Goal: Obtain resource: Download file/media

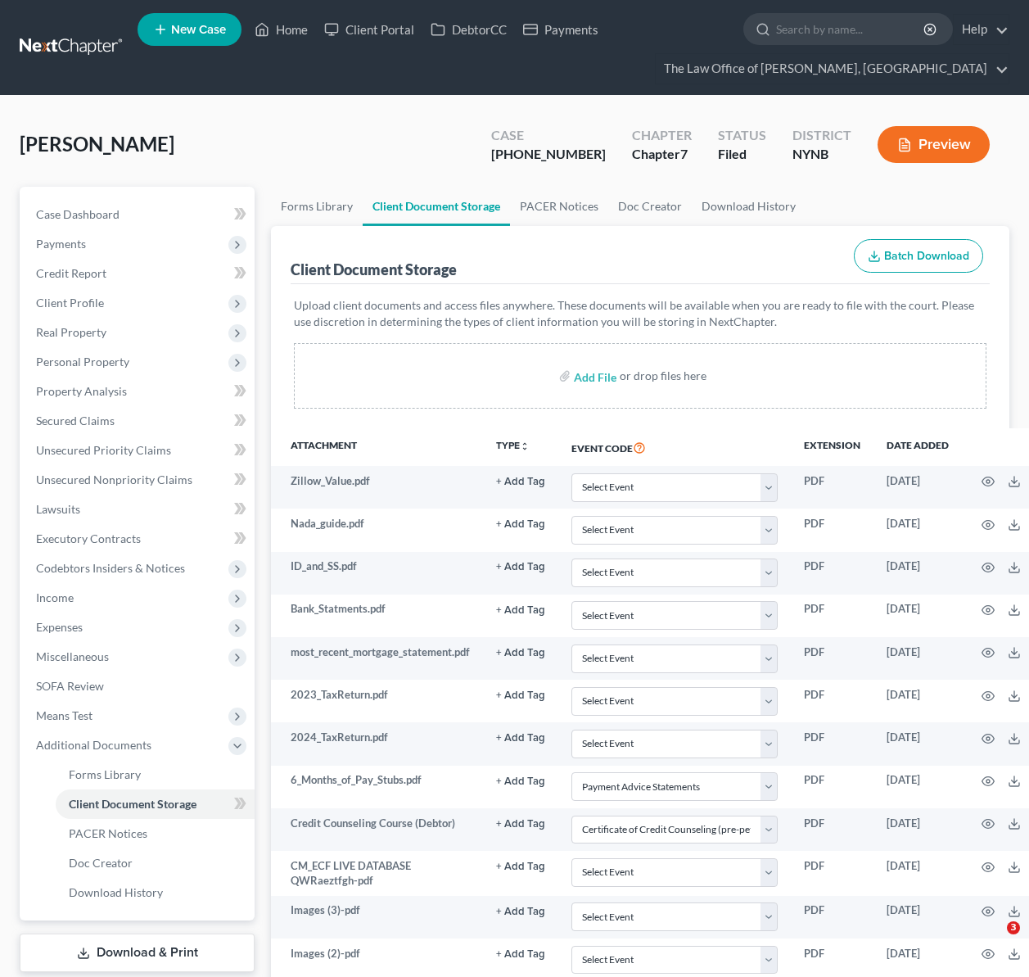
select select "5"
select select "1"
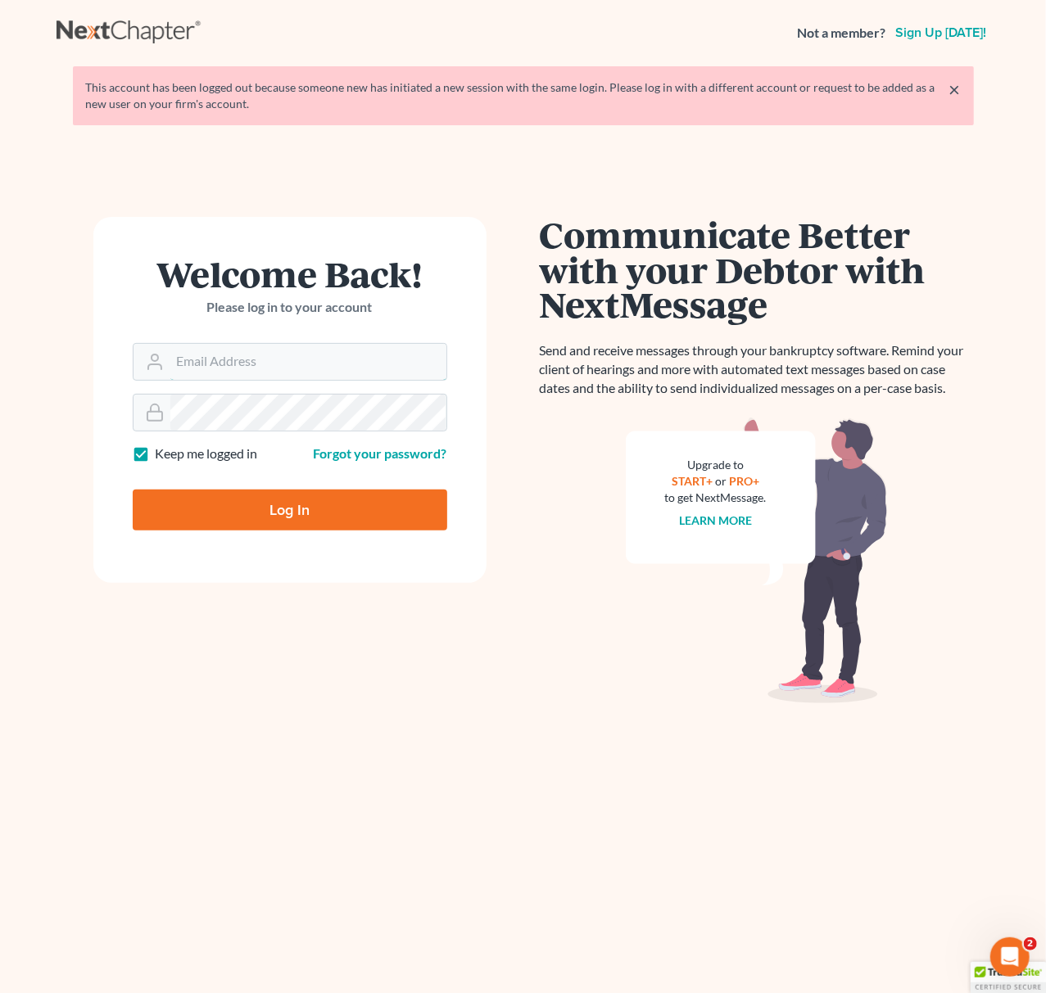
type input "pa@mvnlaw.com"
click at [344, 506] on input "Log In" at bounding box center [290, 510] width 314 height 41
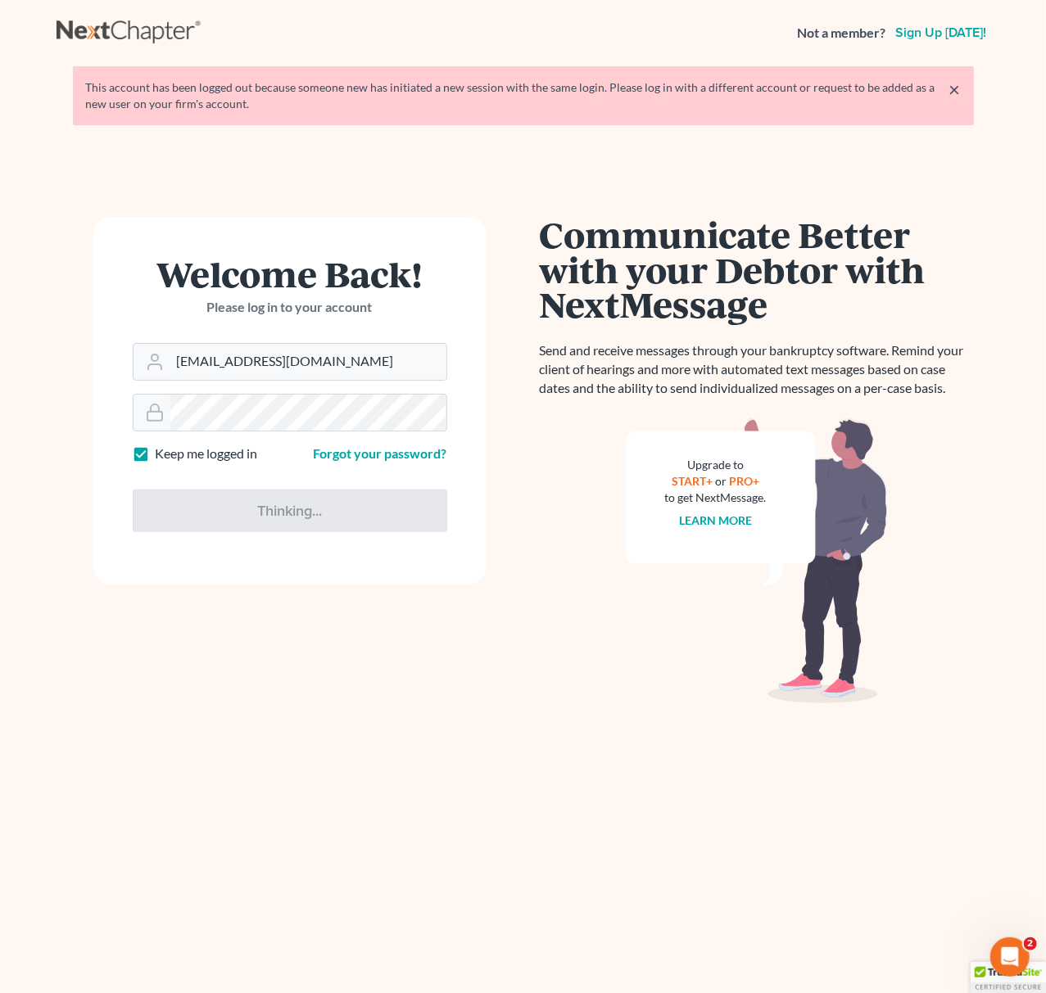
type input "Thinking..."
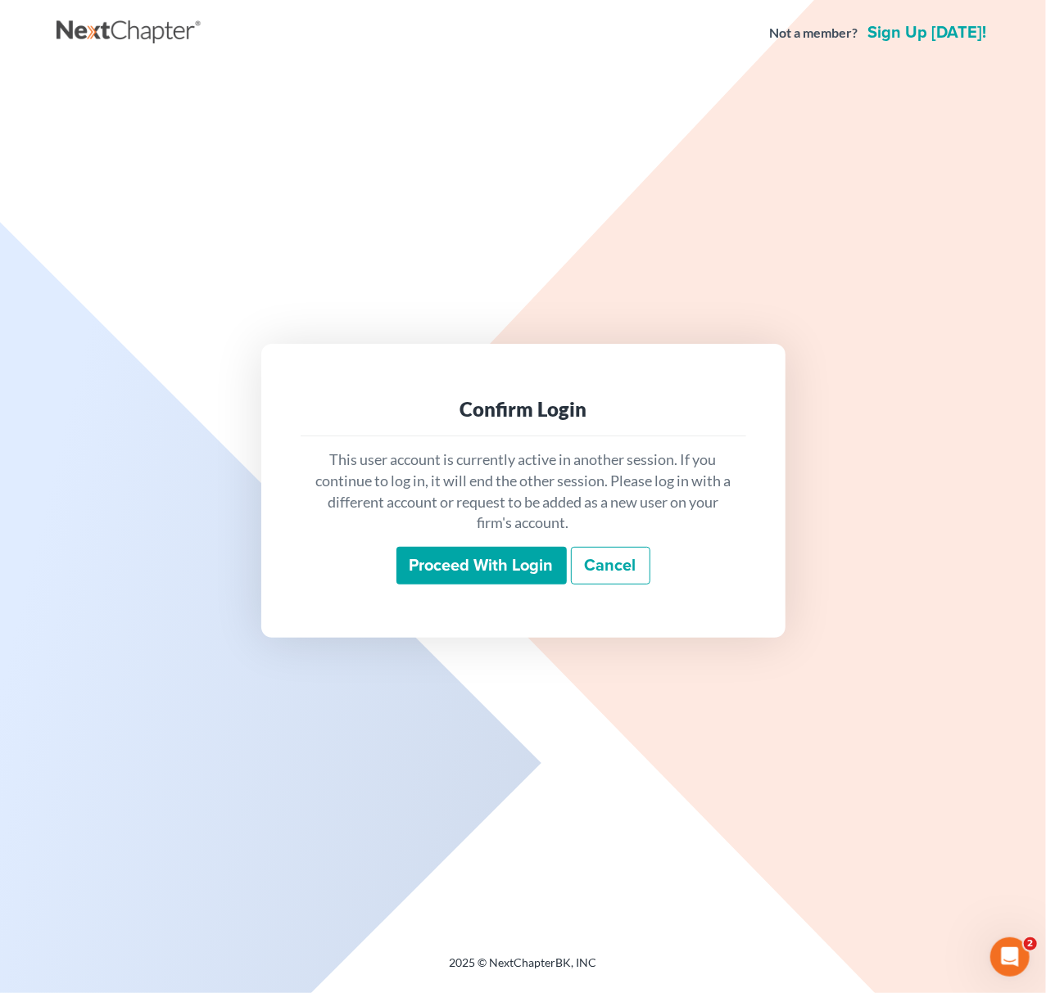
click at [491, 554] on input "Proceed with login" at bounding box center [481, 566] width 170 height 38
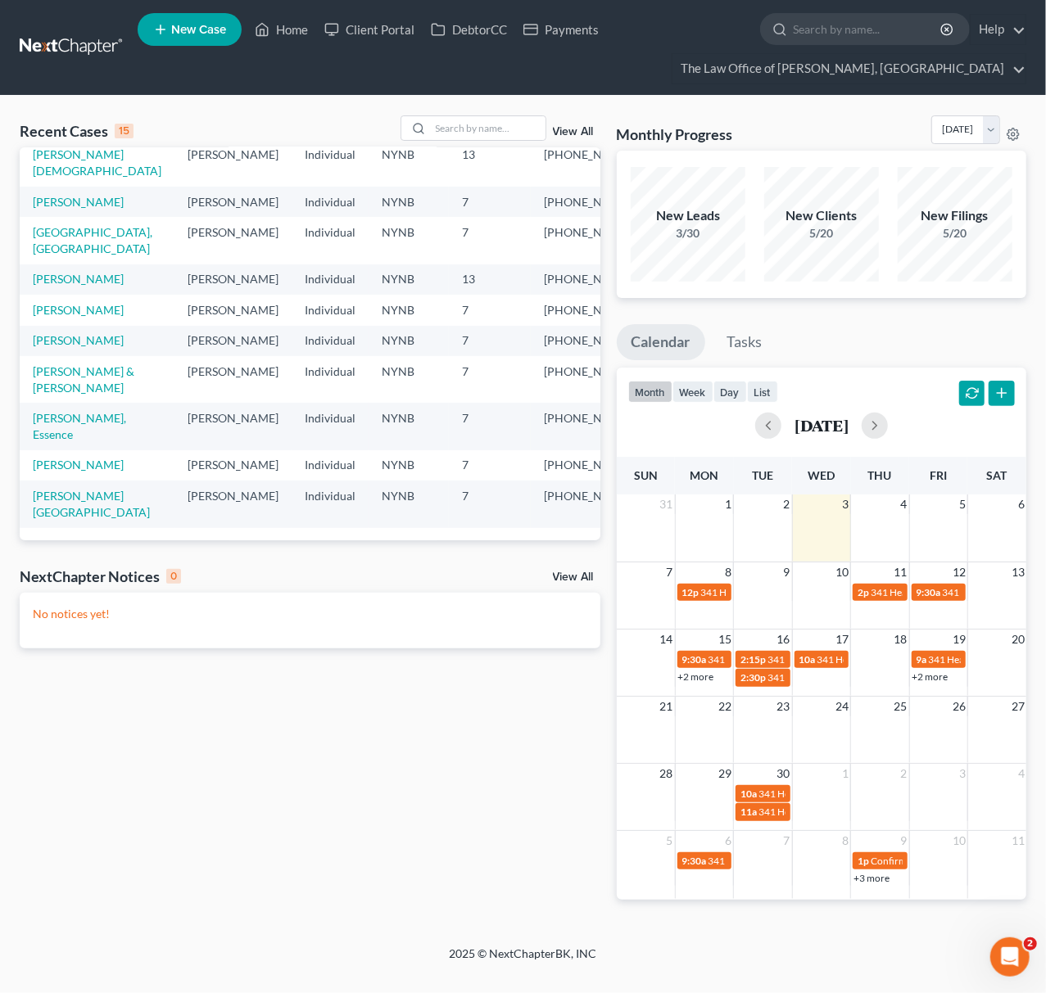
scroll to position [358, 0]
drag, startPoint x: 512, startPoint y: 119, endPoint x: 521, endPoint y: 110, distance: 12.7
click at [512, 119] on input "search" at bounding box center [488, 128] width 115 height 24
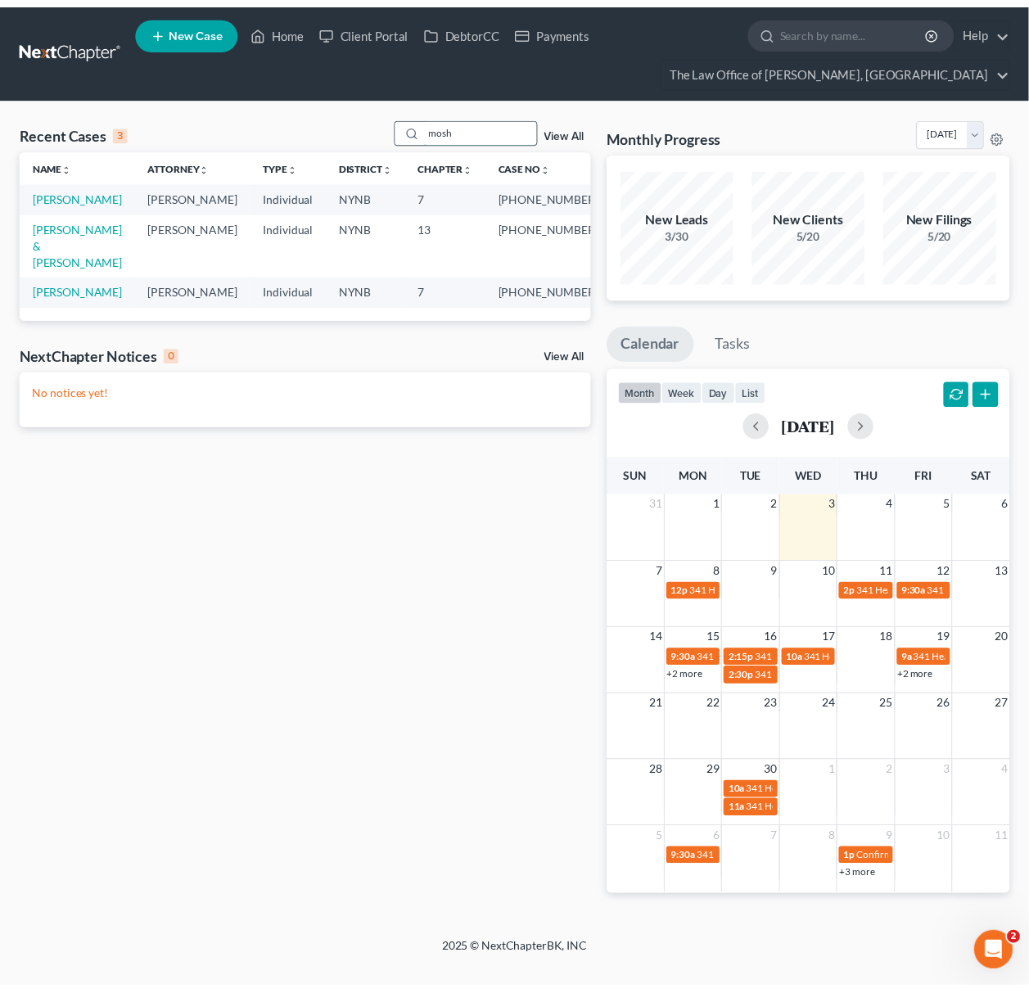
scroll to position [0, 0]
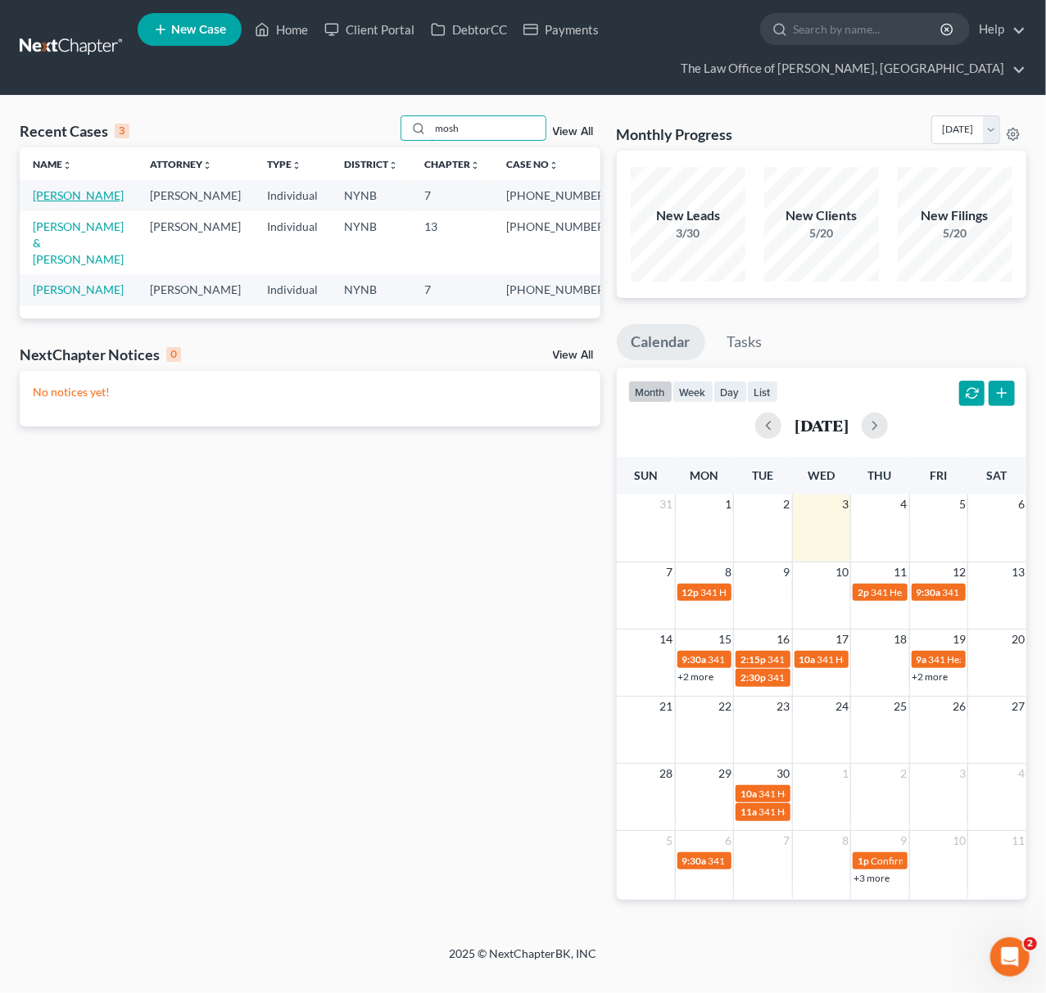
type input "mosh"
click at [40, 192] on link "[PERSON_NAME]" at bounding box center [78, 195] width 91 height 14
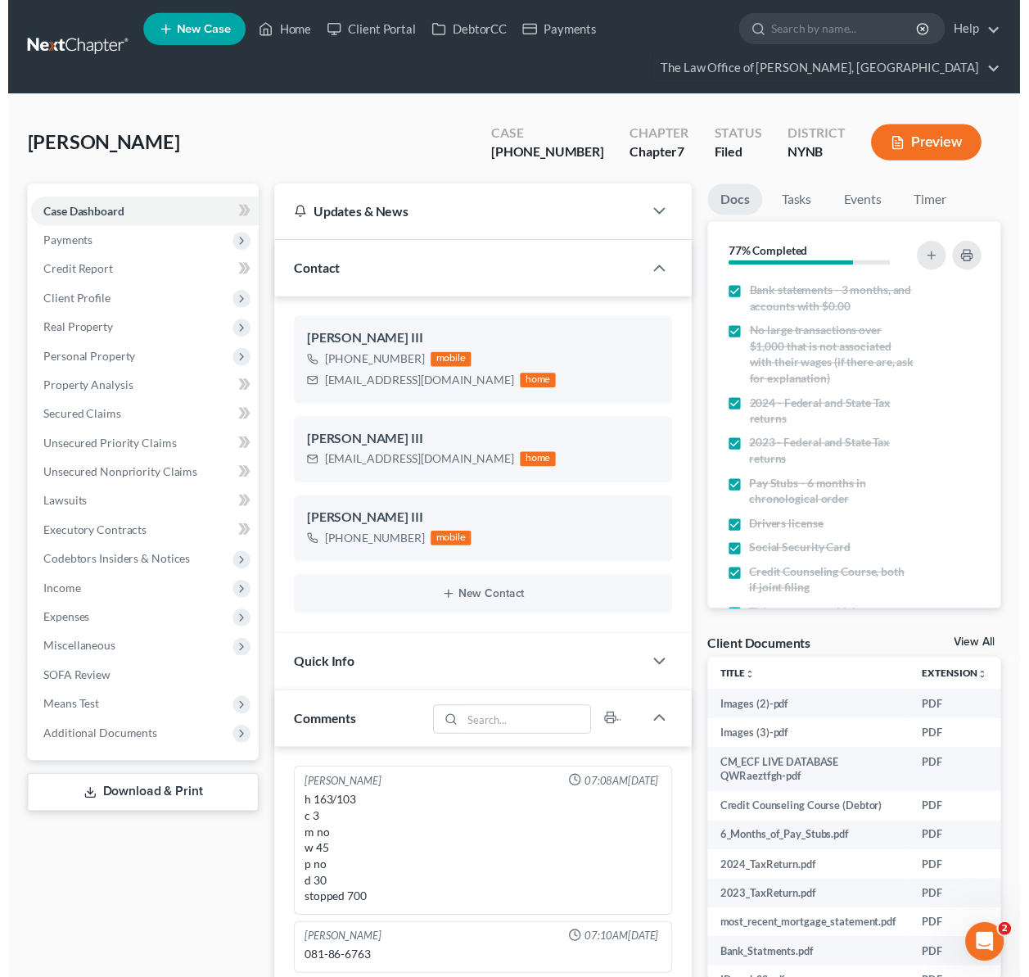
scroll to position [43, 0]
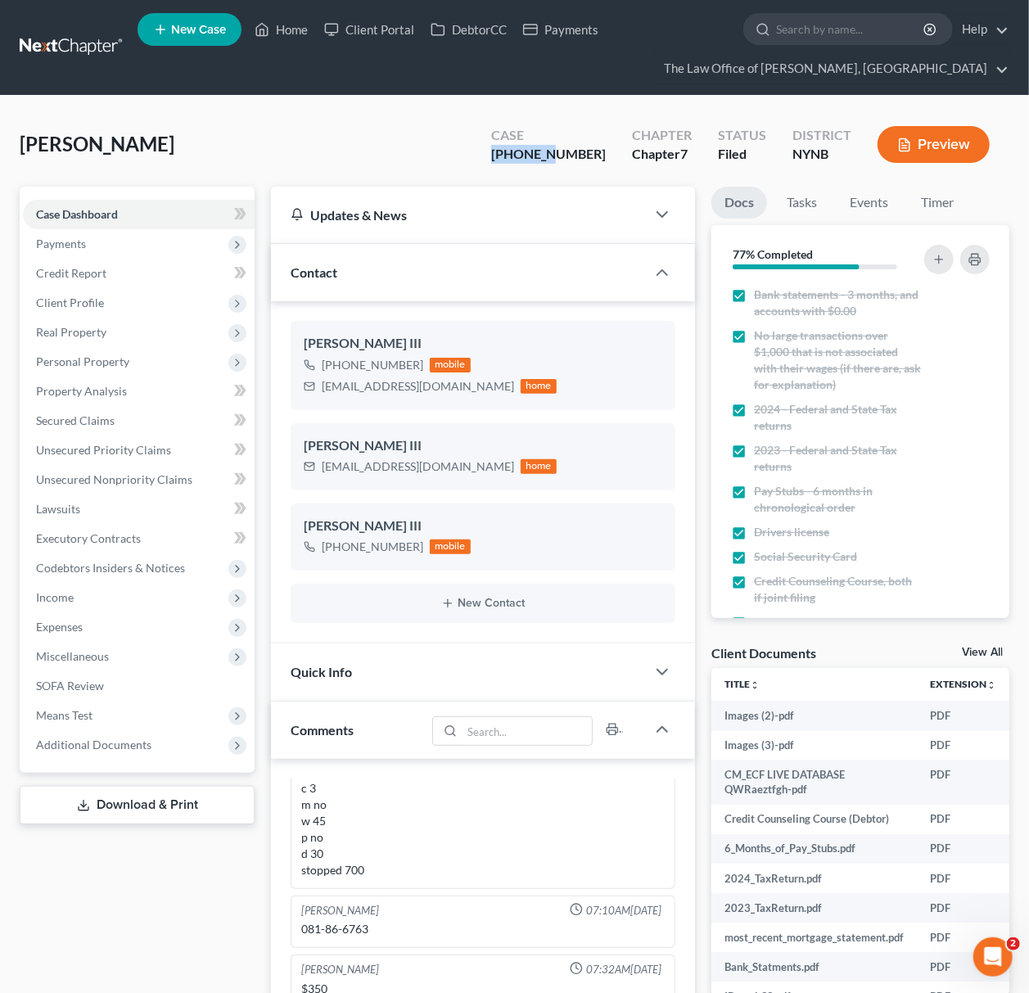
drag, startPoint x: 595, startPoint y: 160, endPoint x: 539, endPoint y: 145, distance: 57.8
click at [539, 145] on div "[PHONE_NUMBER]" at bounding box center [548, 154] width 115 height 19
copy div "25-10985"
click at [983, 650] on link "View All" at bounding box center [982, 652] width 41 height 11
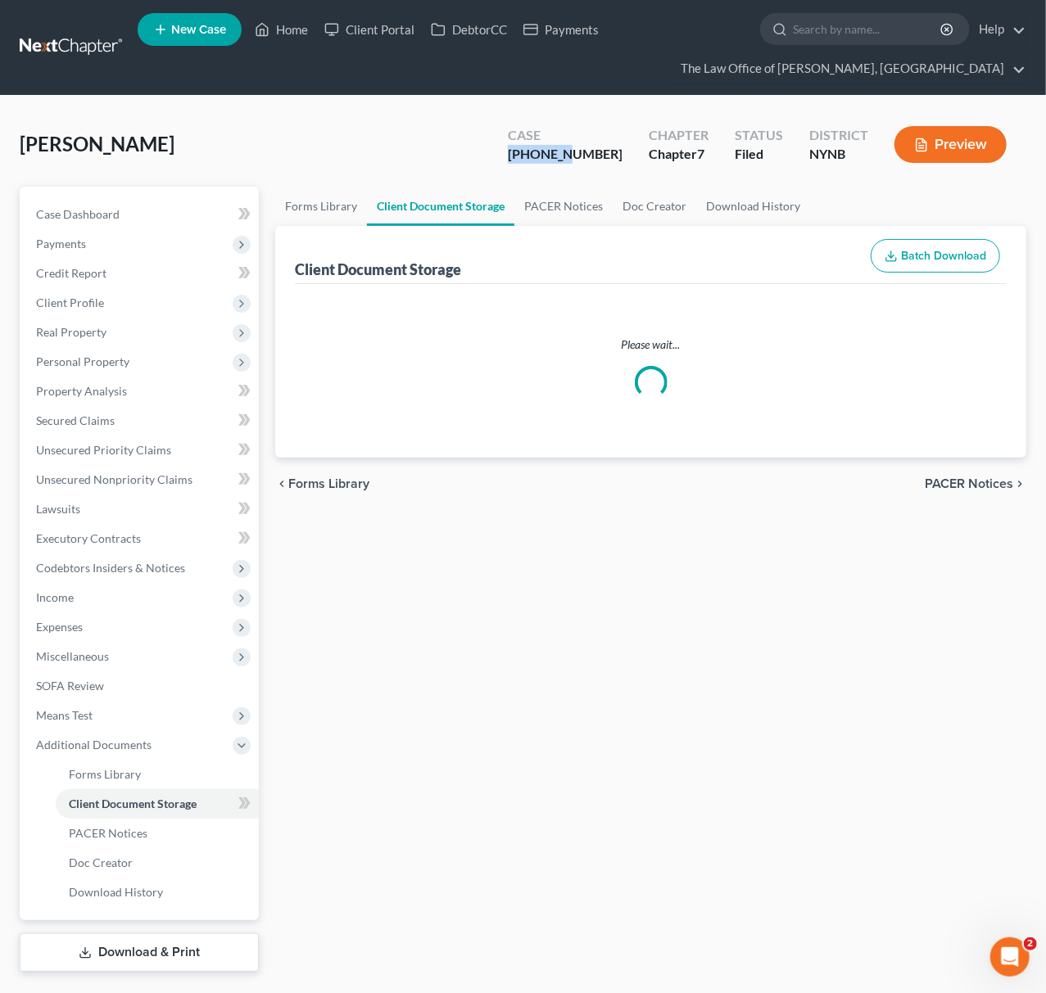
select select "5"
select select "1"
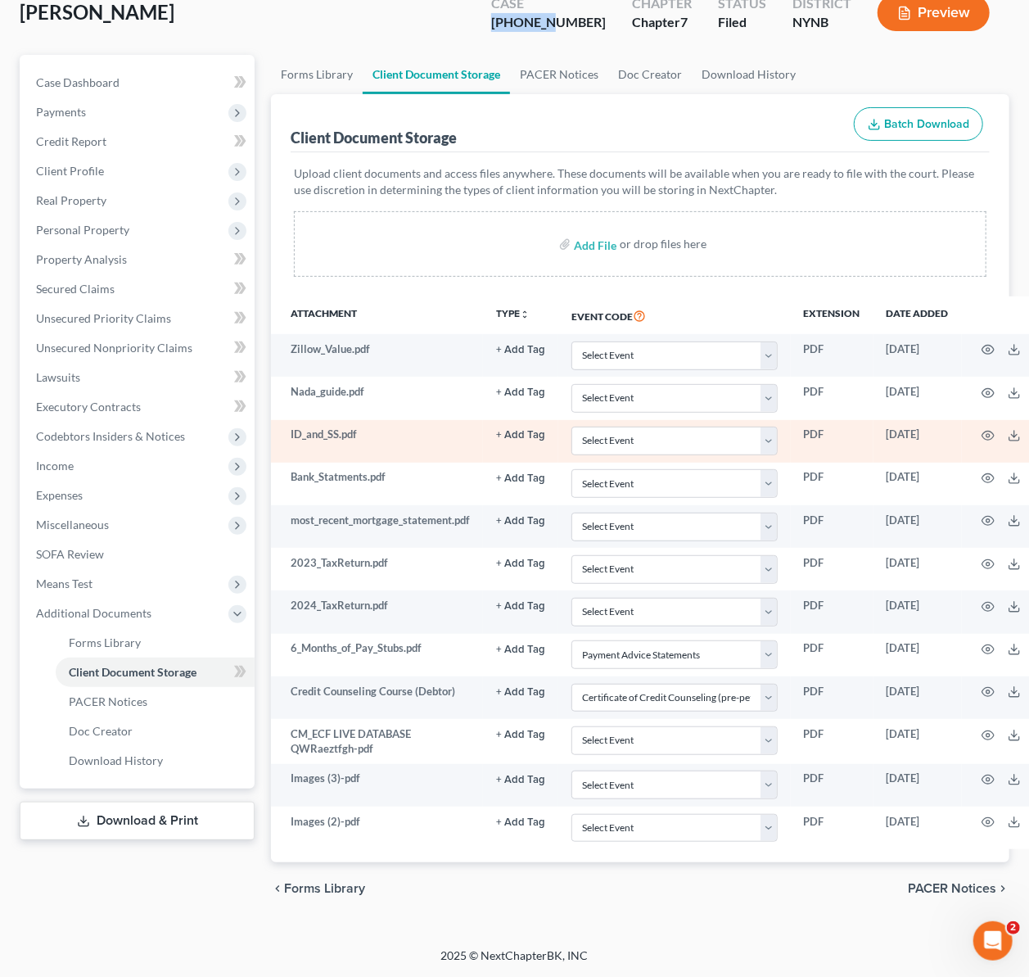
scroll to position [138, 0]
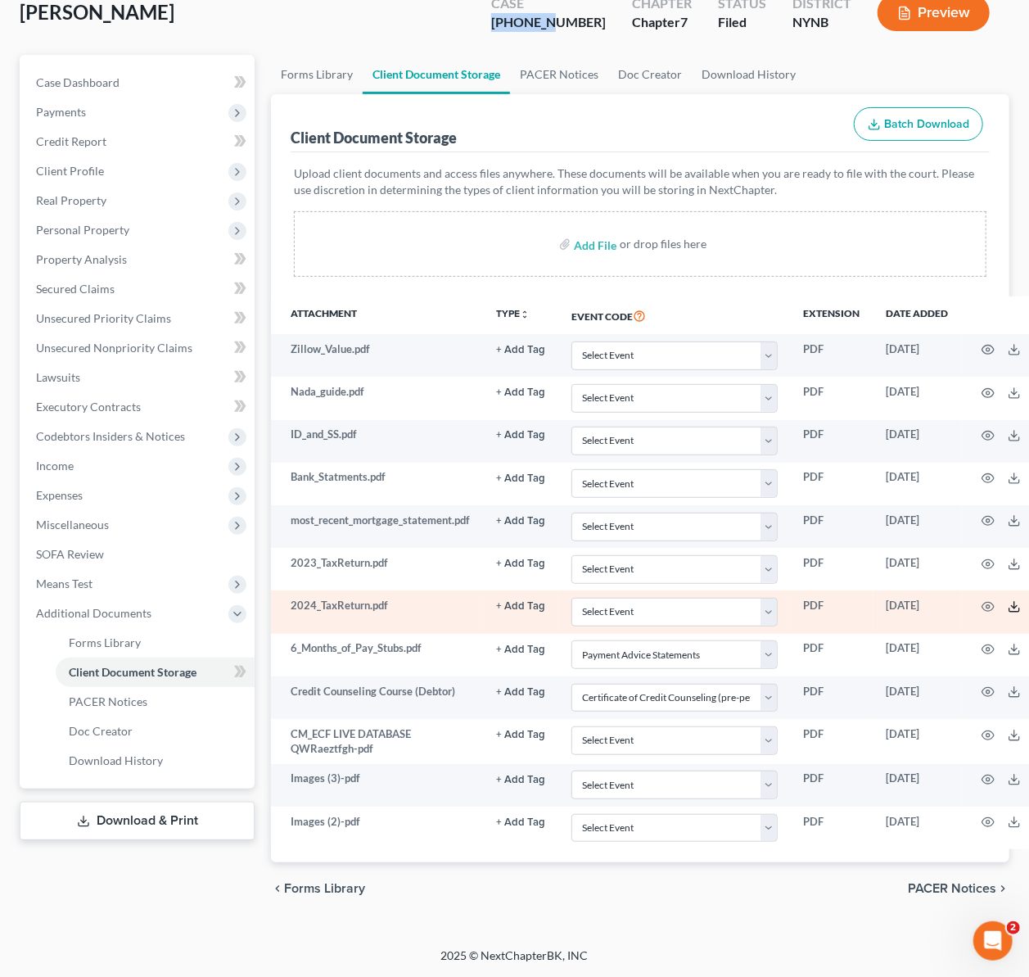
click at [1021, 600] on icon at bounding box center [1014, 606] width 13 height 13
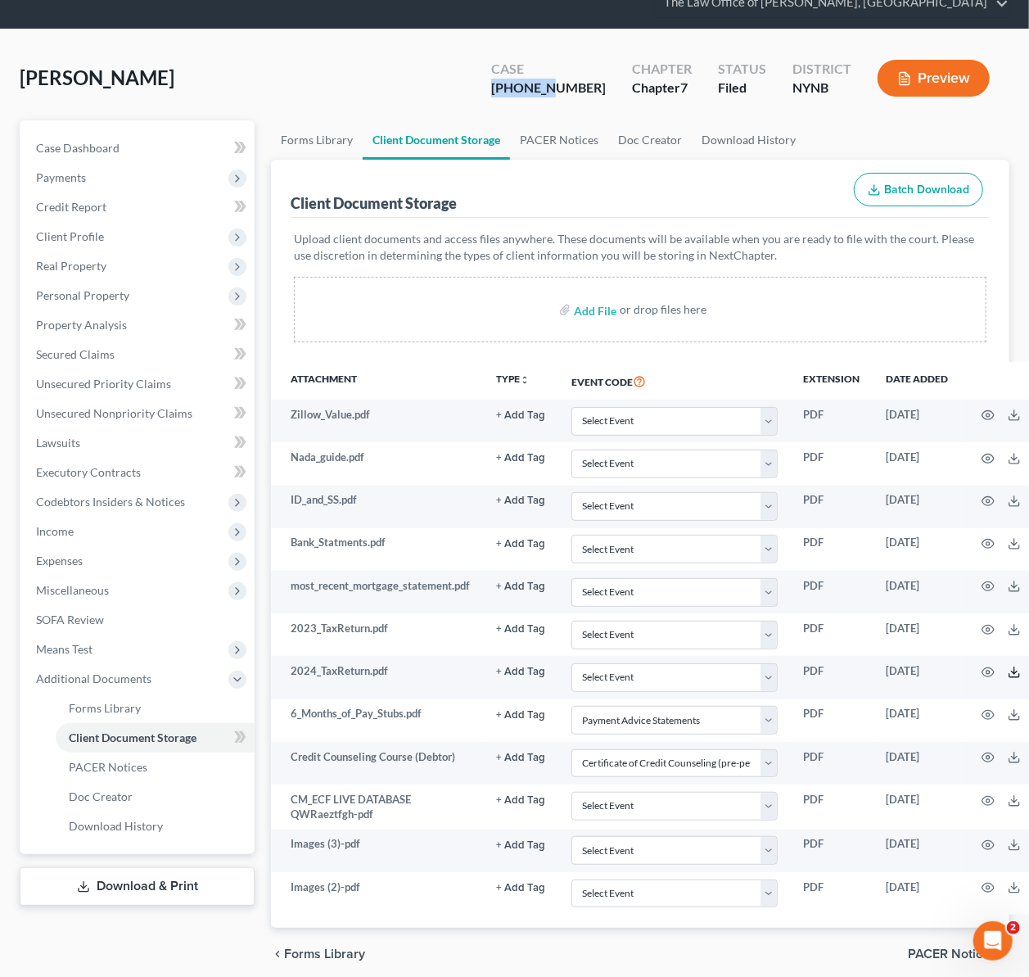
scroll to position [0, 0]
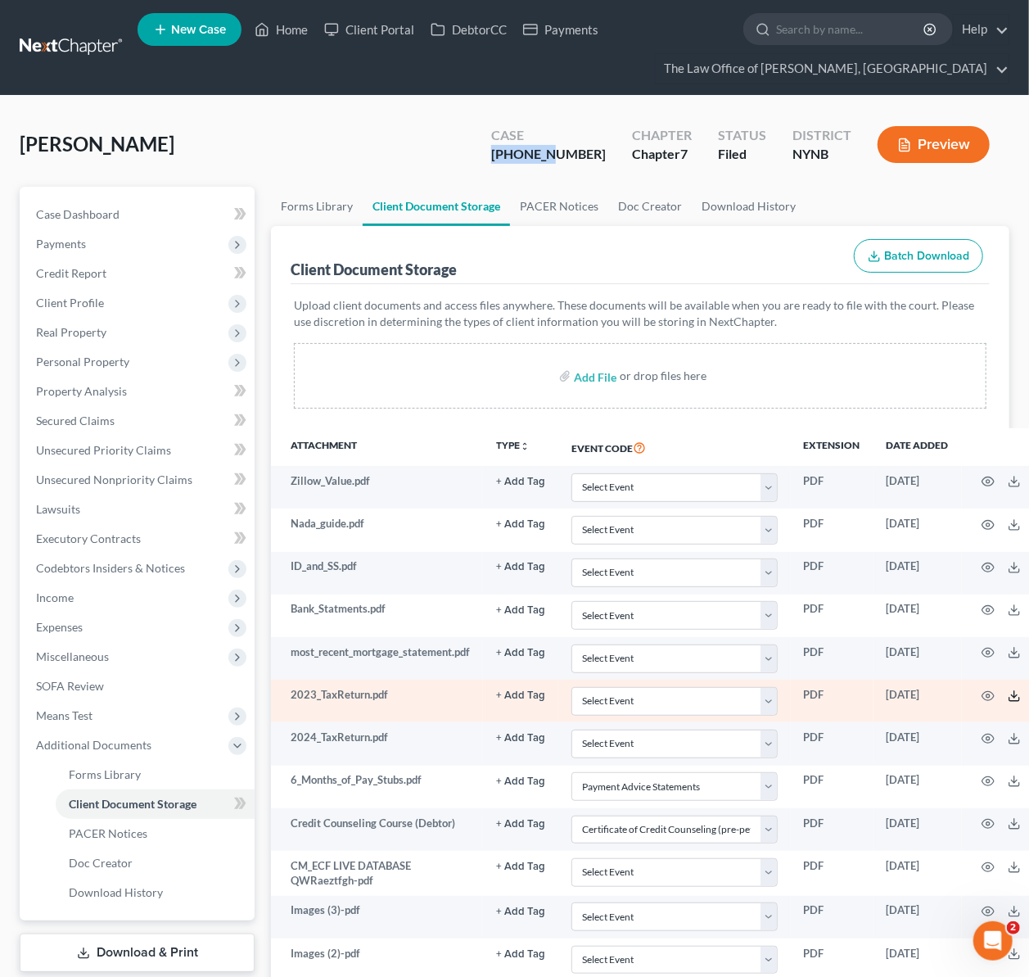
click at [1015, 695] on icon at bounding box center [1014, 695] width 13 height 13
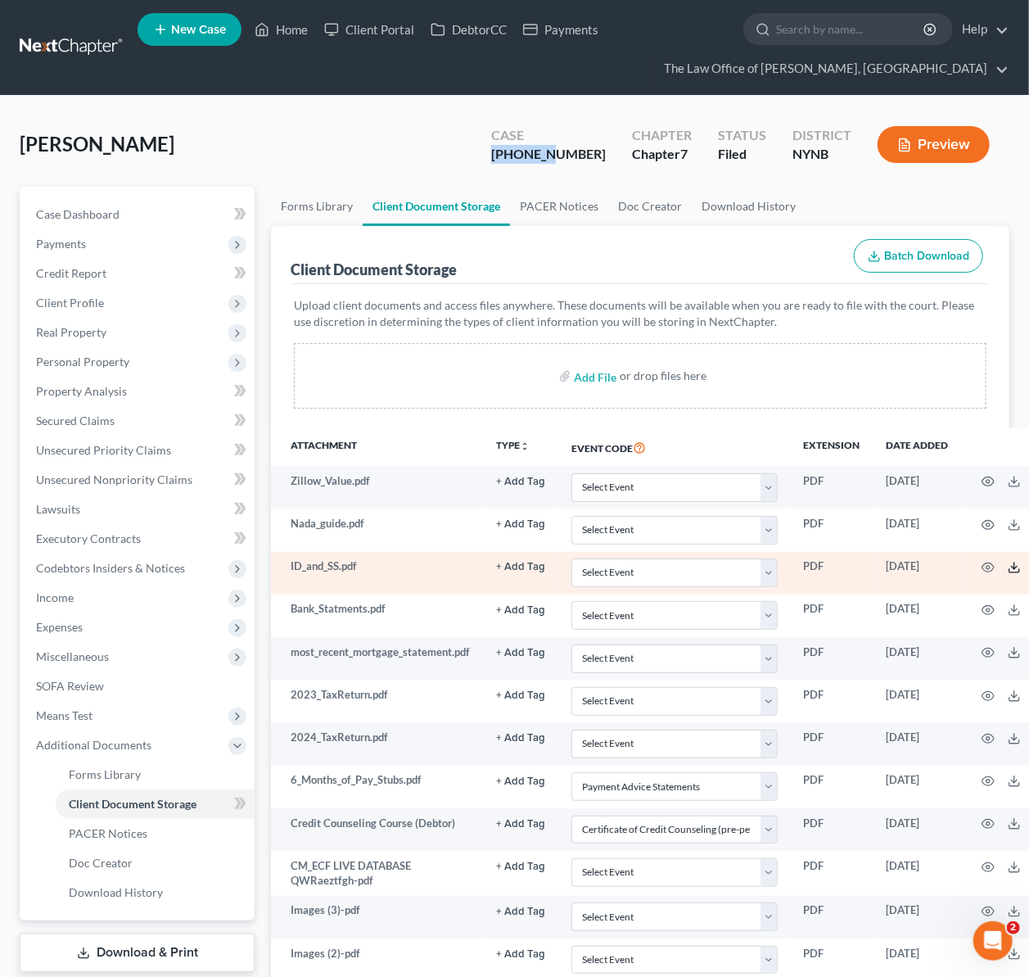
click at [1013, 568] on icon at bounding box center [1014, 567] width 13 height 13
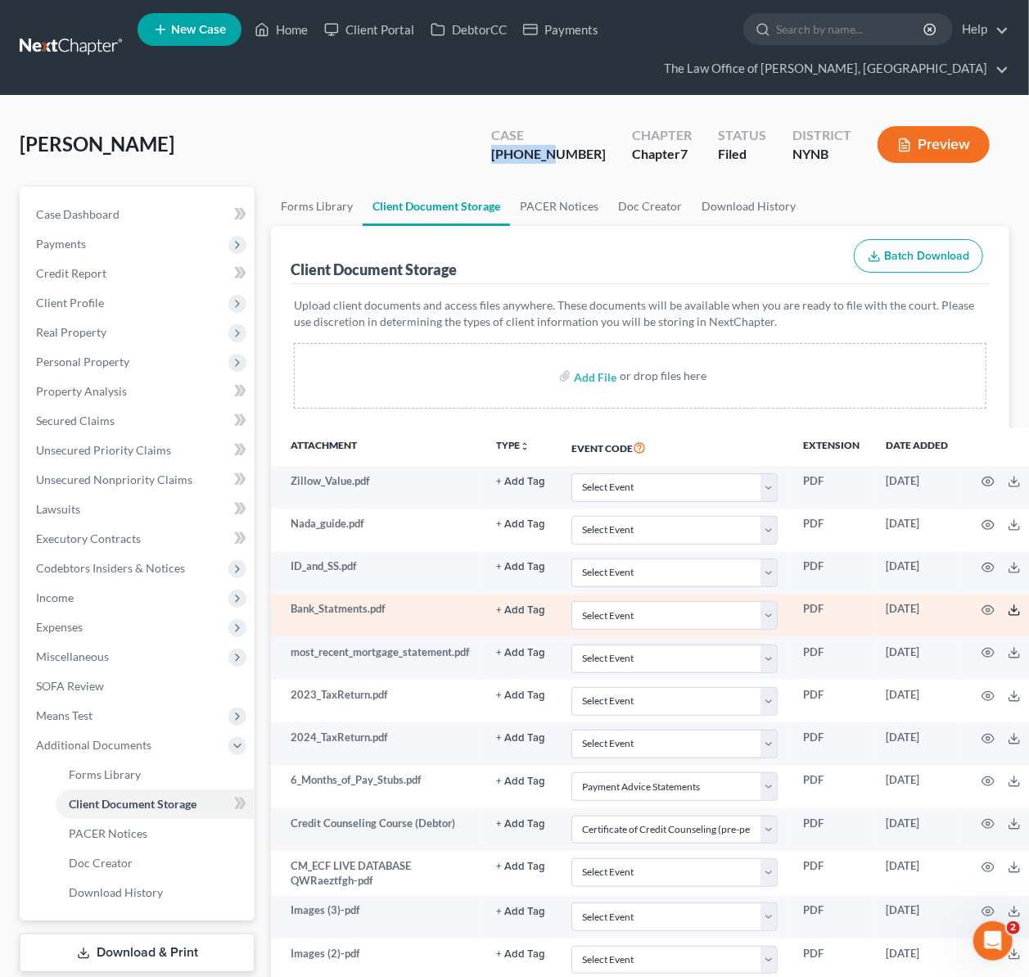
click at [1020, 608] on icon at bounding box center [1014, 610] width 13 height 13
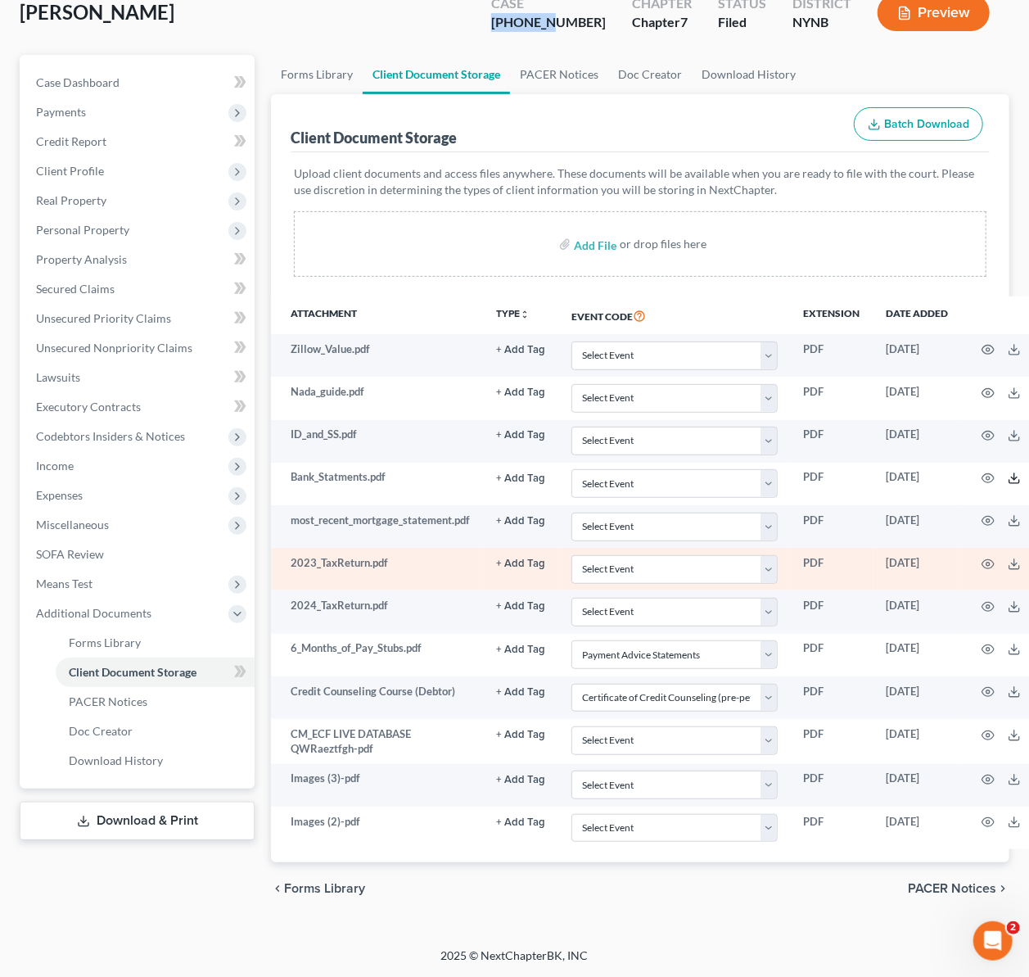
scroll to position [138, 0]
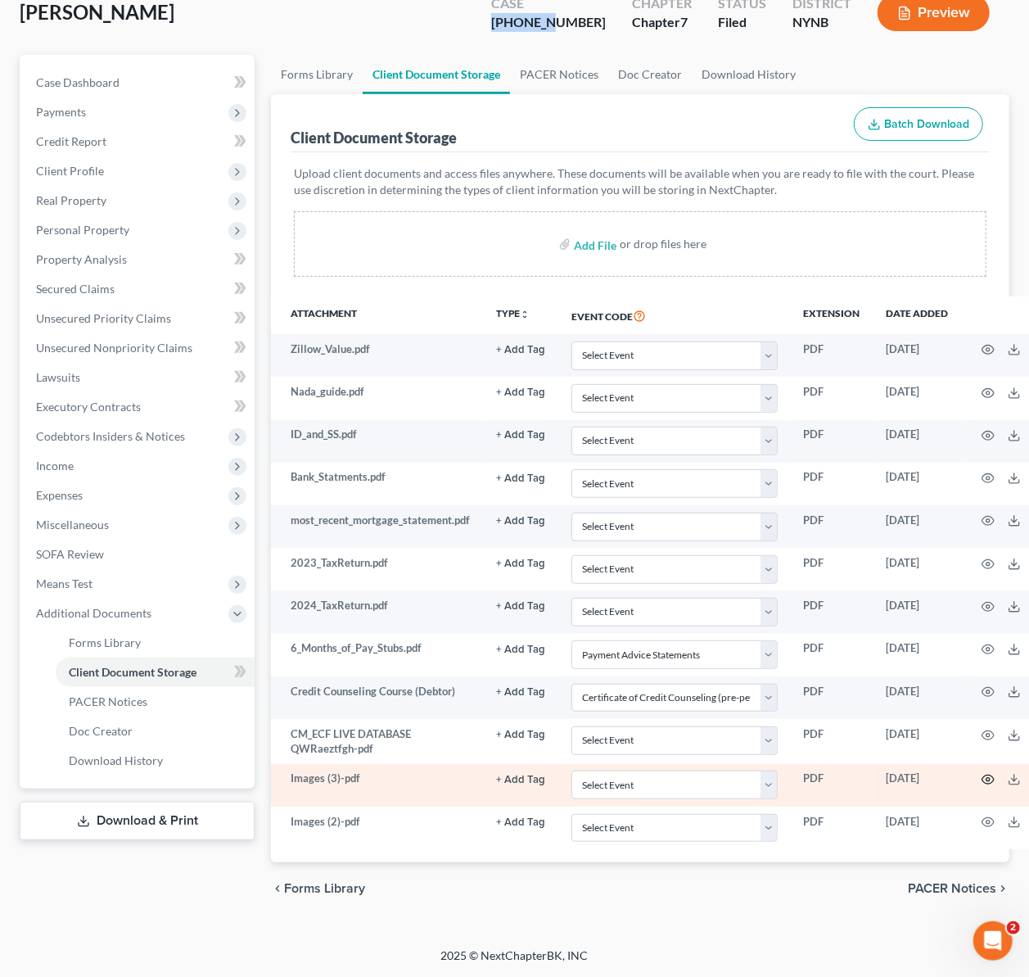
click at [988, 778] on circle "button" at bounding box center [988, 779] width 3 height 3
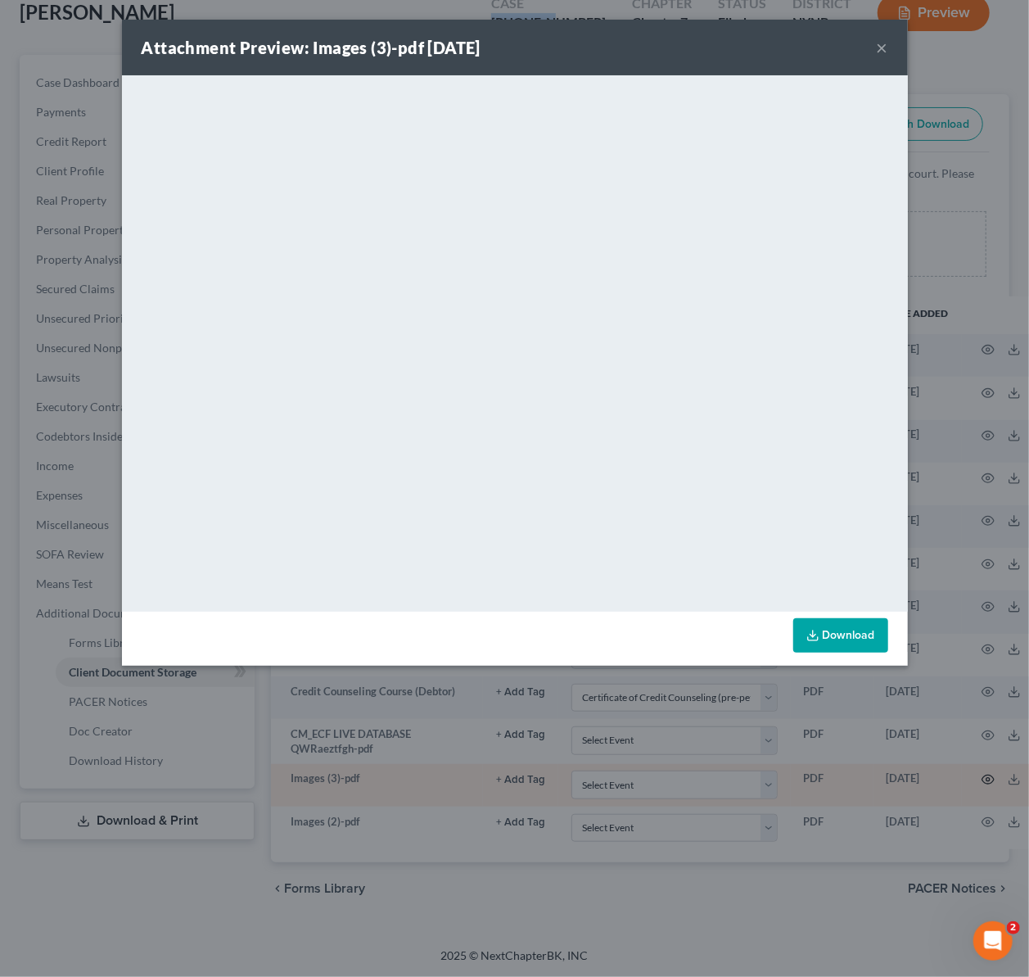
scroll to position [121, 0]
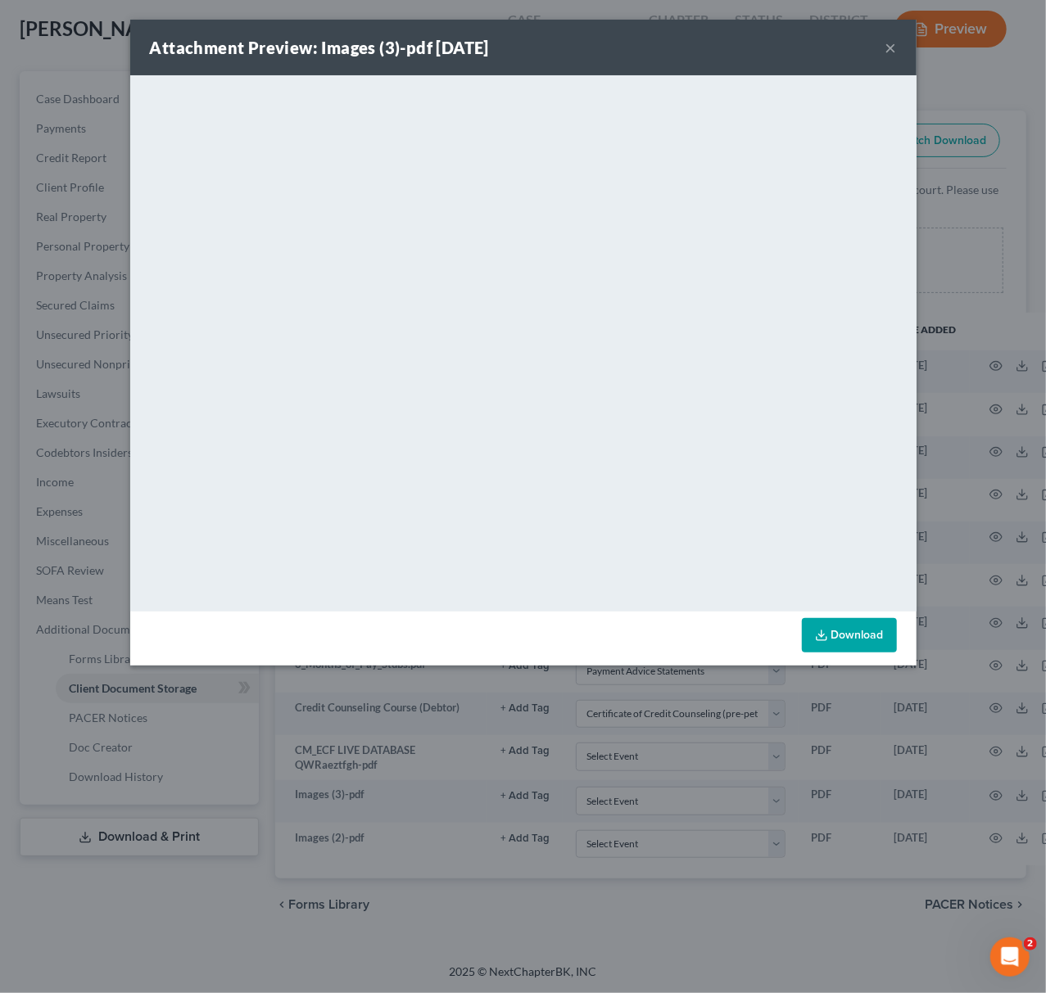
click at [997, 623] on div "Attachment Preview: Images (3)-pdf [DATE] × <object ng-attr-data='[URL][DOMAIN_…" at bounding box center [523, 496] width 1046 height 993
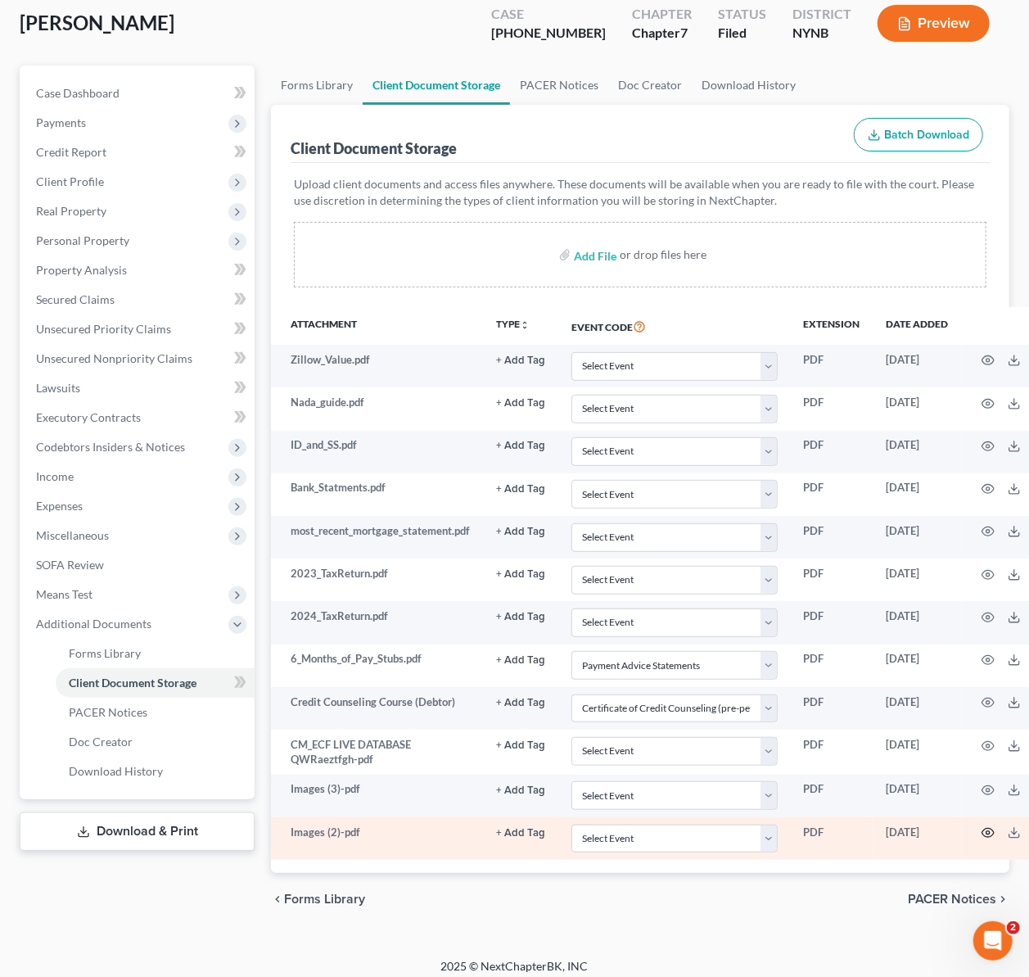
click at [989, 834] on circle "button" at bounding box center [988, 832] width 3 height 3
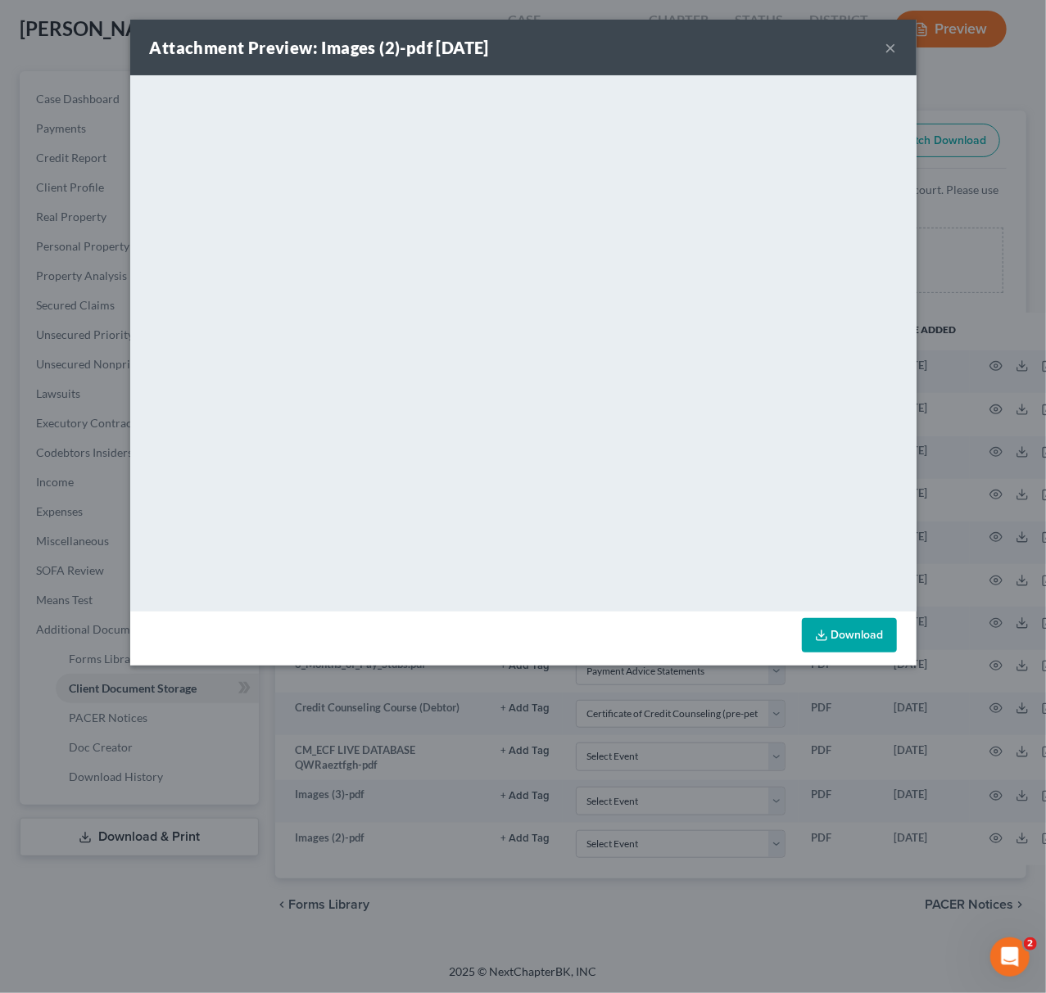
click at [978, 665] on div "Attachment Preview: Images (2)-pdf [DATE] × <object ng-attr-data='[URL][DOMAIN_…" at bounding box center [523, 496] width 1046 height 993
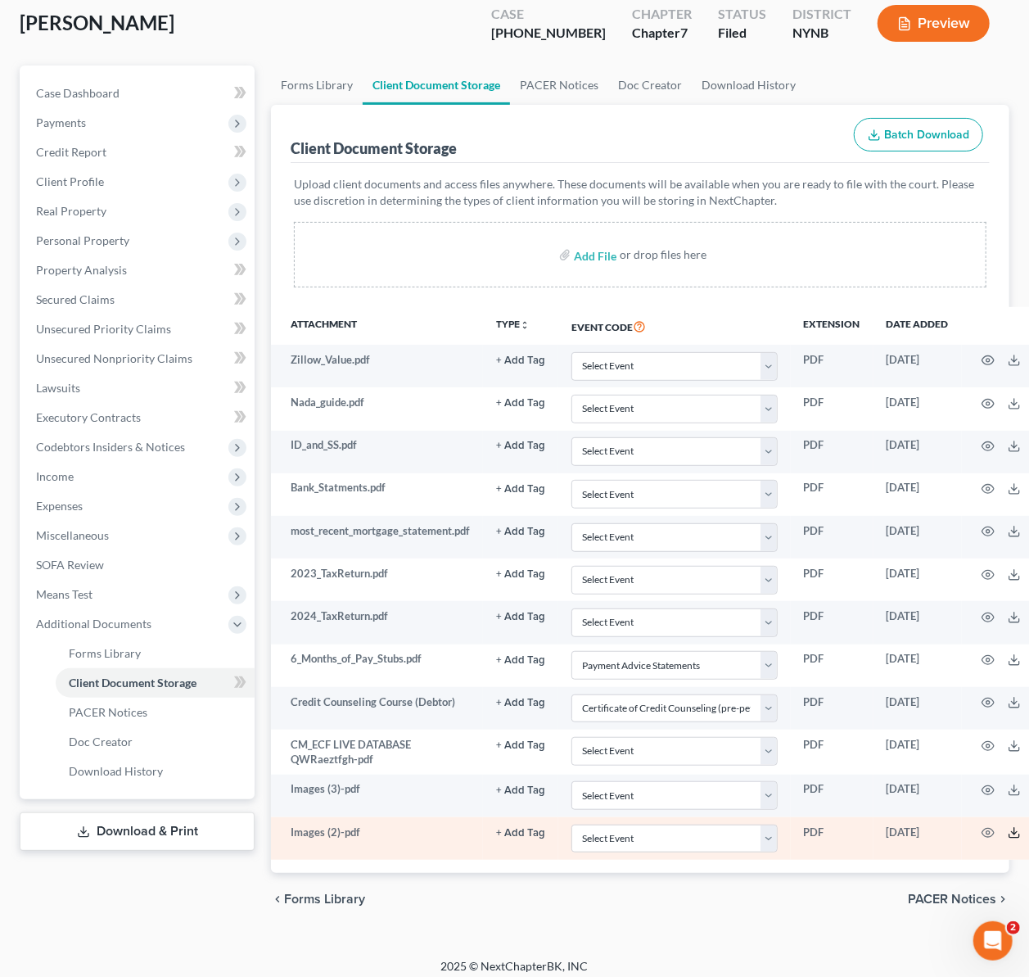
click at [1010, 833] on icon at bounding box center [1014, 832] width 13 height 13
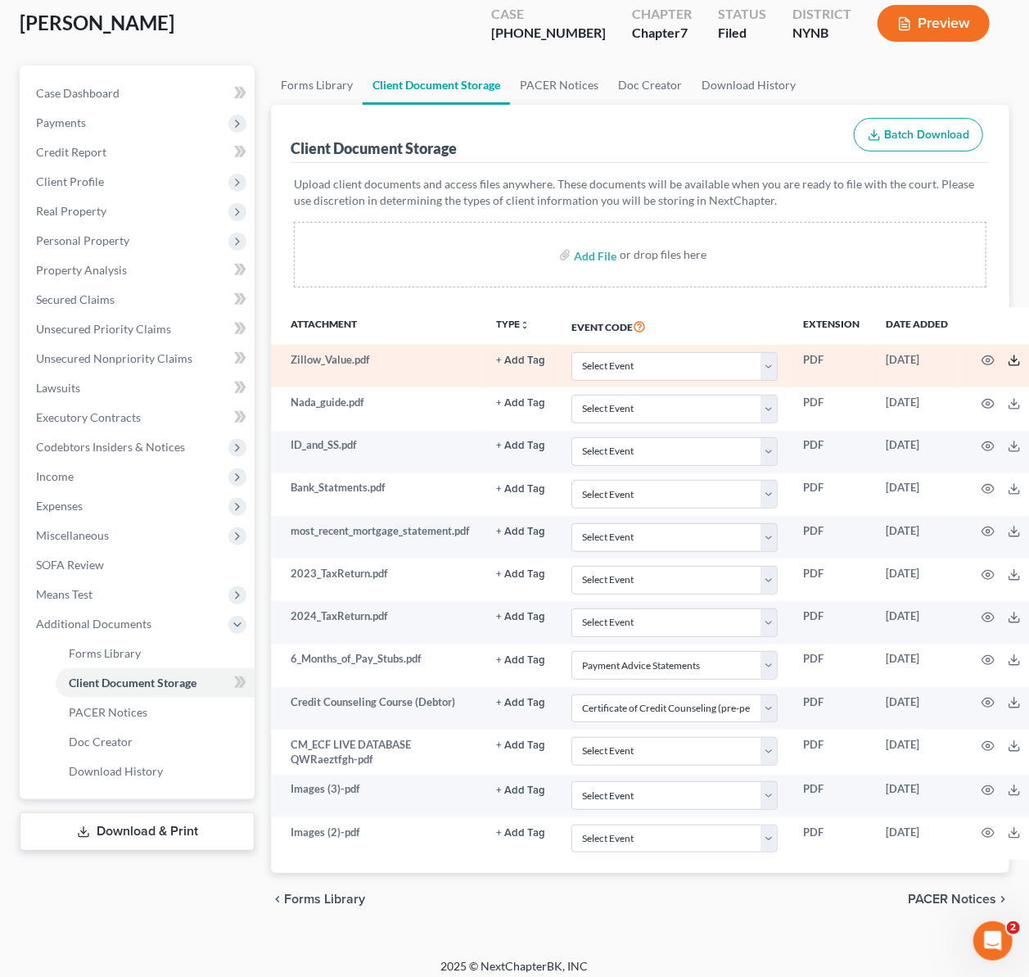
click at [1010, 360] on icon at bounding box center [1014, 360] width 13 height 13
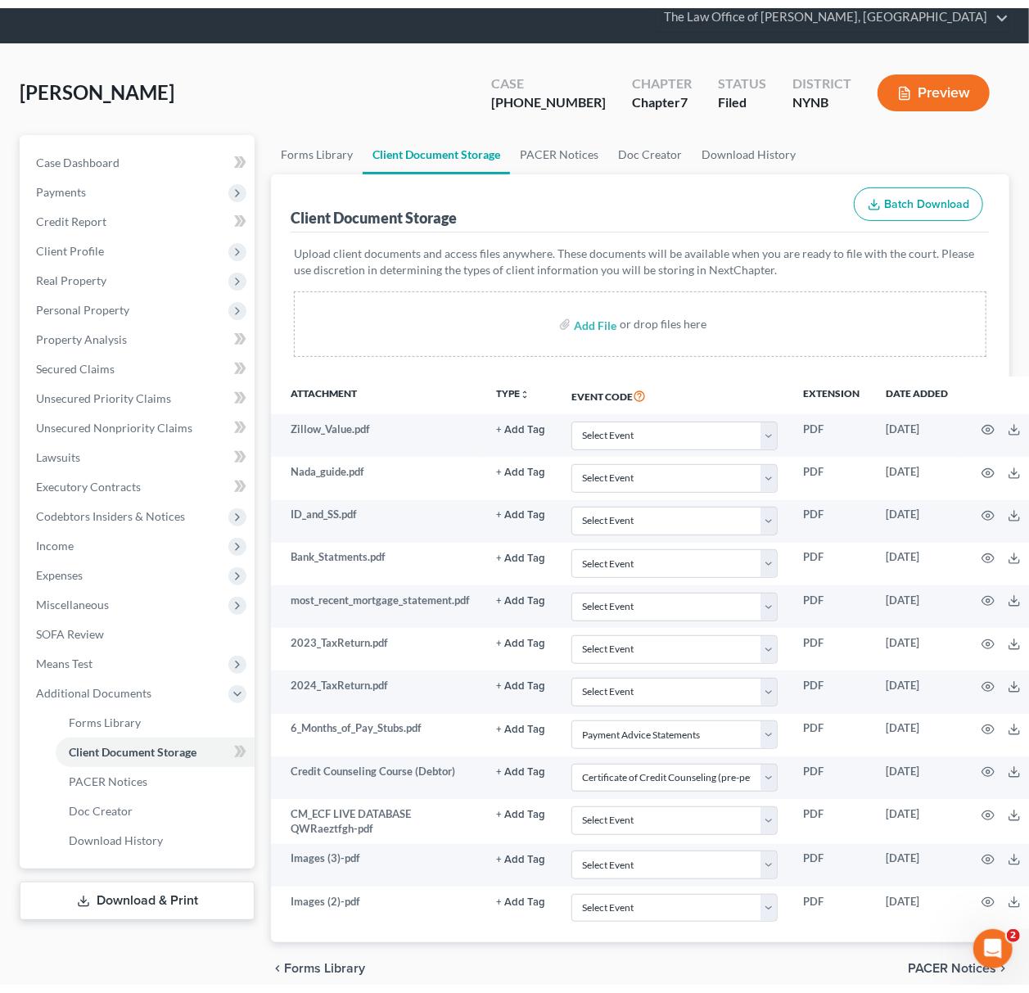
scroll to position [0, 0]
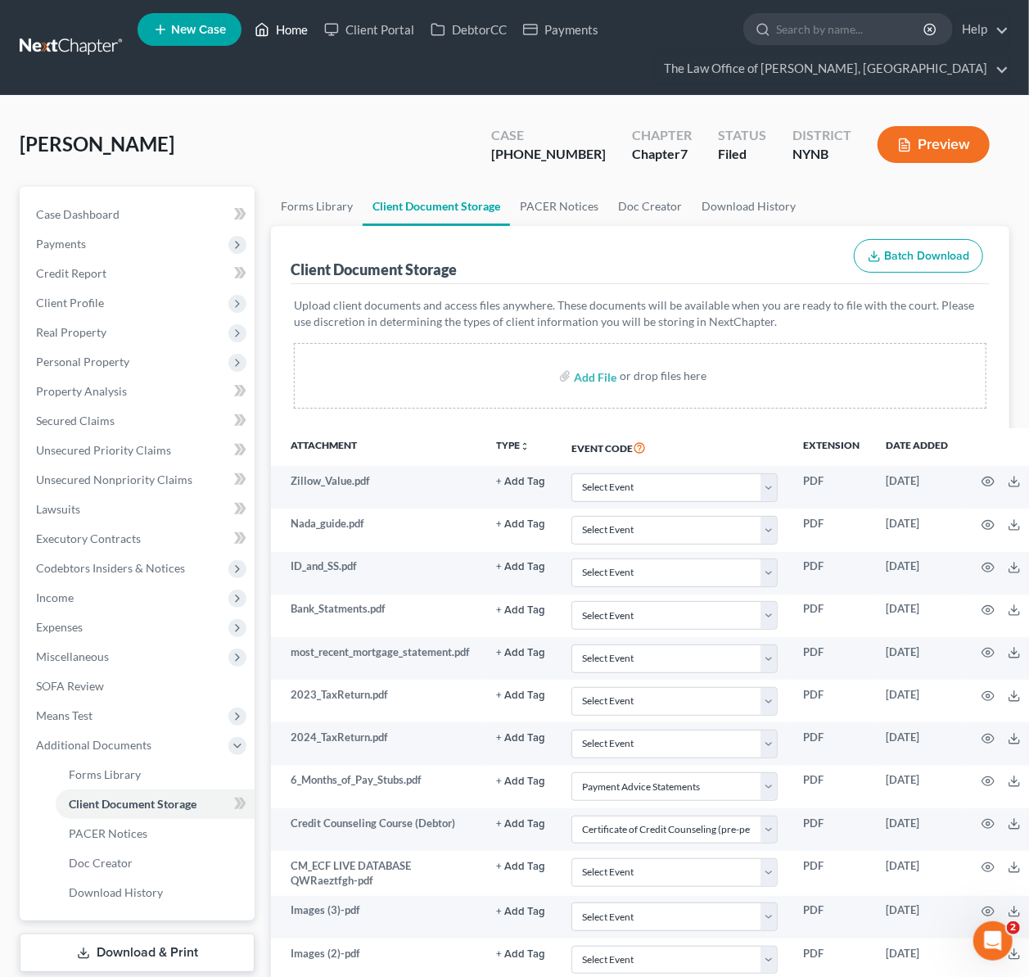
click at [280, 26] on link "Home" at bounding box center [281, 29] width 70 height 29
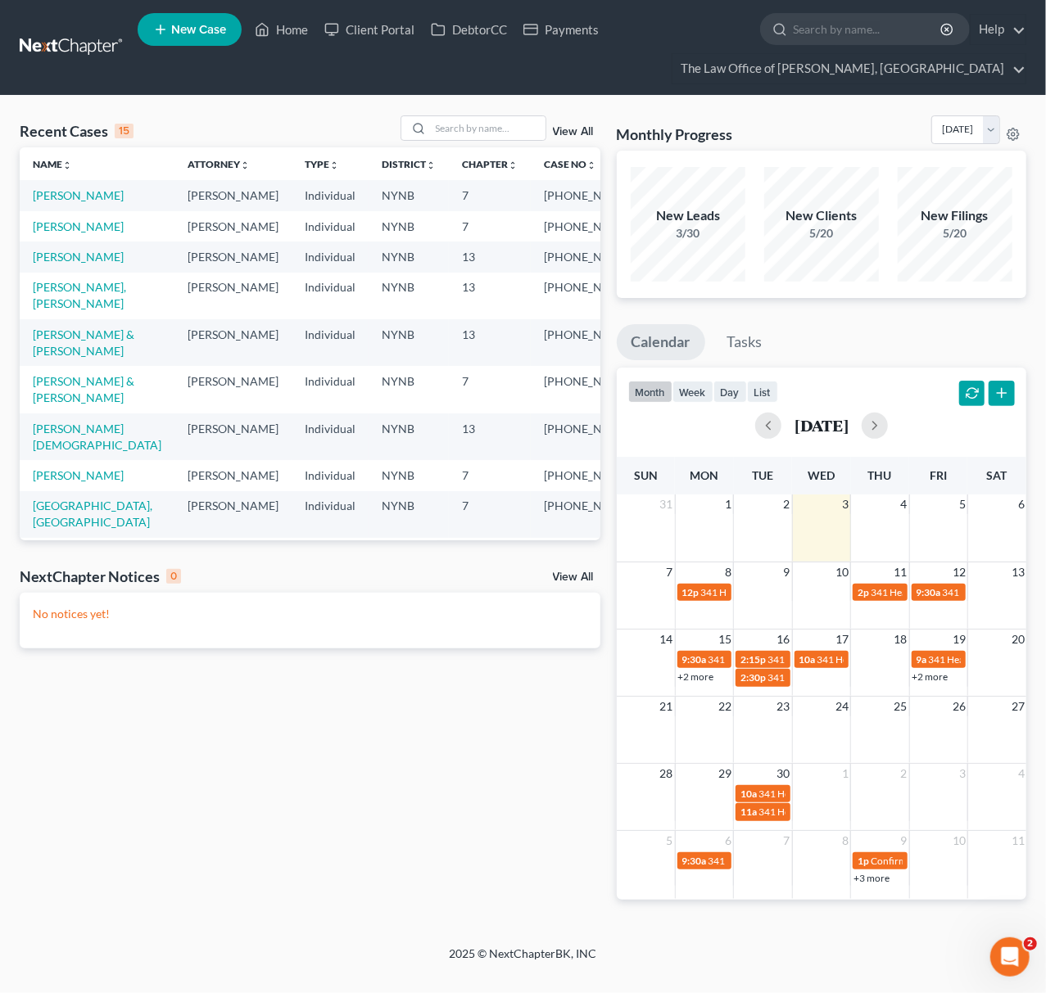
click at [475, 151] on th "Chapter unfold_more expand_more expand_less" at bounding box center [490, 163] width 82 height 33
click at [476, 142] on div "Recent Cases 15 View All" at bounding box center [310, 131] width 581 height 32
click at [477, 136] on input "search" at bounding box center [488, 128] width 115 height 24
paste input "[PERSON_NAME] & [PERSON_NAME]"
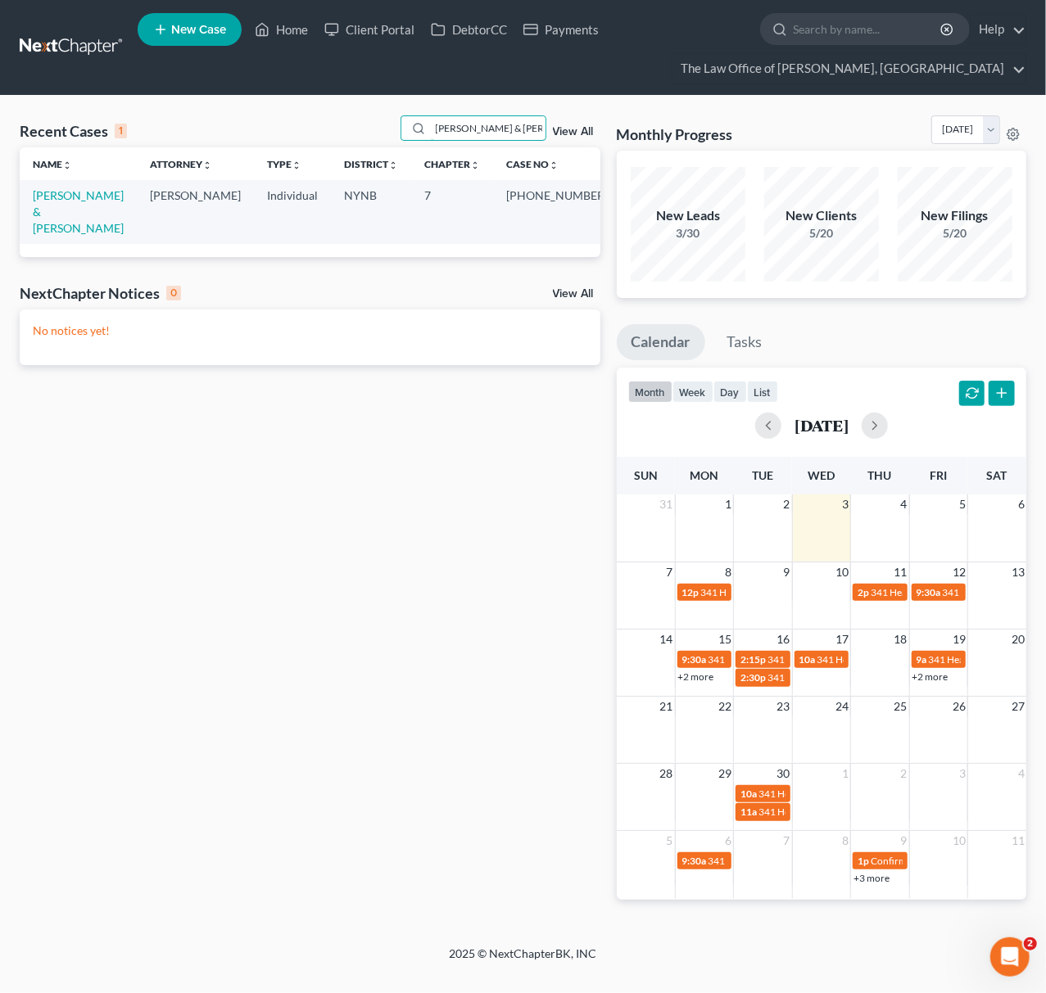
type input "[PERSON_NAME] & [PERSON_NAME]"
click at [115, 198] on td "[PERSON_NAME] & [PERSON_NAME]" at bounding box center [78, 211] width 117 height 63
click at [108, 197] on link "[PERSON_NAME] & [PERSON_NAME]" at bounding box center [78, 211] width 91 height 47
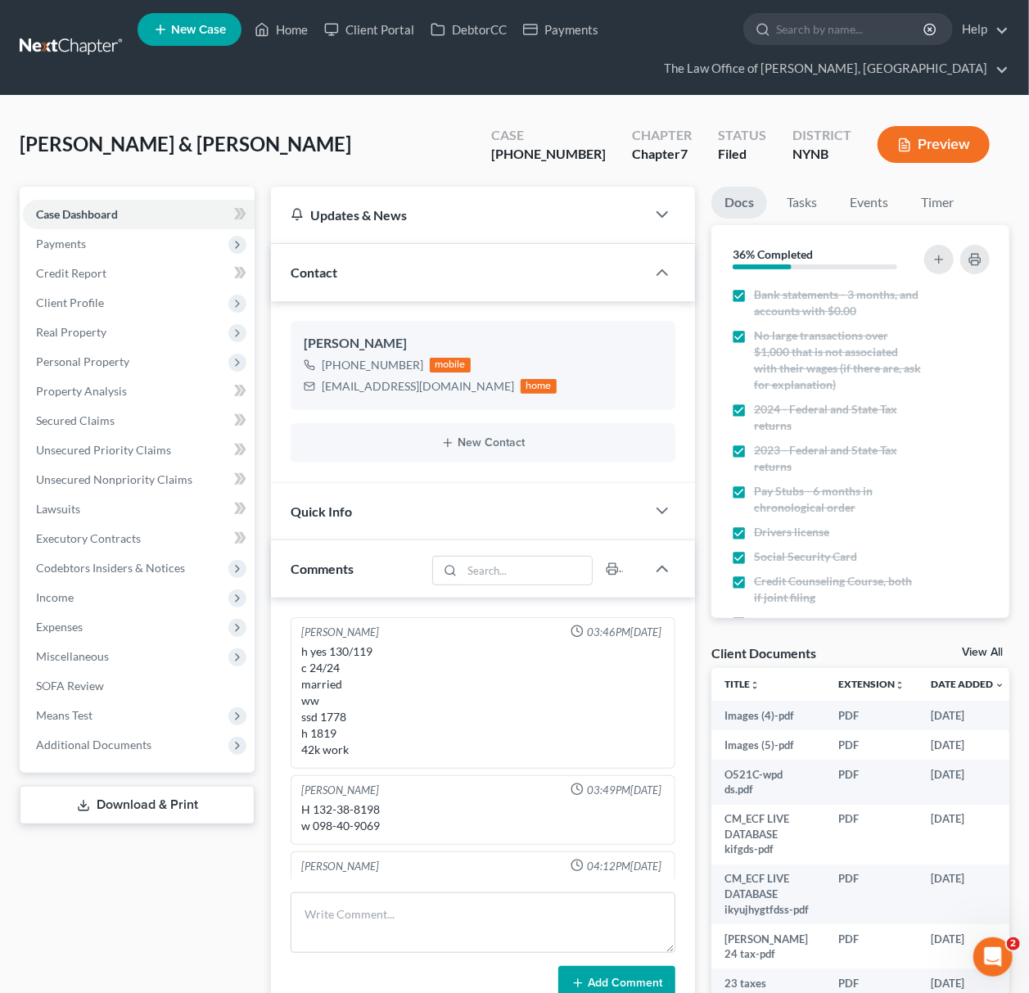
scroll to position [92, 0]
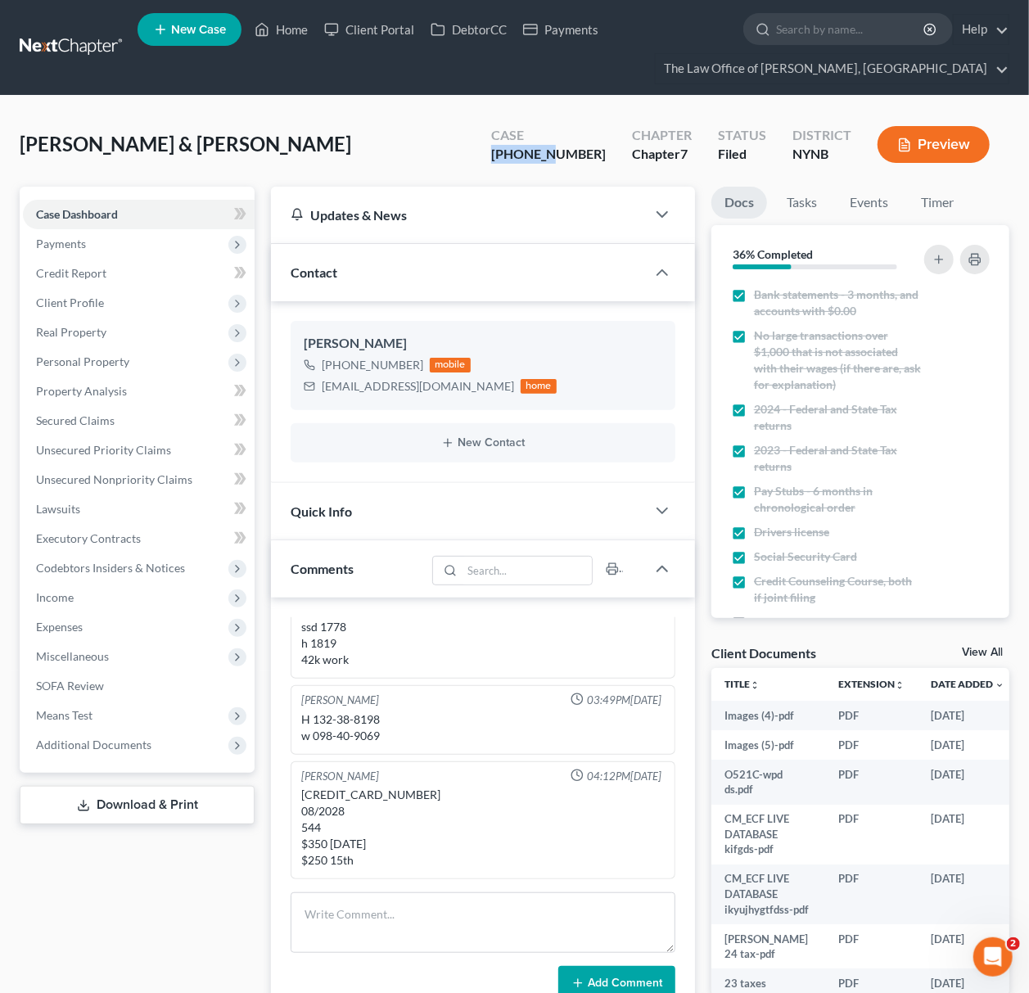
drag, startPoint x: 541, startPoint y: 154, endPoint x: 598, endPoint y: 162, distance: 57.1
click at [598, 162] on div "[PHONE_NUMBER]" at bounding box center [548, 154] width 115 height 19
copy div "25-10983"
click at [997, 652] on link "View All" at bounding box center [982, 652] width 41 height 11
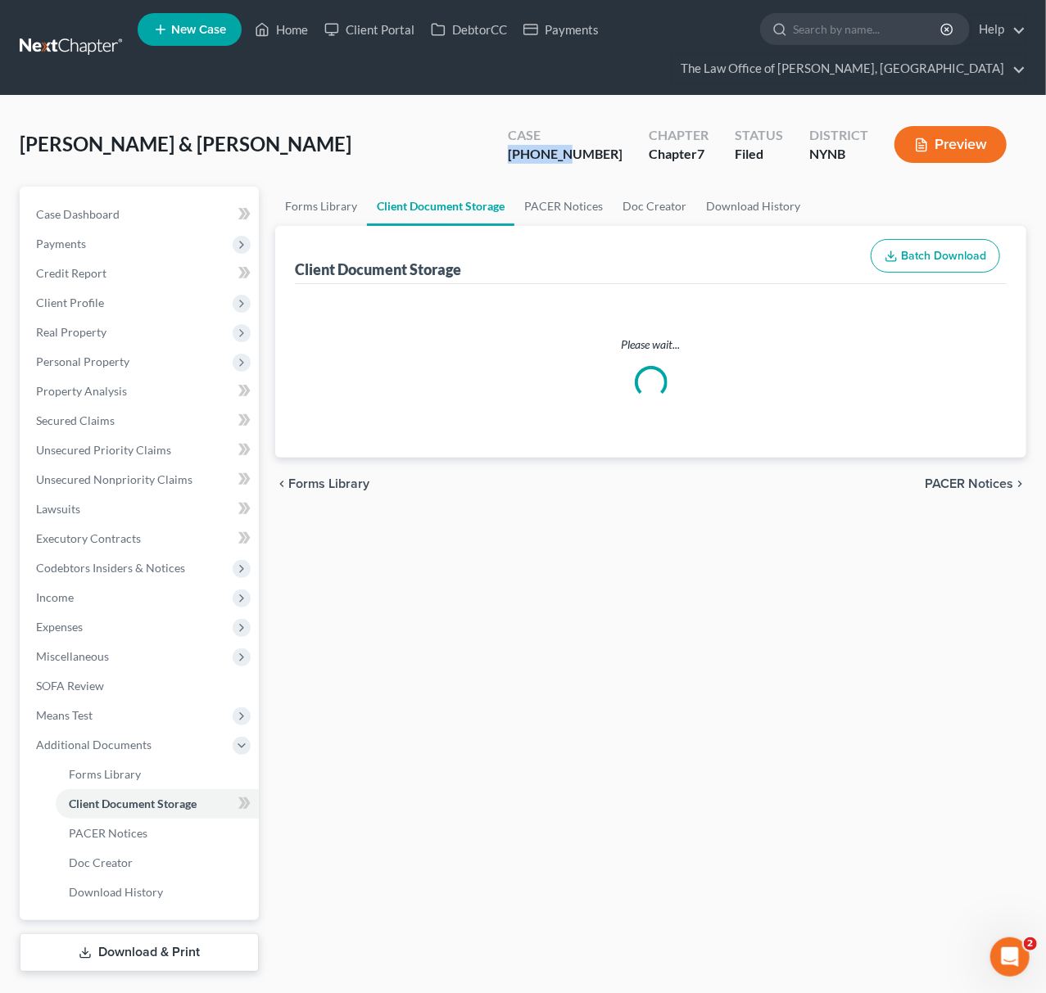
select select "1"
select select "5"
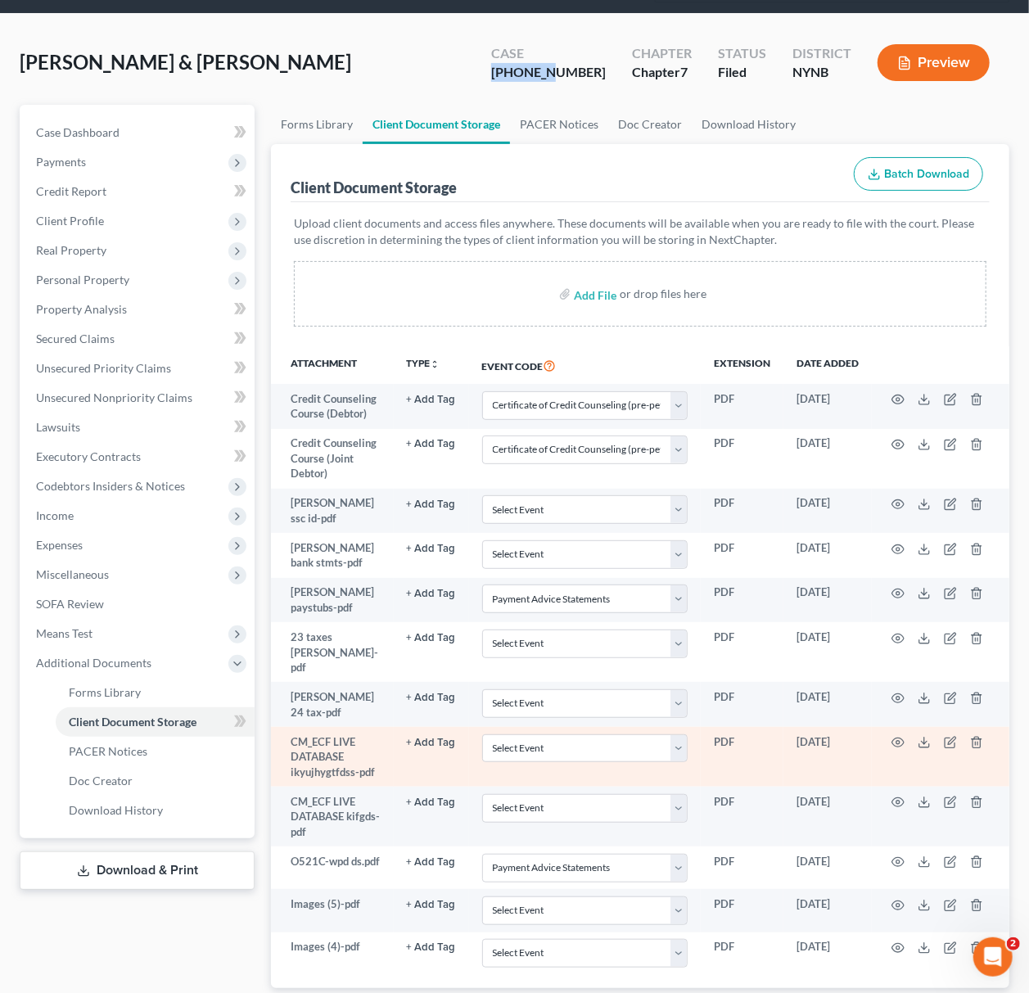
scroll to position [175, 0]
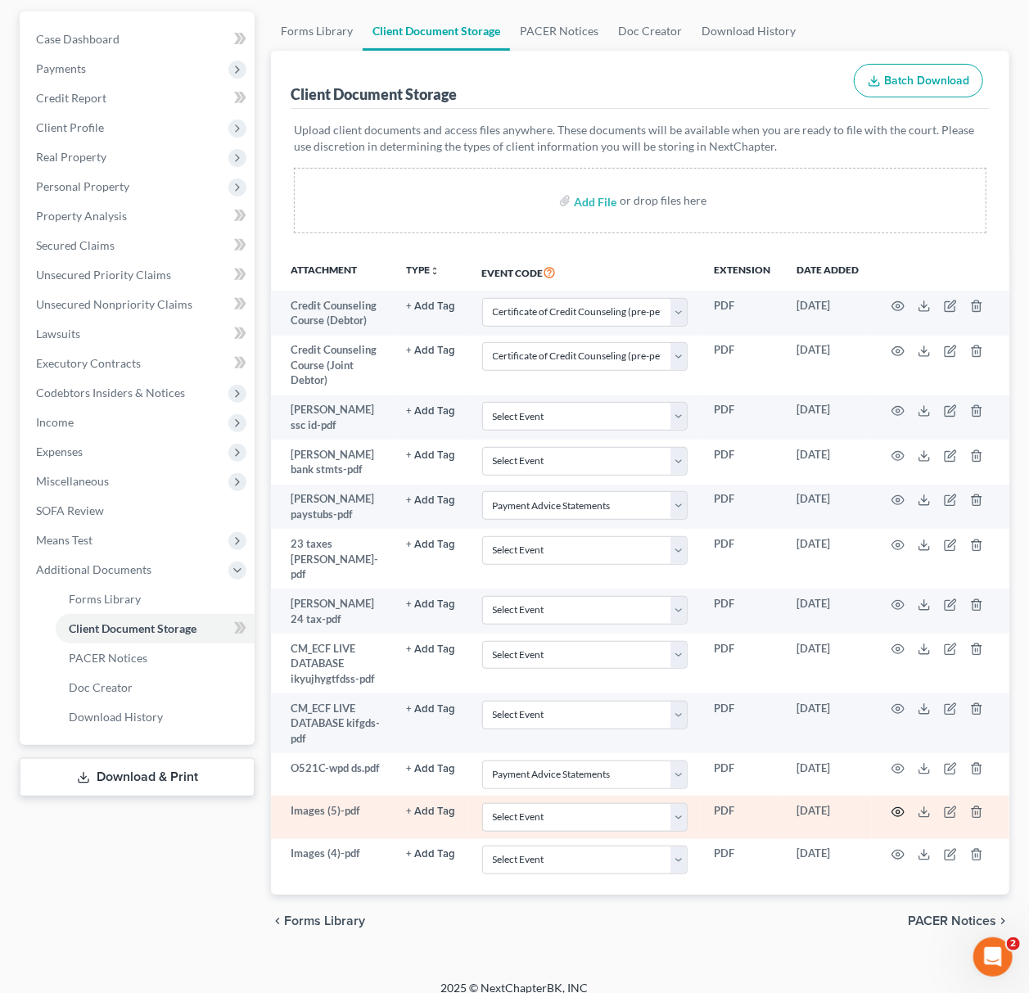
click at [897, 811] on circle "button" at bounding box center [898, 812] width 3 height 3
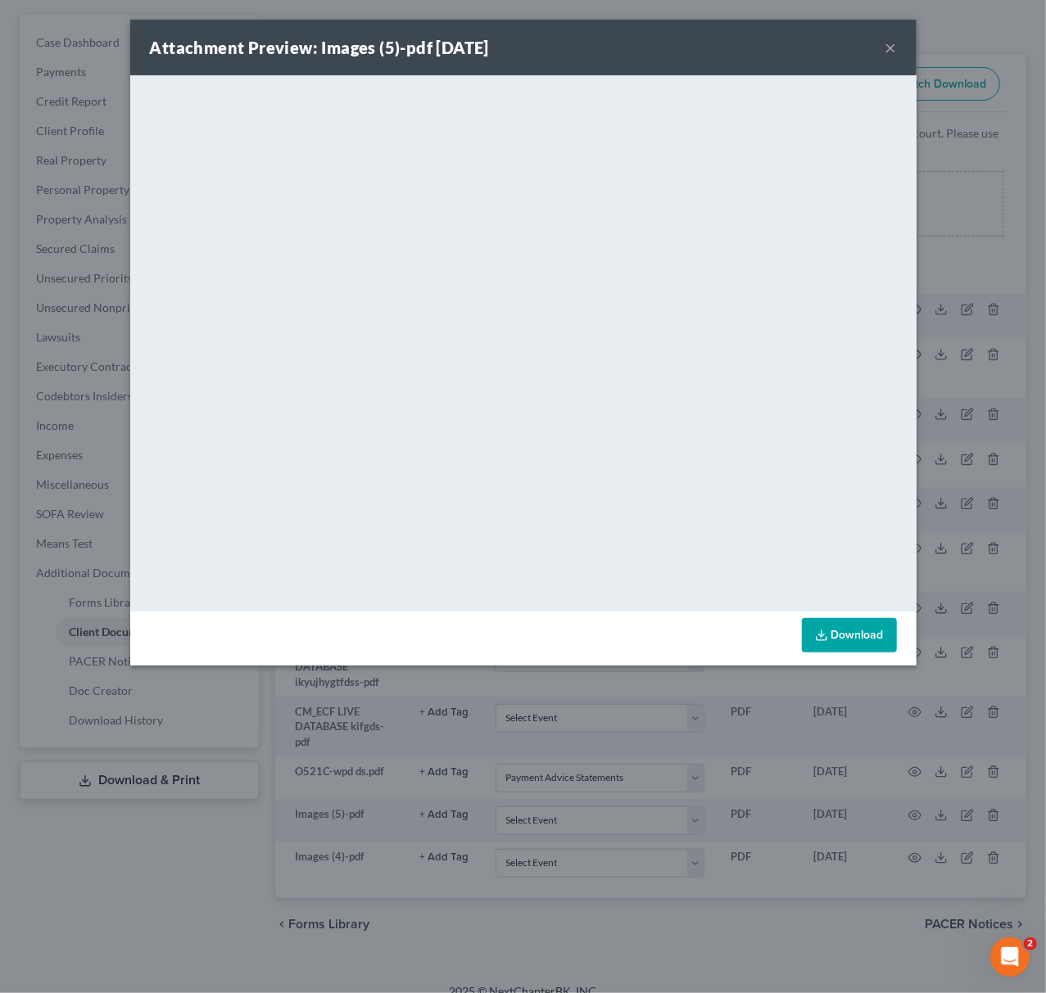
click at [927, 709] on div "Attachment Preview: Images (5)-pdf [DATE] × <object ng-attr-data='[URL][DOMAIN_…" at bounding box center [523, 496] width 1046 height 993
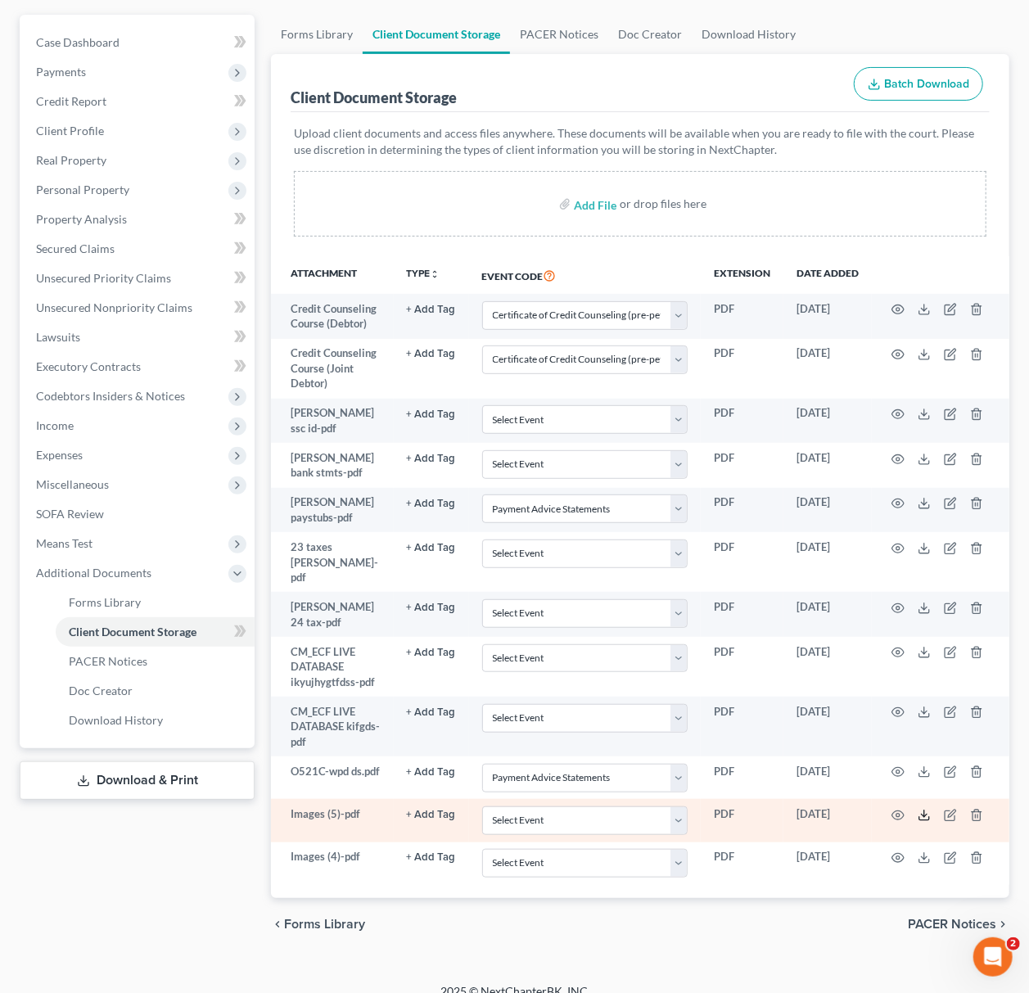
click at [929, 817] on icon at bounding box center [925, 818] width 10 height 3
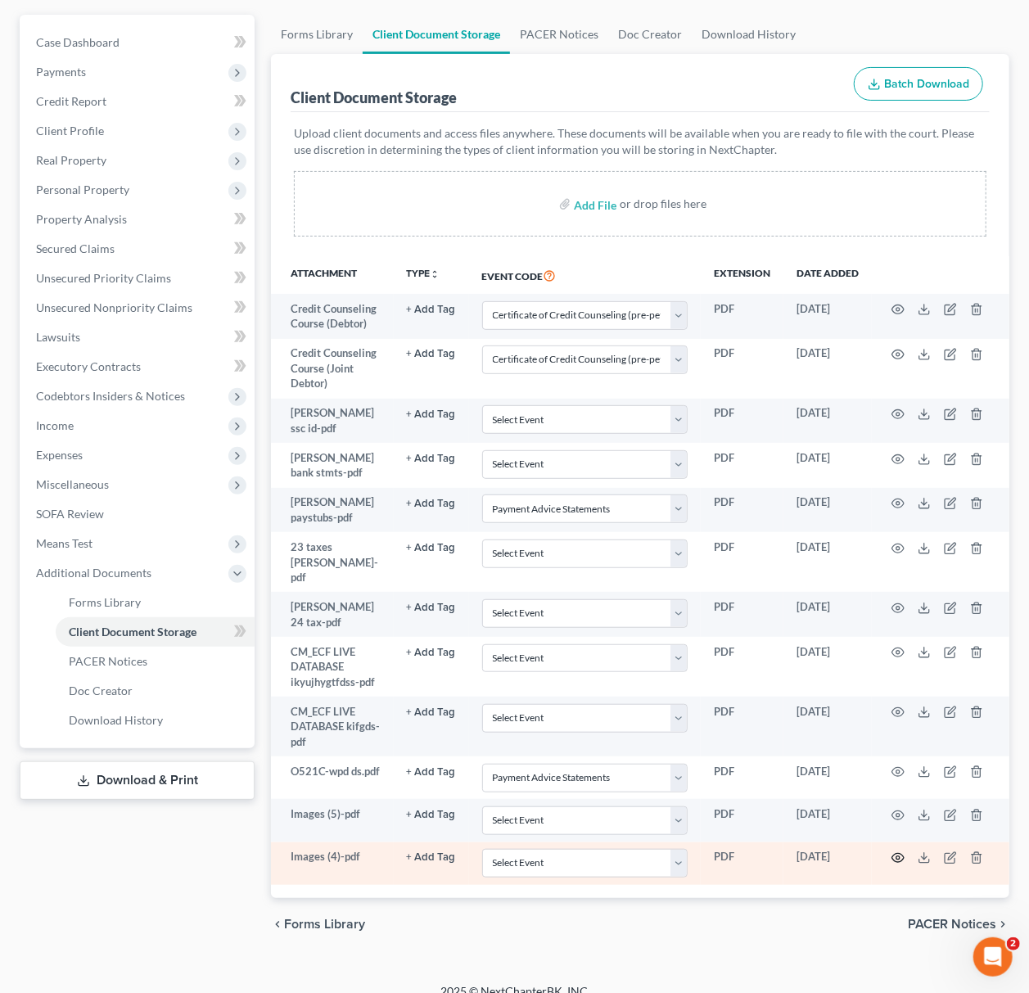
click at [894, 854] on icon "button" at bounding box center [899, 858] width 12 height 9
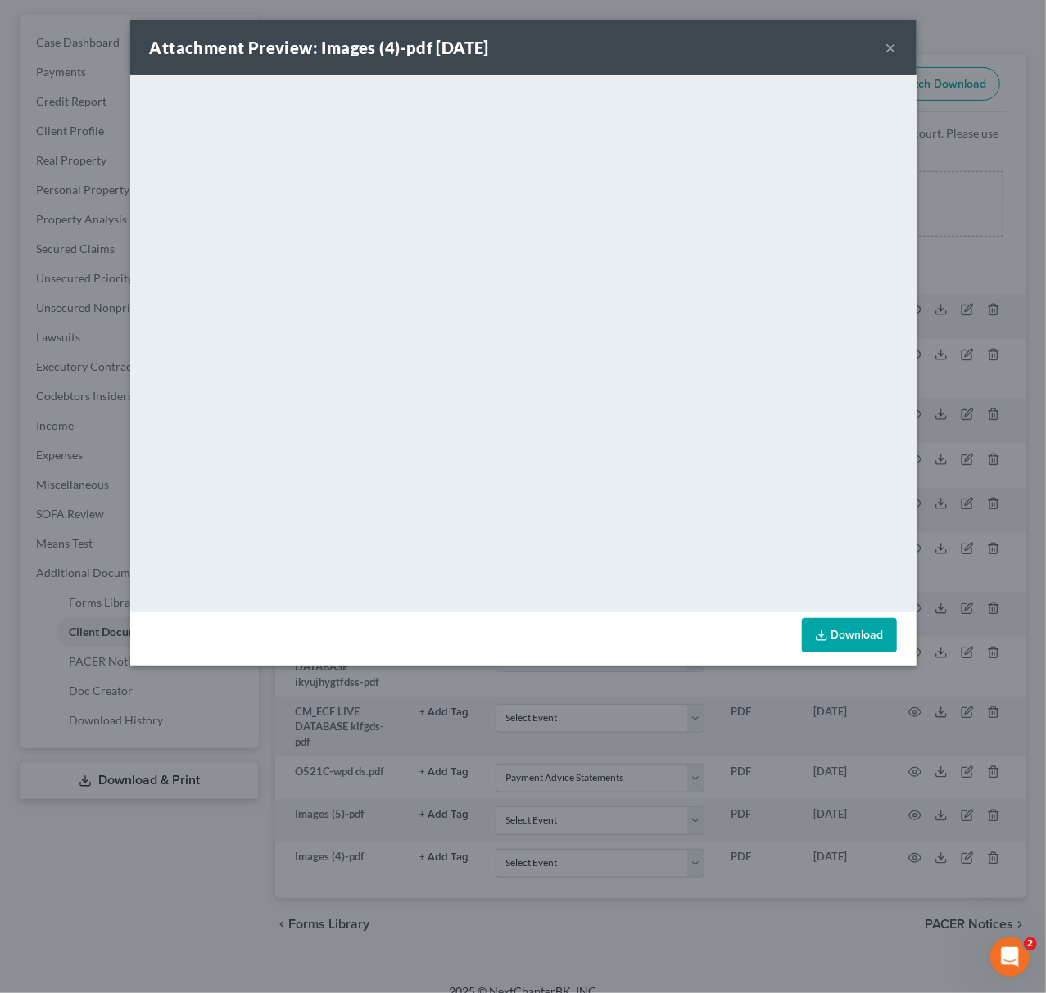
click at [934, 329] on div "Attachment Preview: Images (4)-pdf [DATE] × <object ng-attr-data='[URL][DOMAIN_…" at bounding box center [523, 496] width 1046 height 993
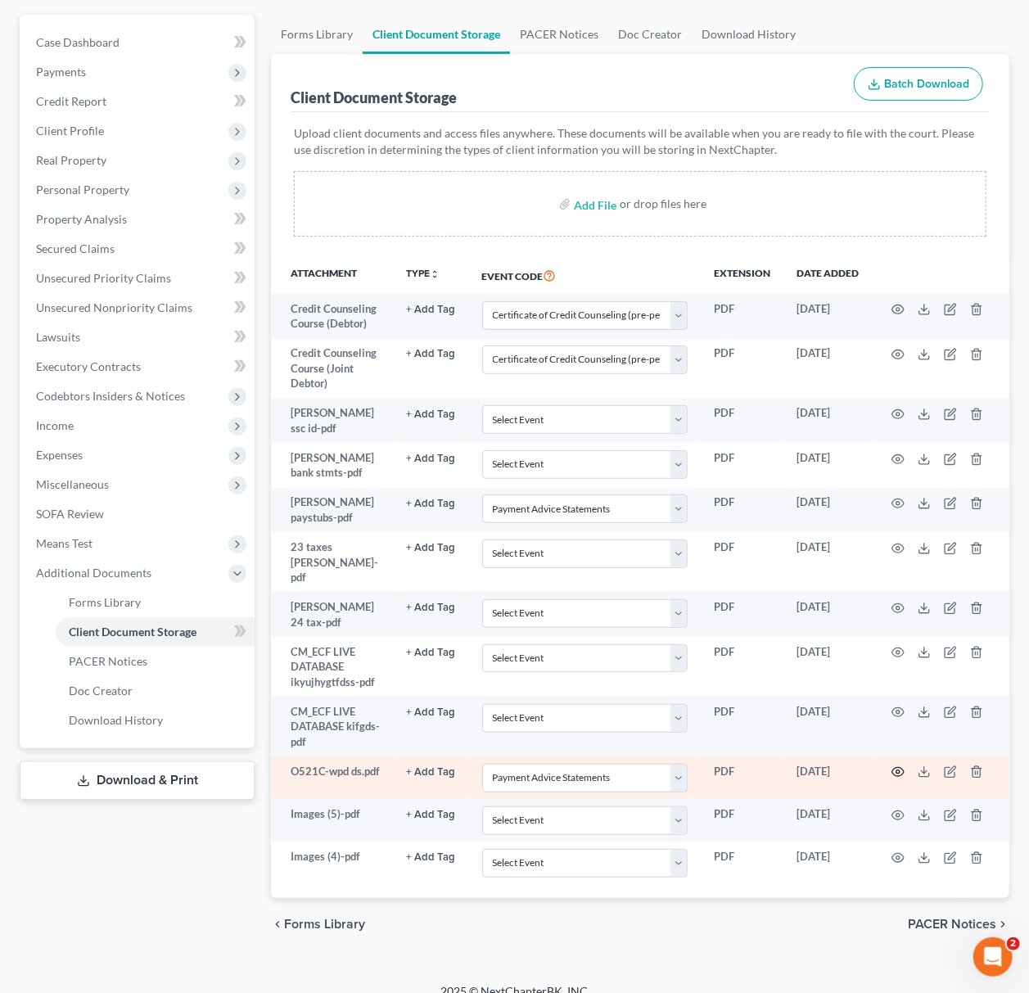
click at [902, 768] on icon "button" at bounding box center [899, 772] width 12 height 9
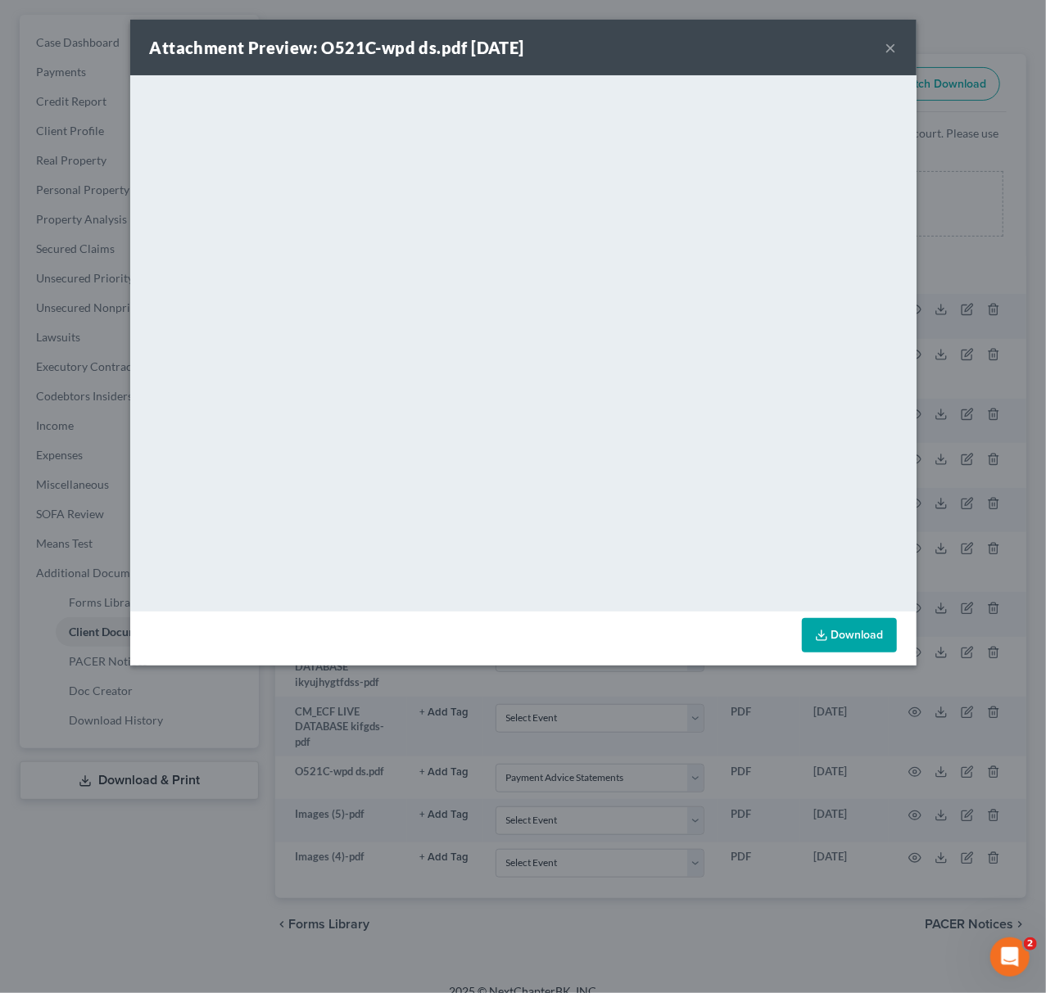
click at [813, 643] on link "Download" at bounding box center [849, 635] width 95 height 34
click at [955, 454] on div "Attachment Preview: O521C-wpd ds.pdf [DATE] × <object ng-attr-data='[URL][DOMAI…" at bounding box center [523, 496] width 1046 height 993
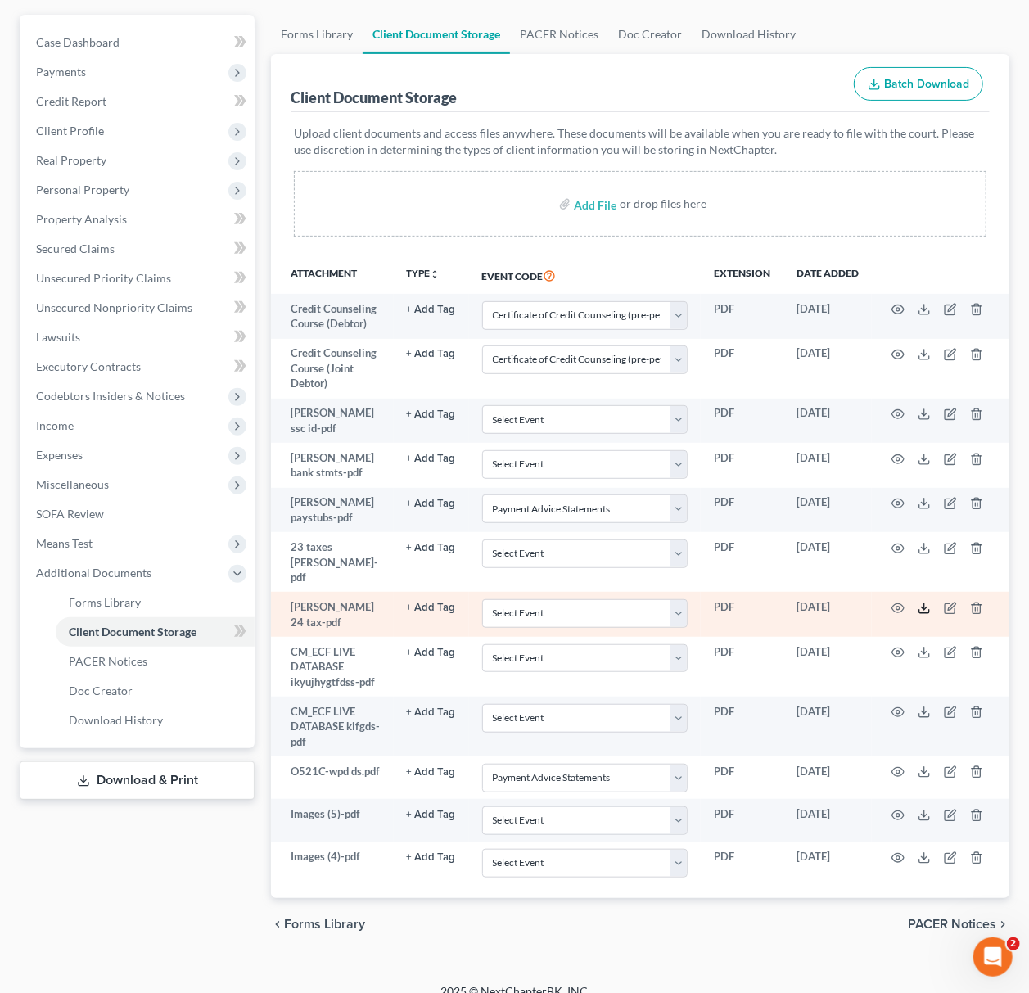
click at [918, 602] on icon at bounding box center [924, 608] width 13 height 13
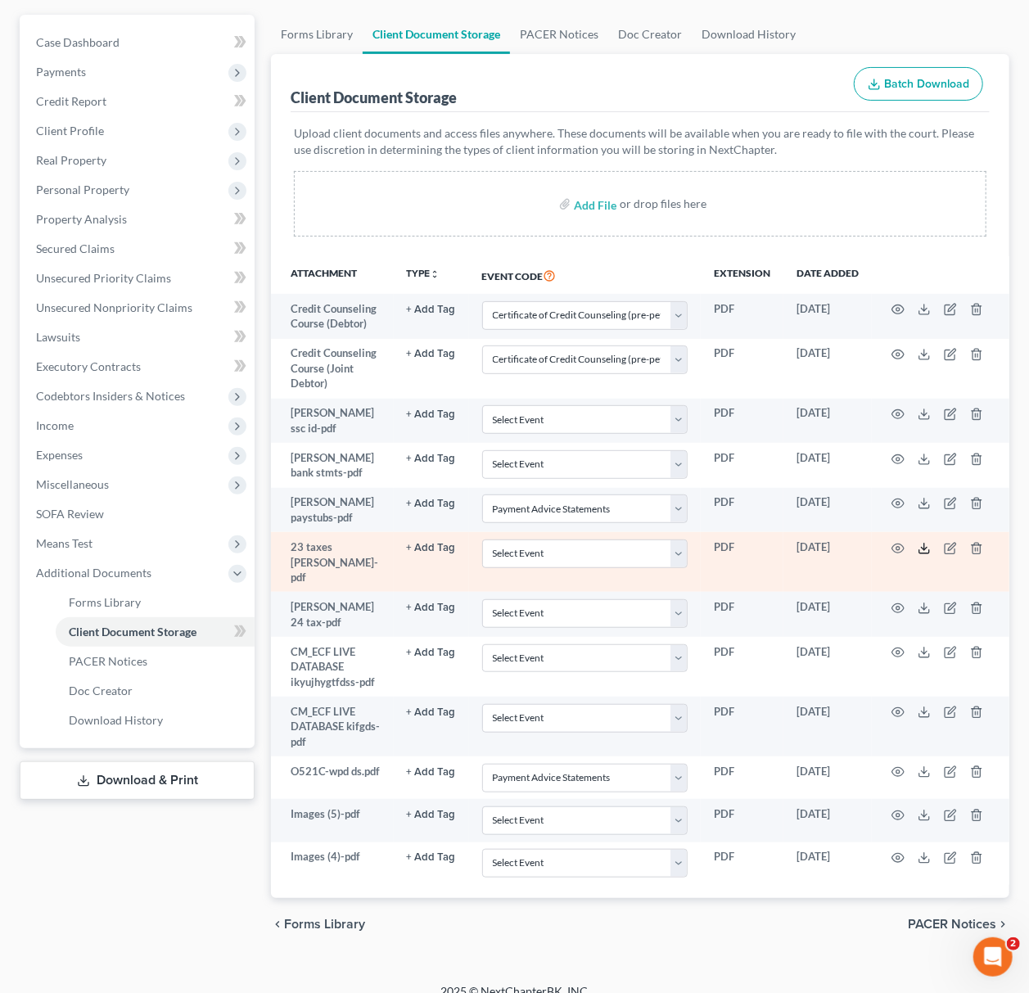
click at [925, 547] on line at bounding box center [925, 547] width 0 height 7
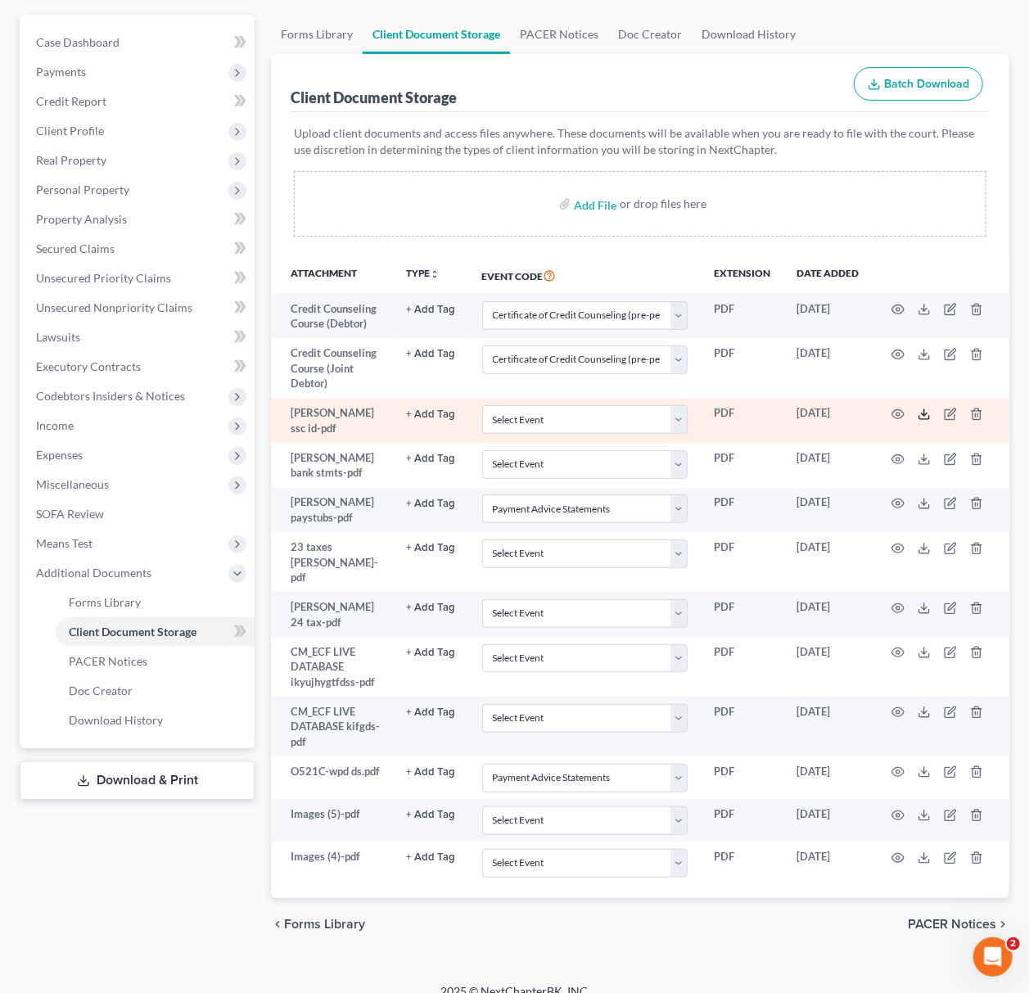
click at [921, 411] on icon at bounding box center [924, 414] width 13 height 13
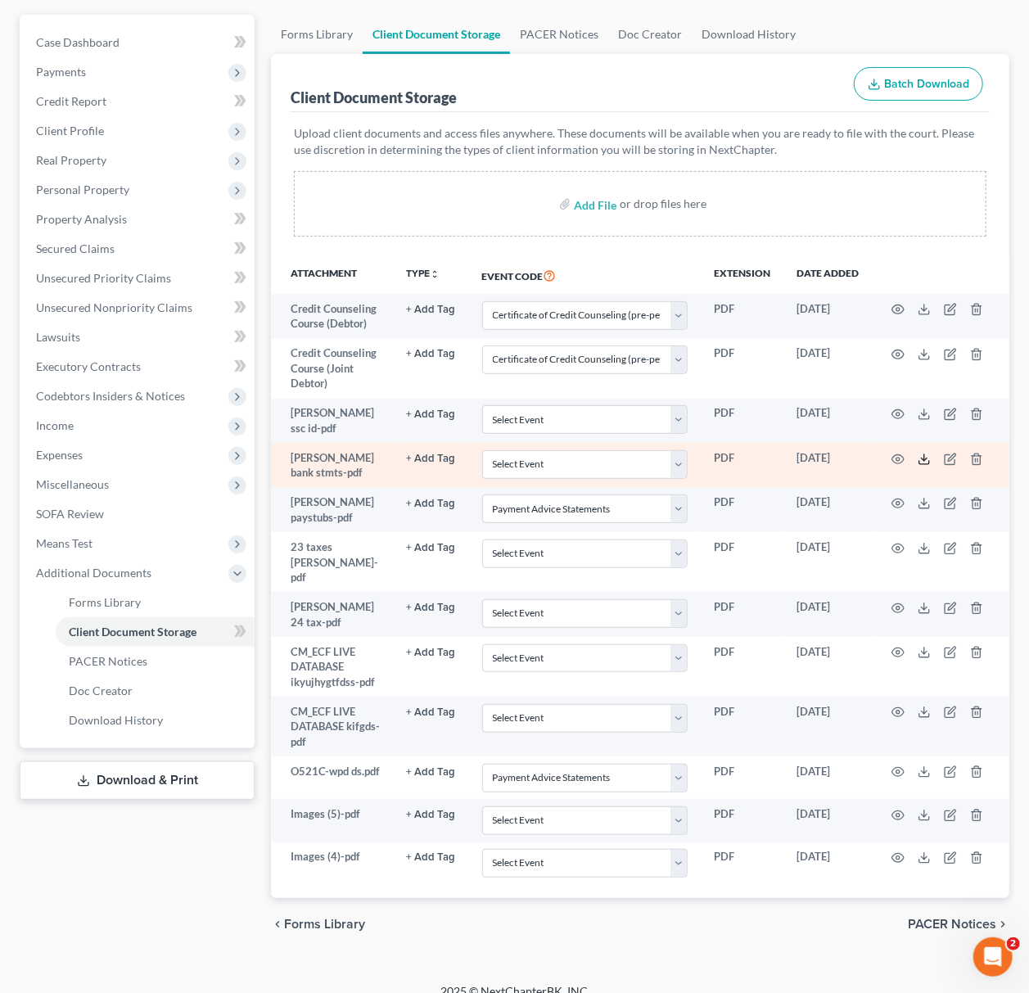
click at [928, 454] on icon at bounding box center [924, 459] width 13 height 13
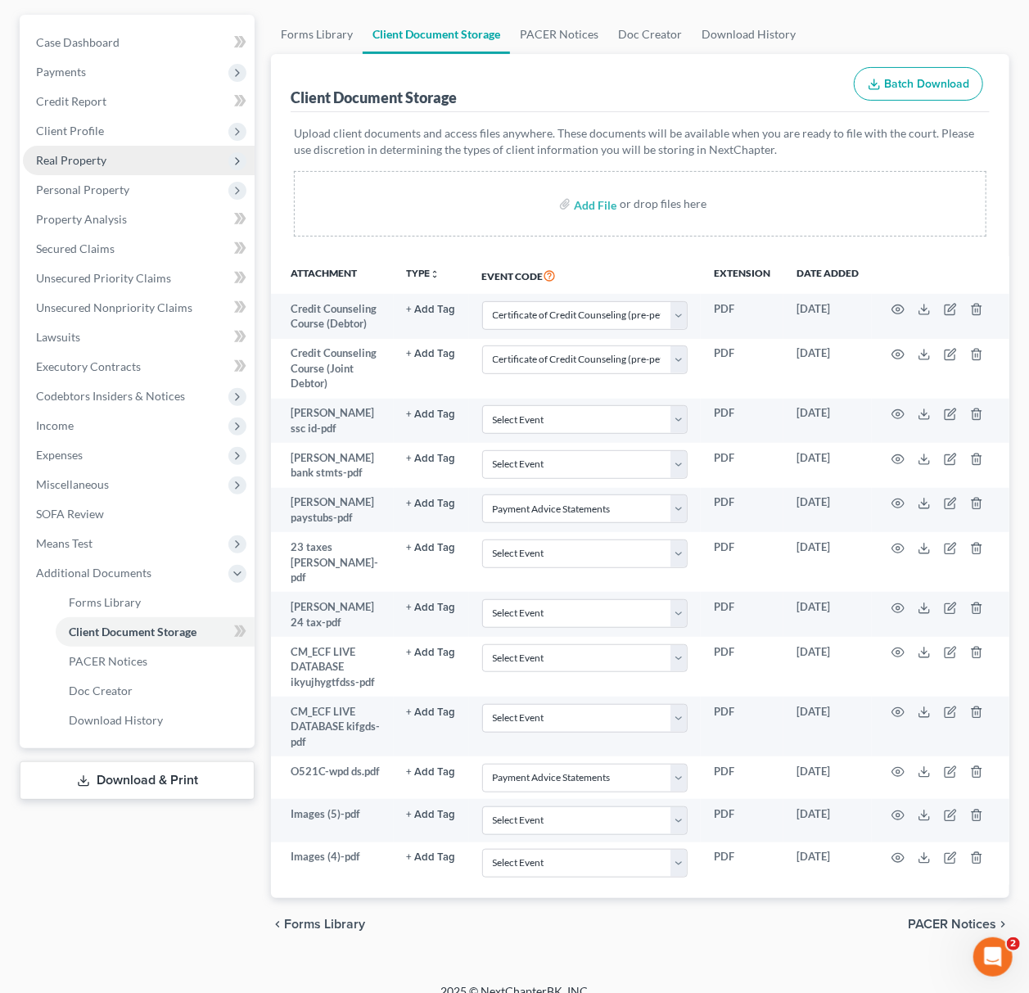
click at [131, 170] on span "Real Property" at bounding box center [139, 160] width 232 height 29
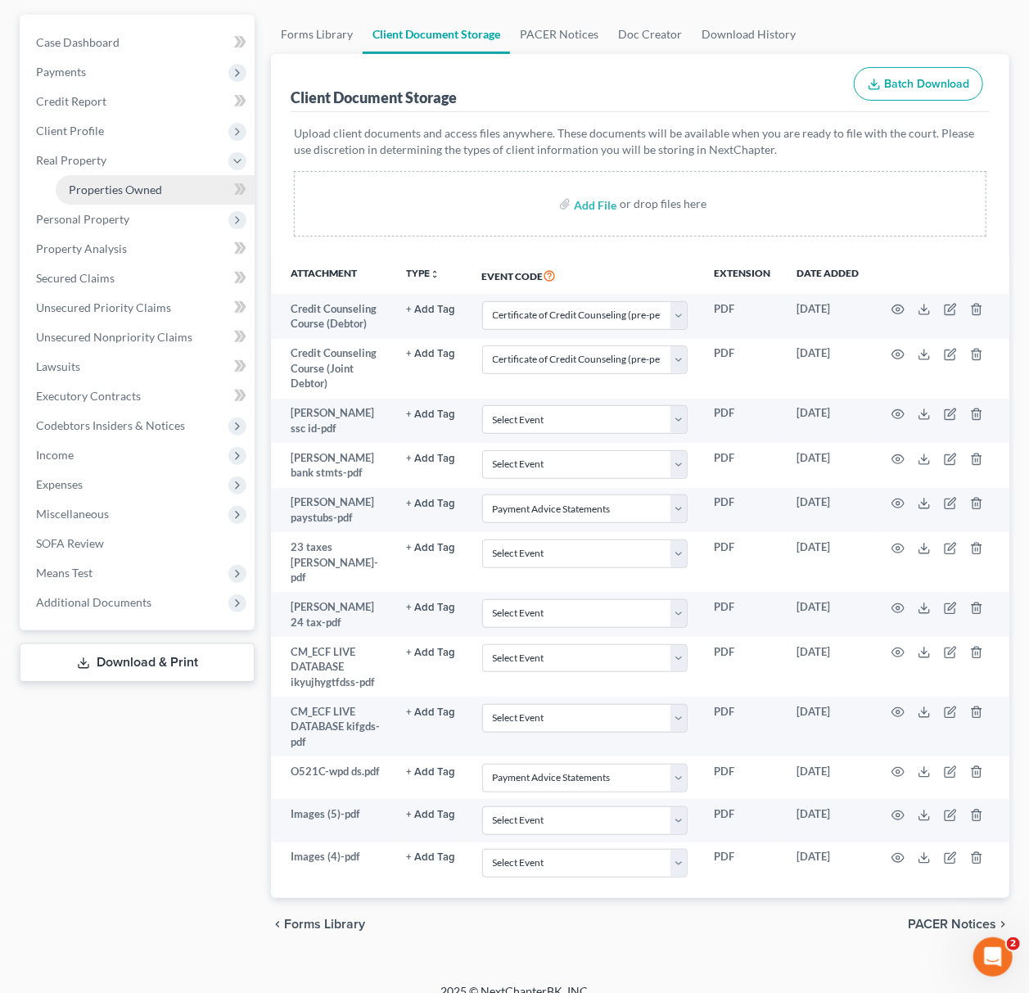
click at [167, 188] on link "Properties Owned" at bounding box center [155, 189] width 199 height 29
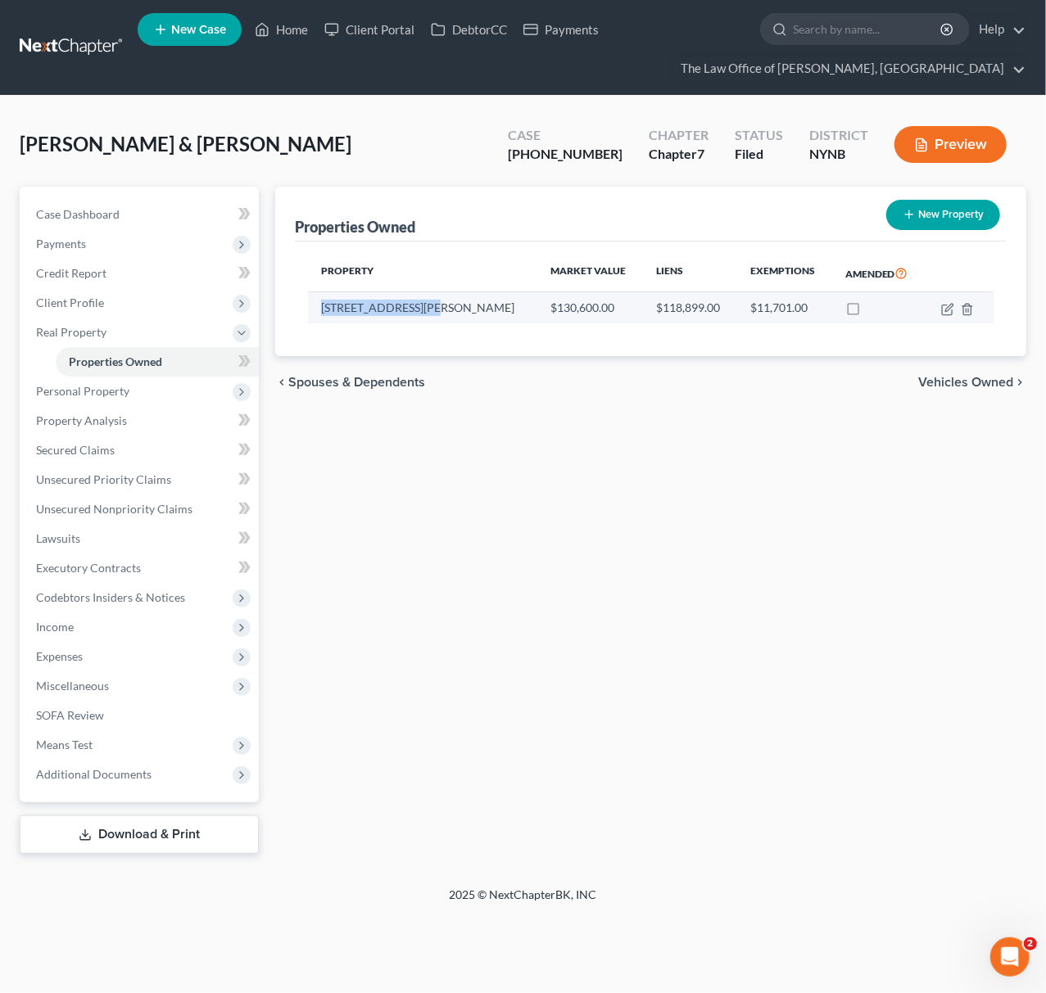
drag, startPoint x: 429, startPoint y: 299, endPoint x: 311, endPoint y: 302, distance: 118.0
click at [311, 302] on td "[STREET_ADDRESS][PERSON_NAME]" at bounding box center [422, 307] width 229 height 31
copy td "[STREET_ADDRESS][PERSON_NAME]"
click at [296, 20] on link "Home" at bounding box center [281, 29] width 70 height 29
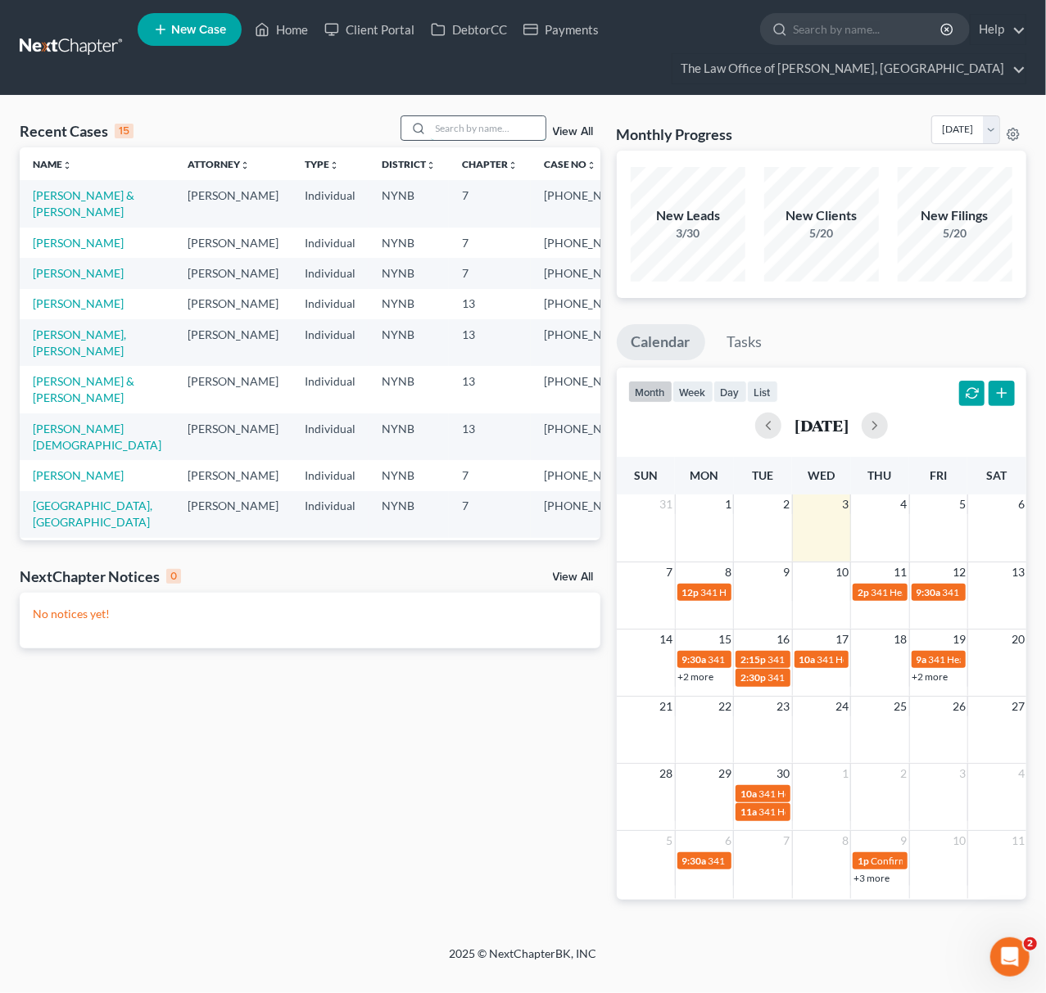
click at [444, 125] on input "search" at bounding box center [488, 128] width 115 height 24
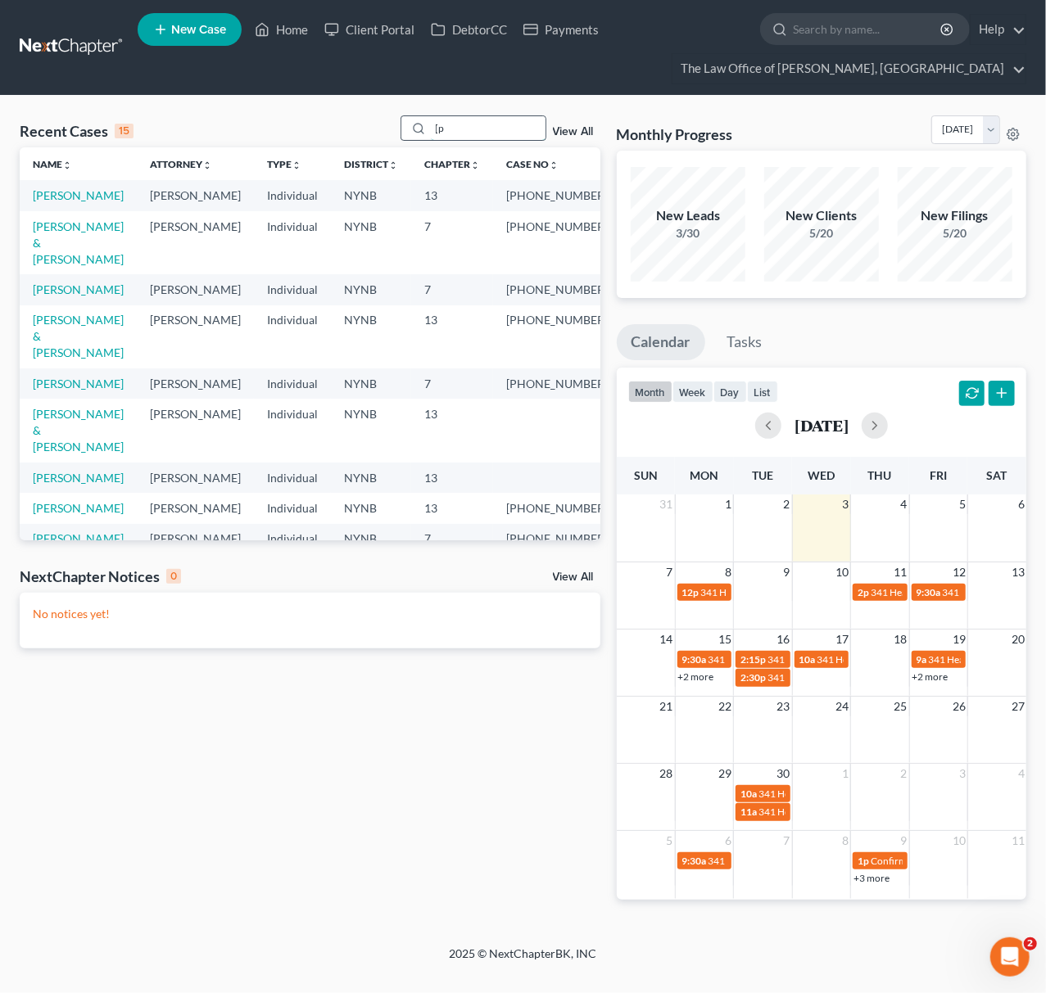
type input "["
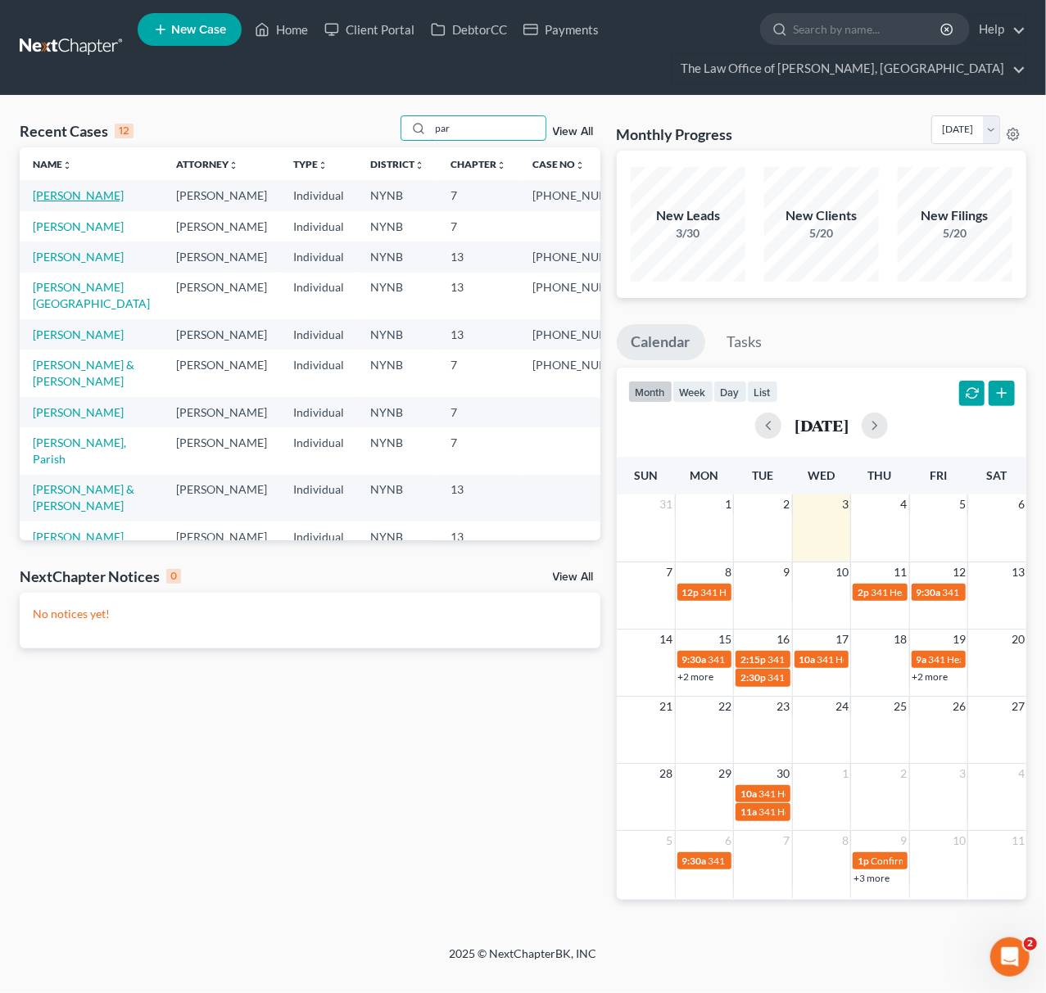
type input "par"
click at [102, 197] on link "[PERSON_NAME]" at bounding box center [78, 195] width 91 height 14
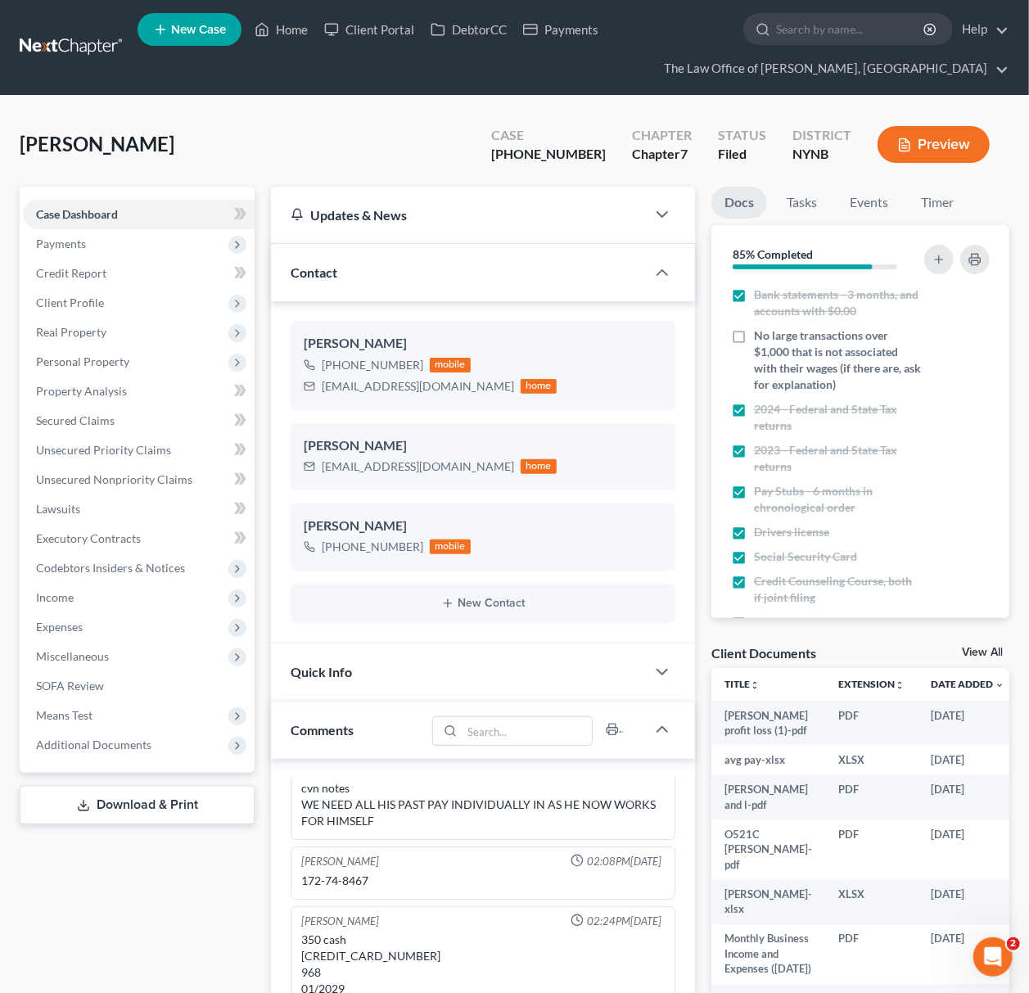
scroll to position [1239, 0]
drag, startPoint x: 538, startPoint y: 154, endPoint x: 594, endPoint y: 154, distance: 55.7
click at [594, 154] on div "[PHONE_NUMBER]" at bounding box center [548, 154] width 115 height 19
copy div "25-10979"
click at [976, 649] on link "View All" at bounding box center [982, 652] width 41 height 11
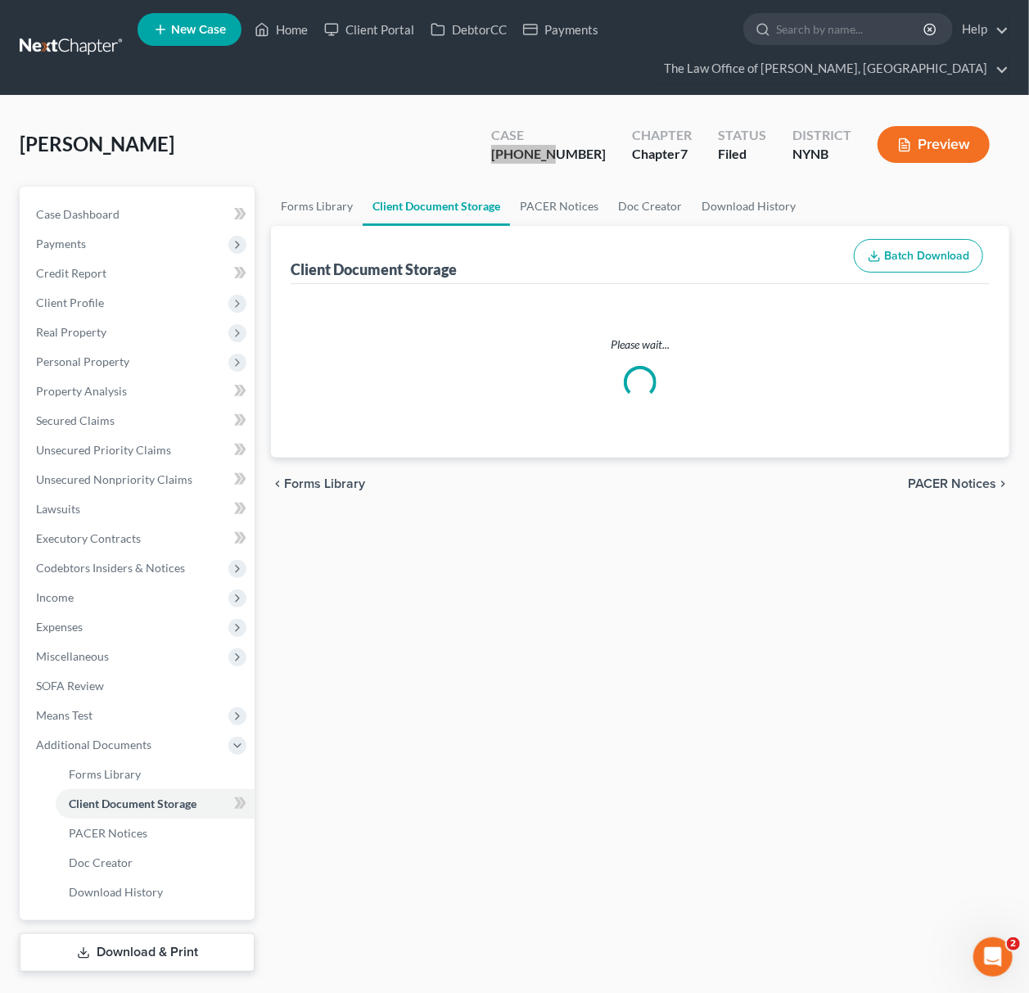
select select "1"
select select "5"
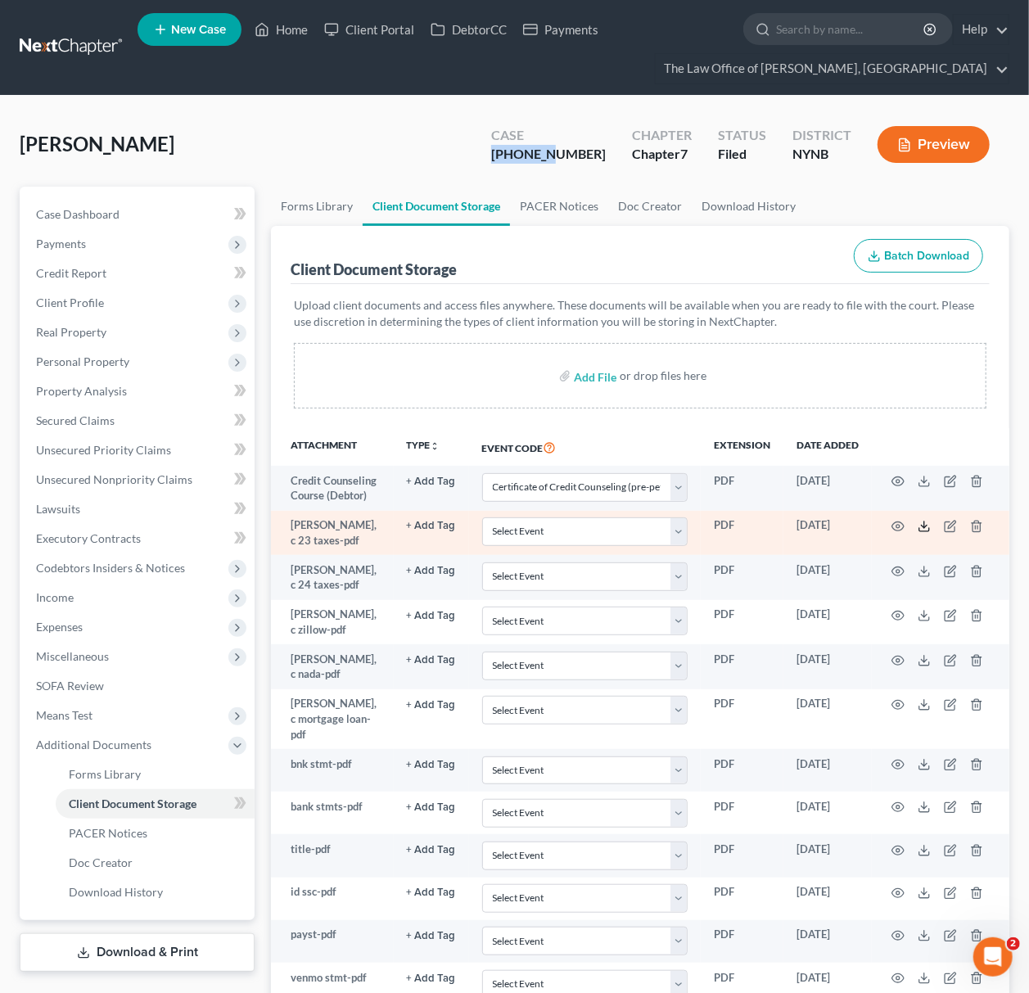
click at [925, 527] on polyline at bounding box center [925, 527] width 6 height 2
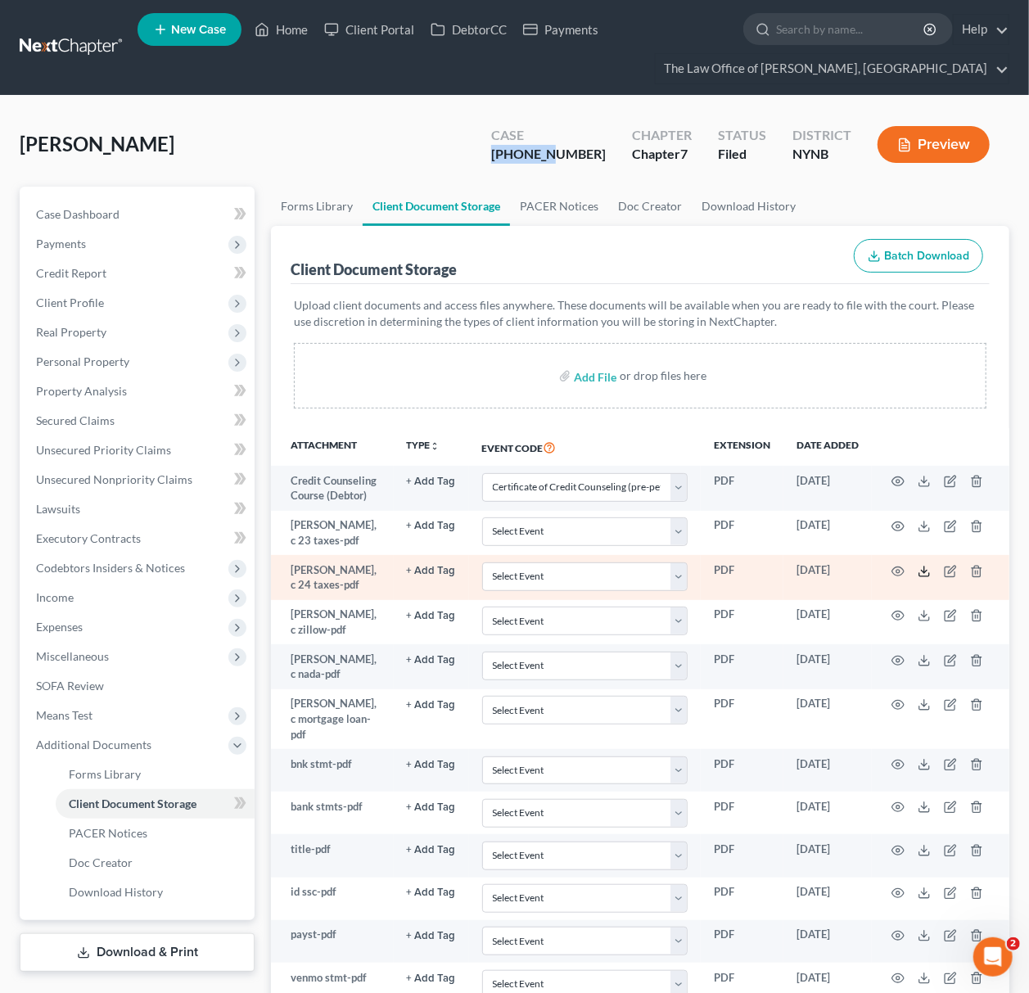
click at [925, 565] on icon at bounding box center [924, 571] width 13 height 13
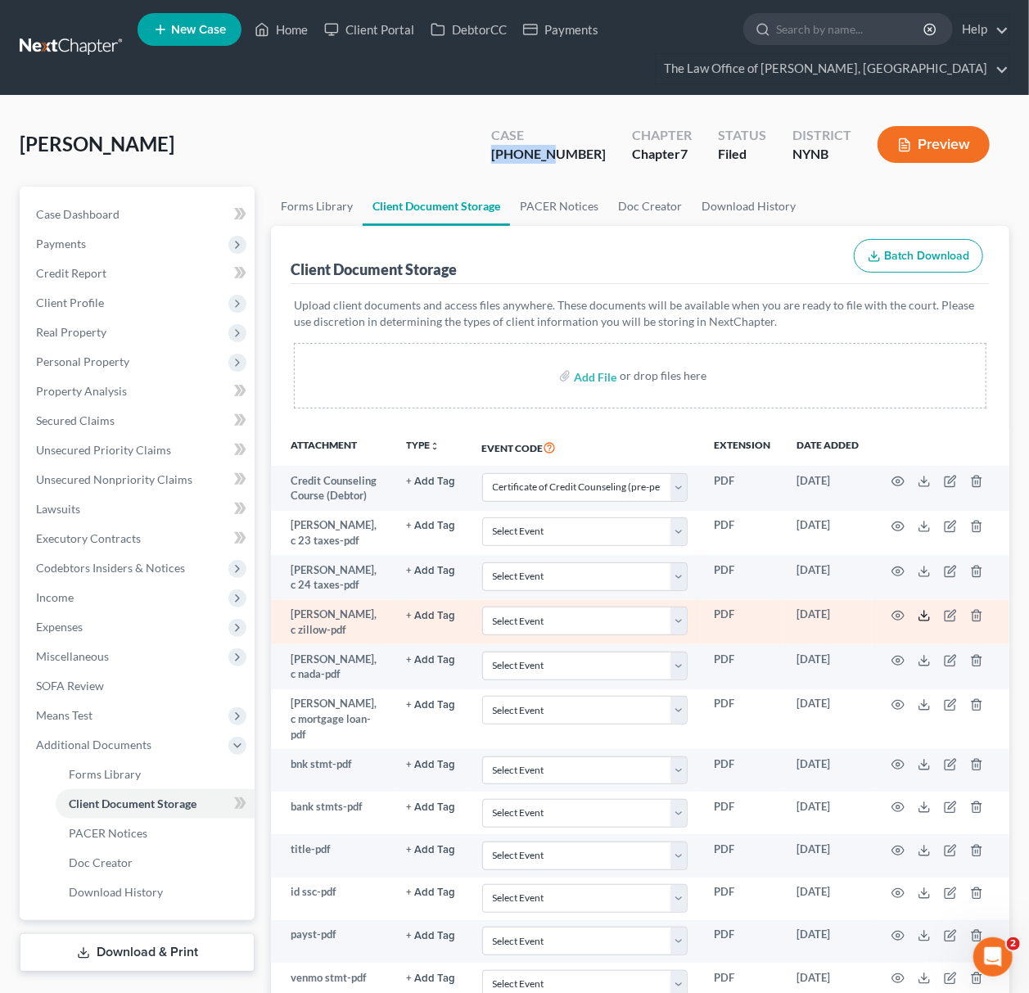
click at [927, 610] on icon at bounding box center [924, 615] width 13 height 13
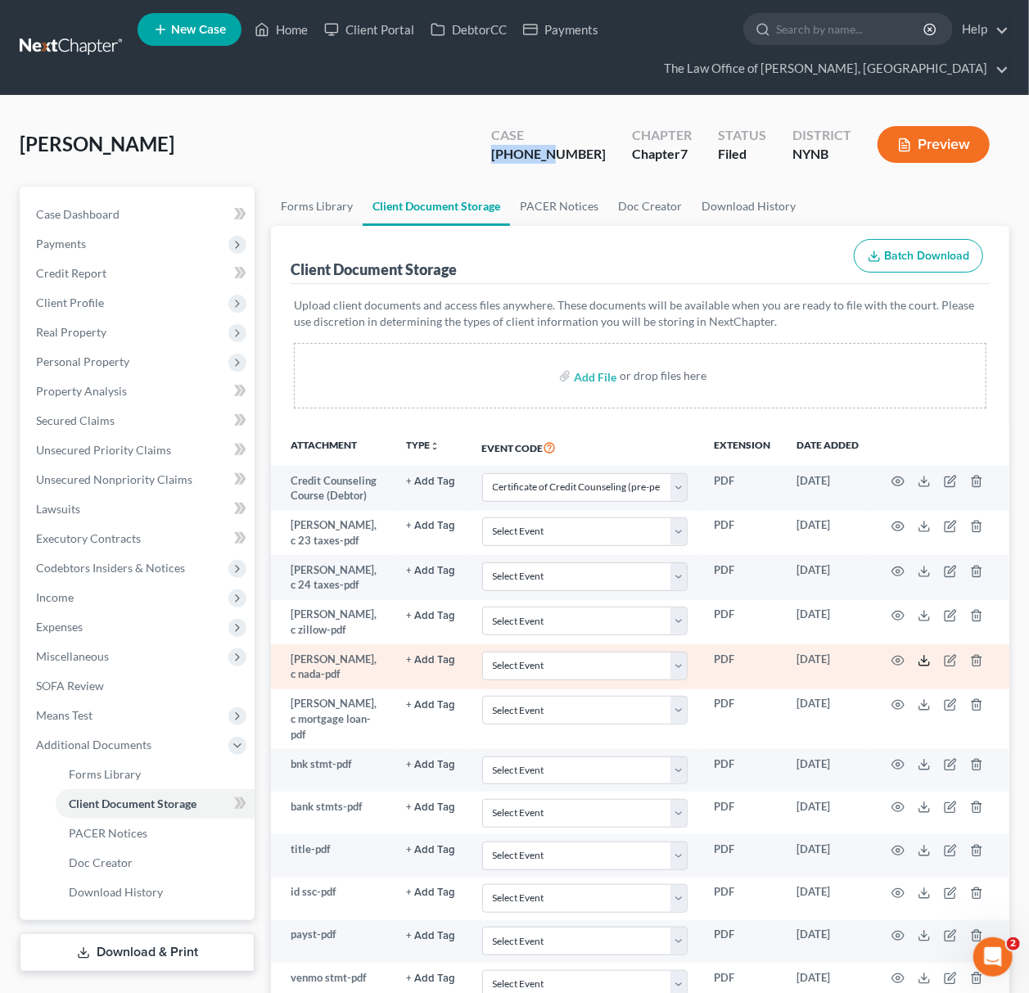
click at [928, 660] on icon at bounding box center [924, 660] width 13 height 13
drag, startPoint x: 901, startPoint y: 646, endPoint x: 894, endPoint y: 659, distance: 14.6
click at [901, 646] on td at bounding box center [941, 666] width 138 height 45
click at [894, 659] on icon "button" at bounding box center [898, 660] width 13 height 13
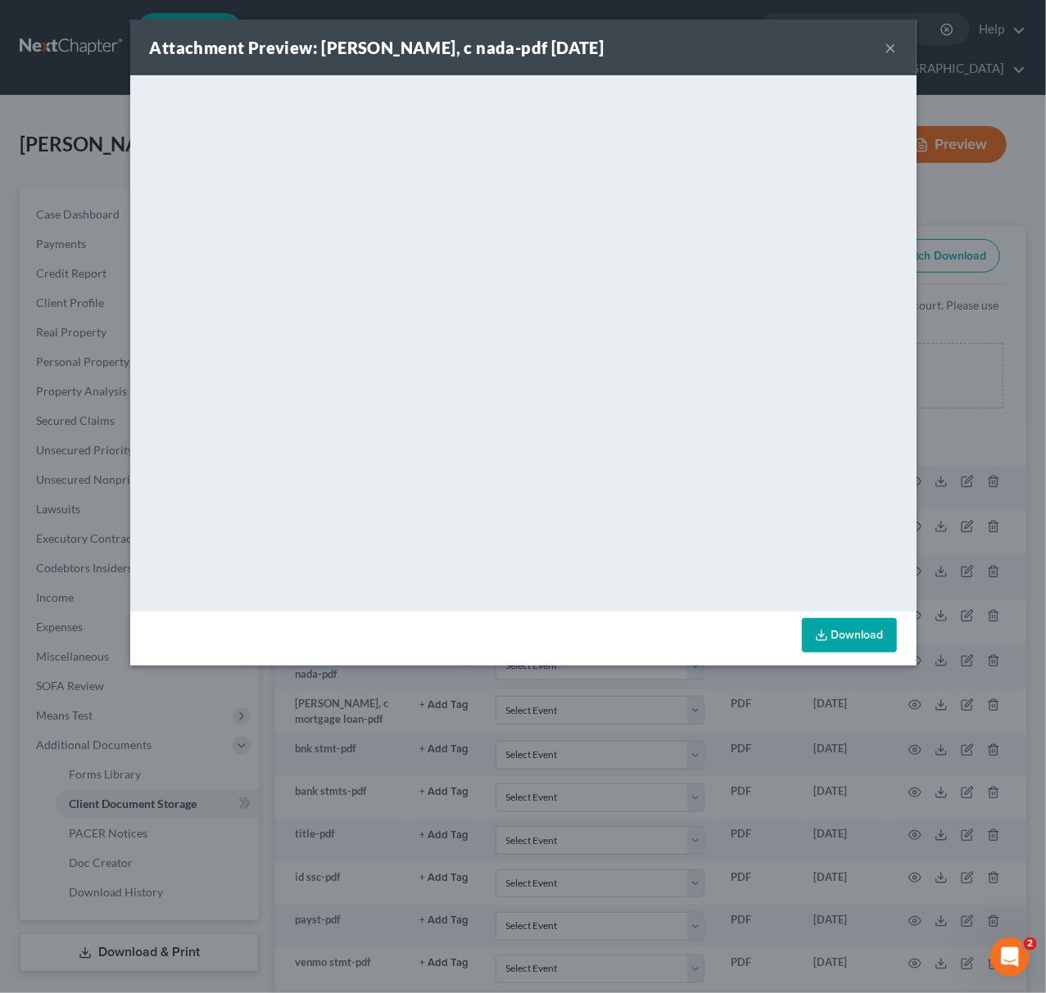
click at [885, 53] on button "×" at bounding box center [890, 48] width 11 height 20
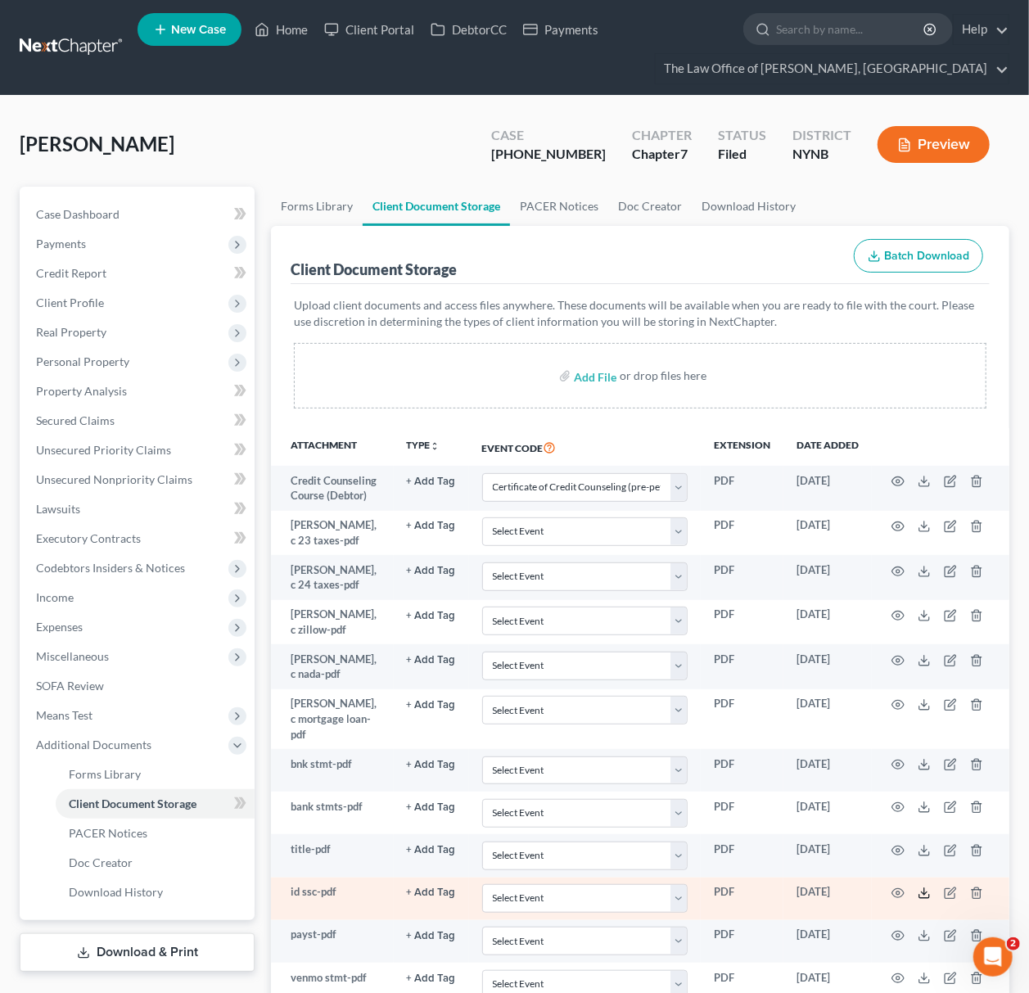
click at [918, 887] on icon at bounding box center [924, 893] width 13 height 13
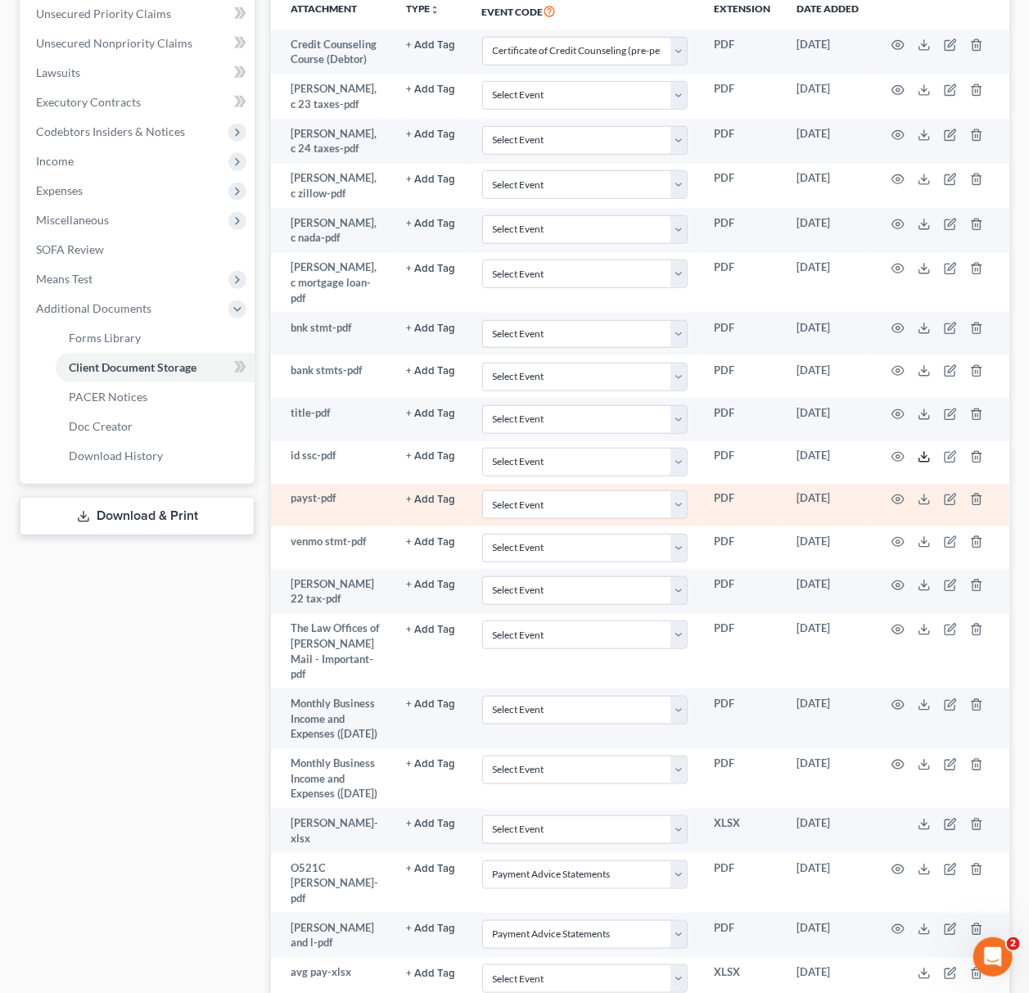
scroll to position [631, 0]
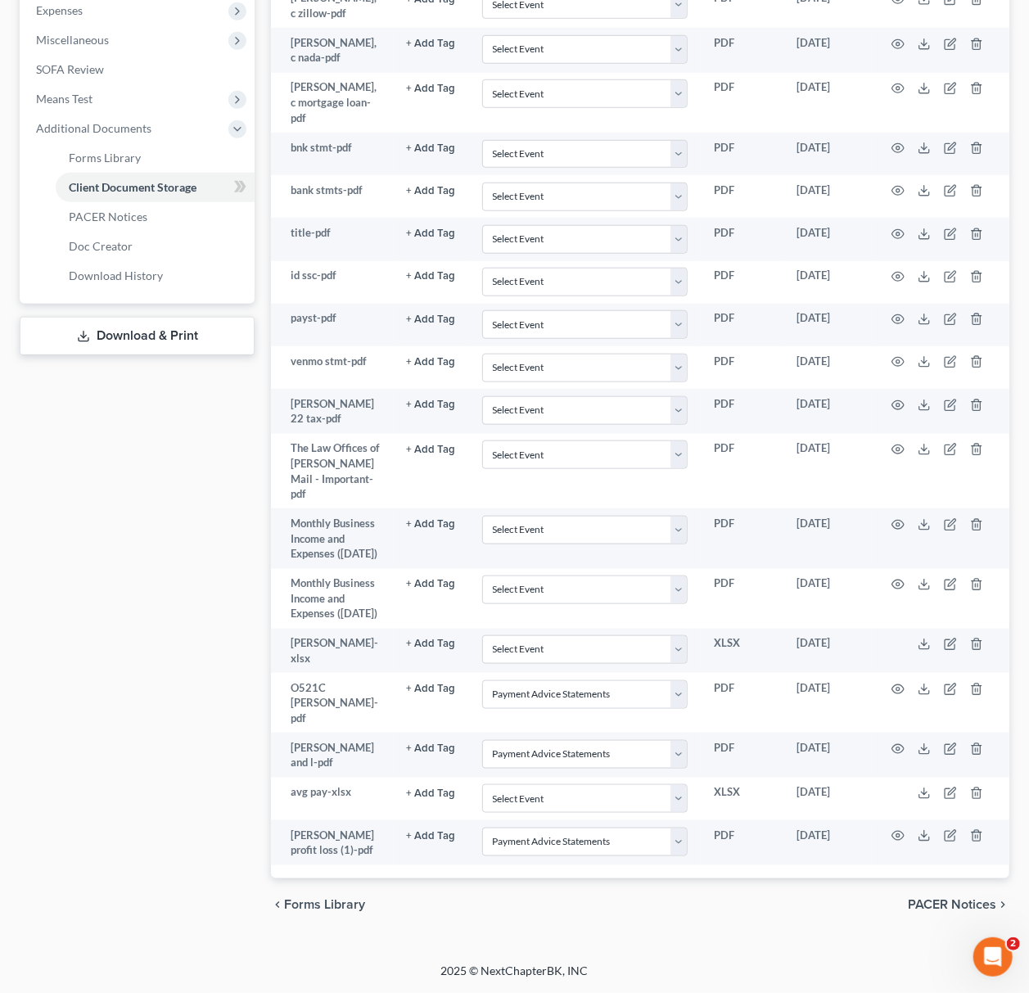
drag, startPoint x: 160, startPoint y: 322, endPoint x: 233, endPoint y: 374, distance: 89.8
click at [160, 322] on link "Download & Print" at bounding box center [137, 336] width 235 height 38
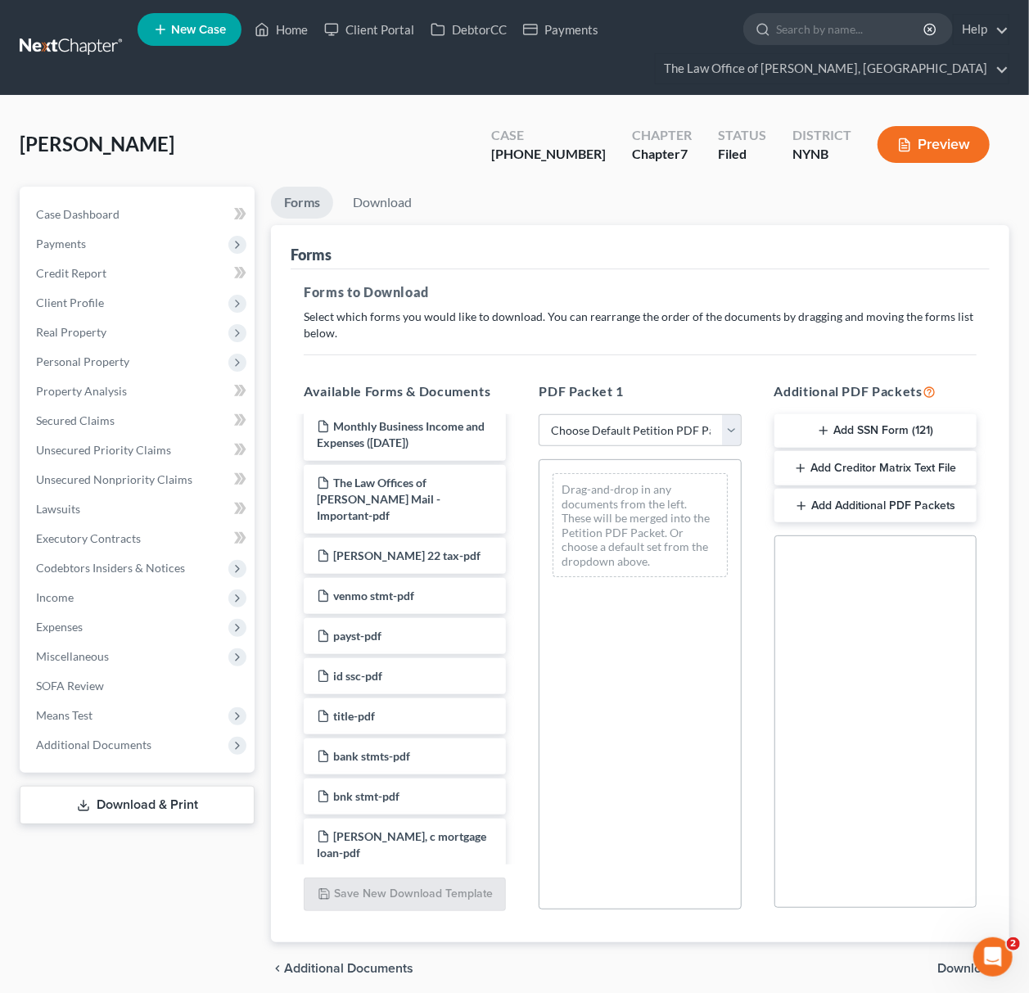
scroll to position [328, 0]
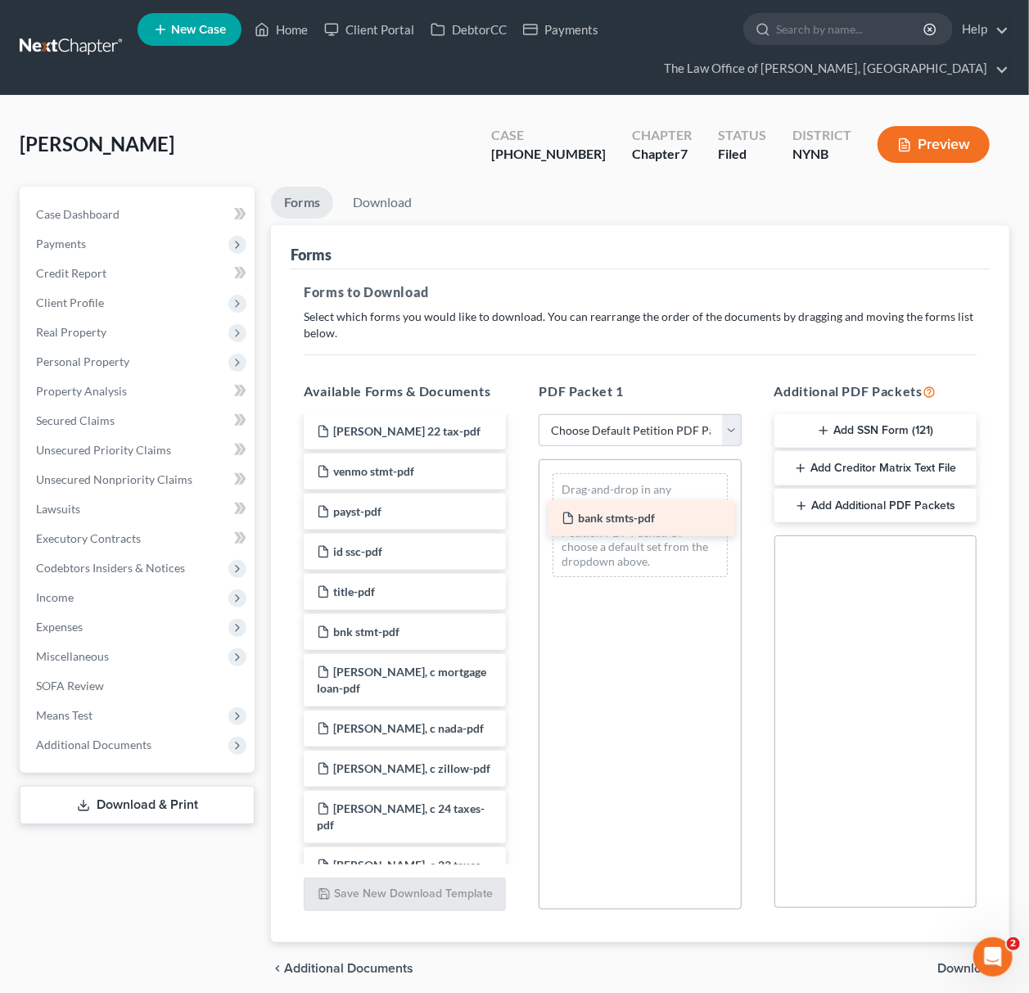
drag, startPoint x: 391, startPoint y: 633, endPoint x: 639, endPoint y: 516, distance: 273.6
click at [519, 516] on div "bank stmts-pdf [PERSON_NAME] profit loss (1)-pdf [PERSON_NAME] and l-pdf O521C …" at bounding box center [405, 1007] width 228 height 1833
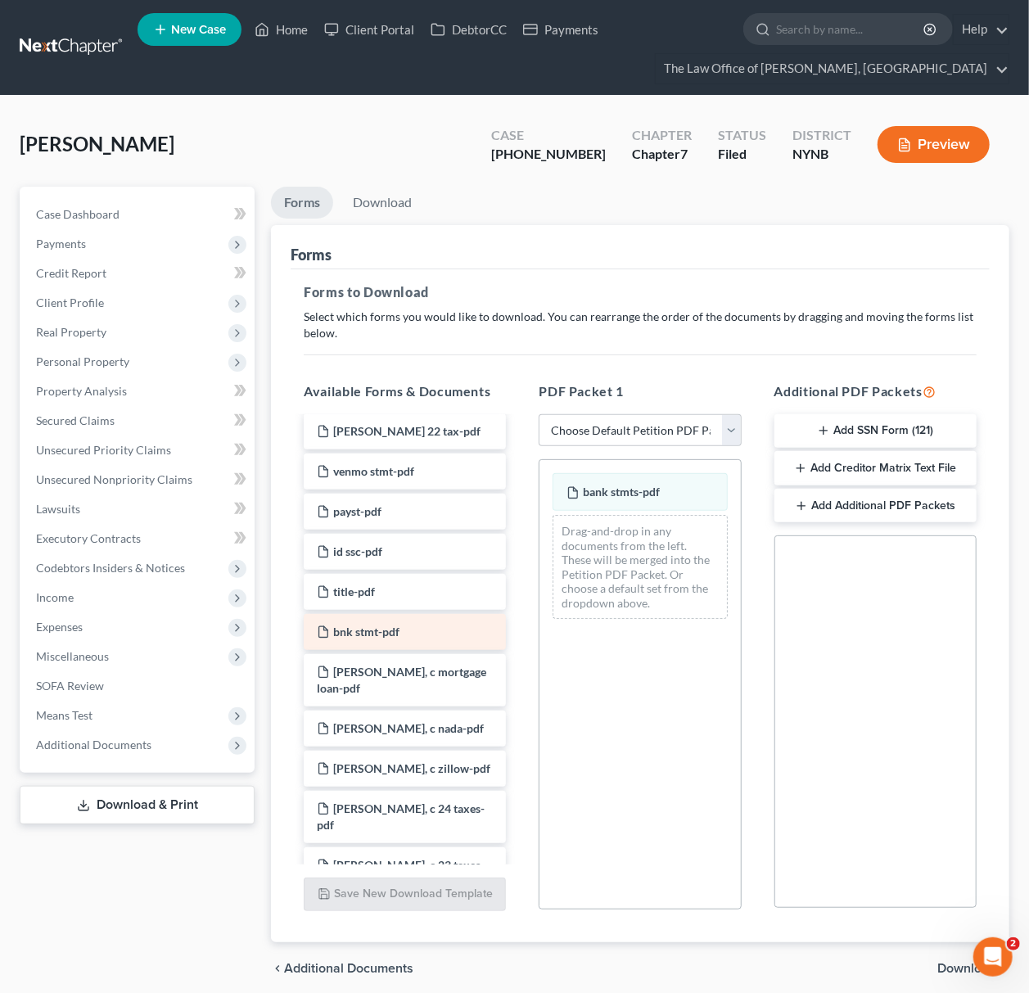
click at [519, 644] on div "[PERSON_NAME] profit loss (1)-pdf [PERSON_NAME] and l-pdf O521C [PERSON_NAME]-p…" at bounding box center [405, 1007] width 228 height 1833
drag, startPoint x: 621, startPoint y: 613, endPoint x: 626, endPoint y: 587, distance: 26.0
click at [622, 601] on div "bank stmts-pdf Drag-and-drop in any documents from the left. These will be merg…" at bounding box center [640, 546] width 201 height 172
drag, startPoint x: 626, startPoint y: 587, endPoint x: 631, endPoint y: 578, distance: 9.9
click at [631, 578] on div "Drag-and-drop in any documents from the left. These will be merged into the Pet…" at bounding box center [640, 567] width 174 height 104
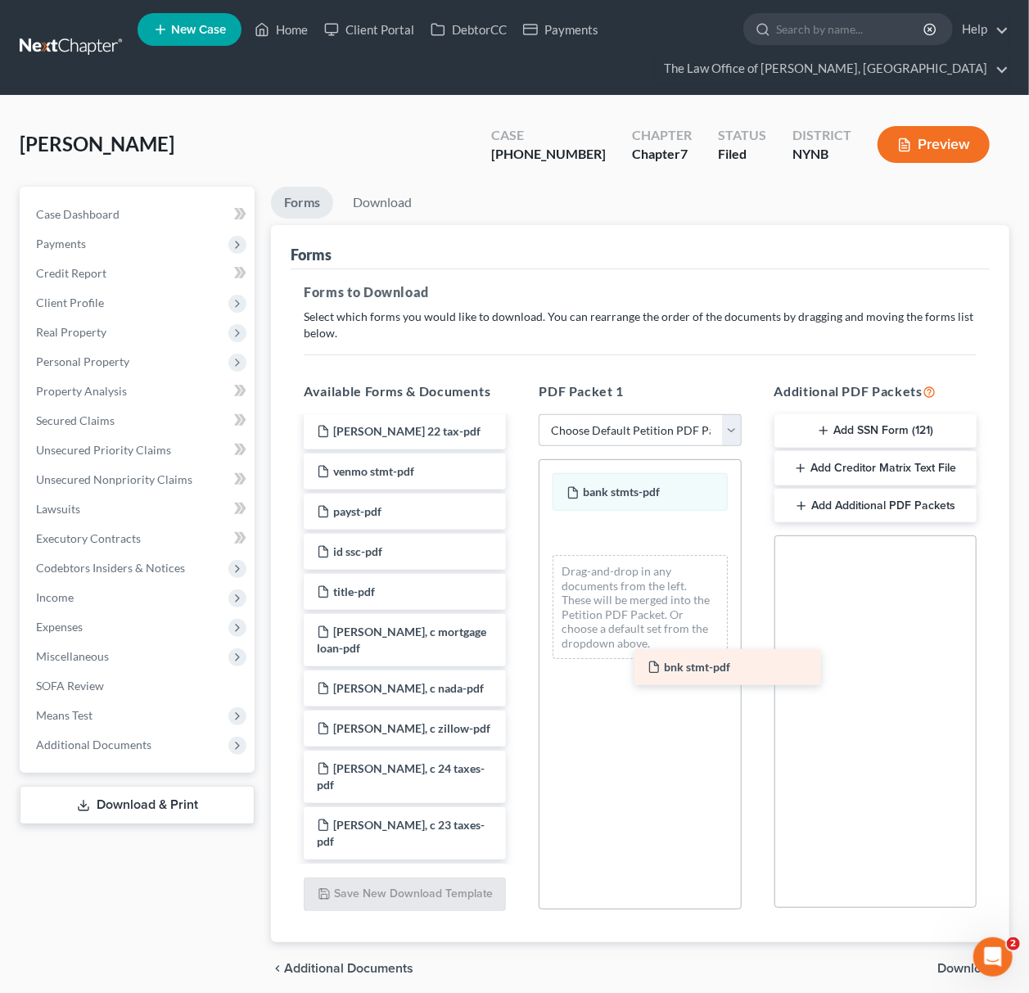
drag, startPoint x: 361, startPoint y: 626, endPoint x: 657, endPoint y: 652, distance: 296.7
click at [519, 660] on div "bnk stmt-pdf [PERSON_NAME] profit loss (1)-pdf [PERSON_NAME] and l-pdf O521C [P…" at bounding box center [405, 987] width 228 height 1793
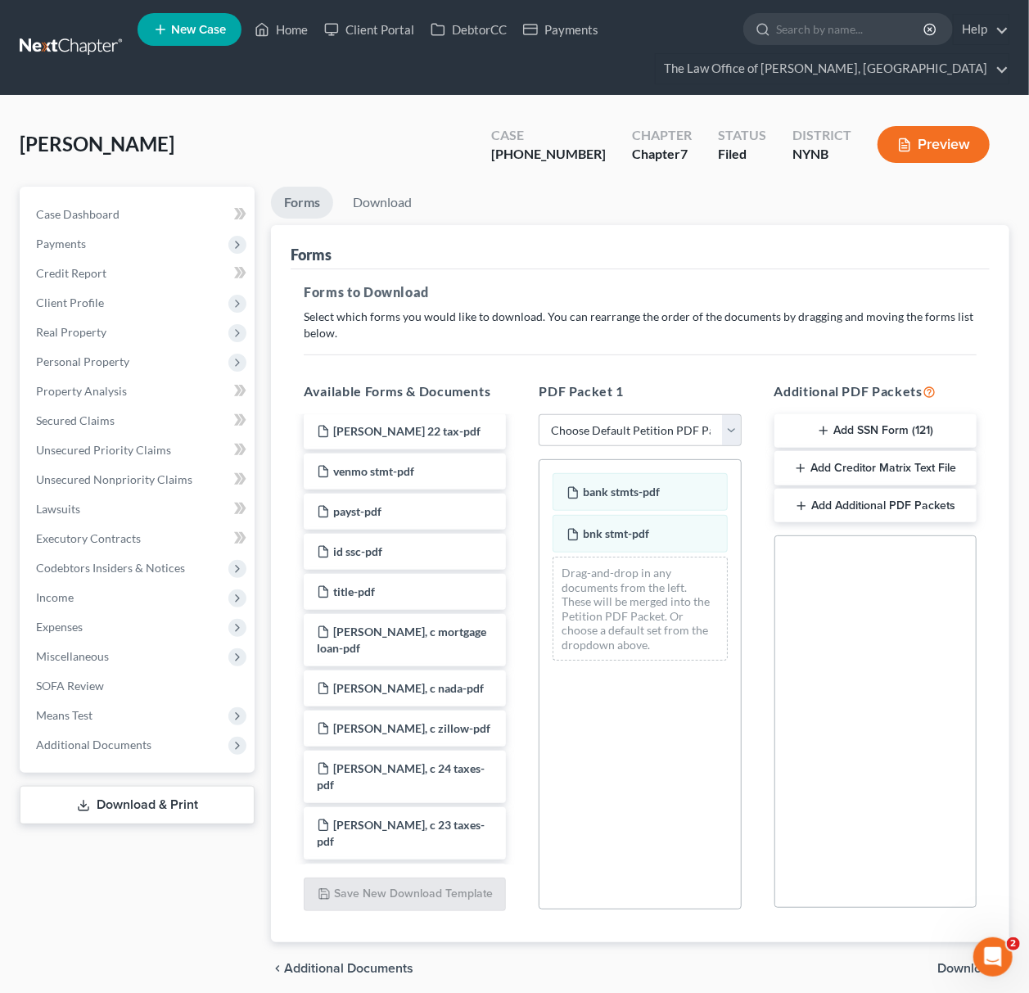
click at [689, 742] on div "bank stmts-pdf bnk stmt-pdf Drag-and-drop in any documents from the left. These…" at bounding box center [640, 684] width 202 height 450
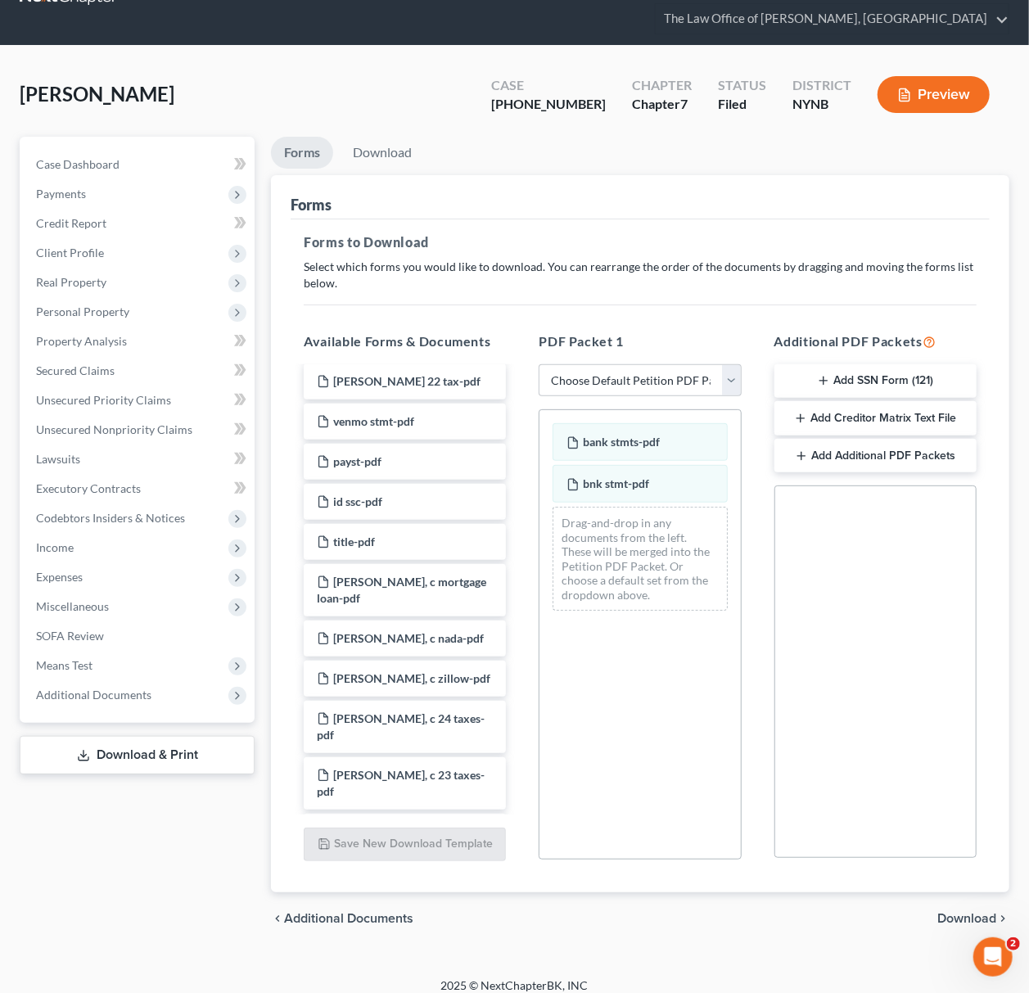
scroll to position [64, 0]
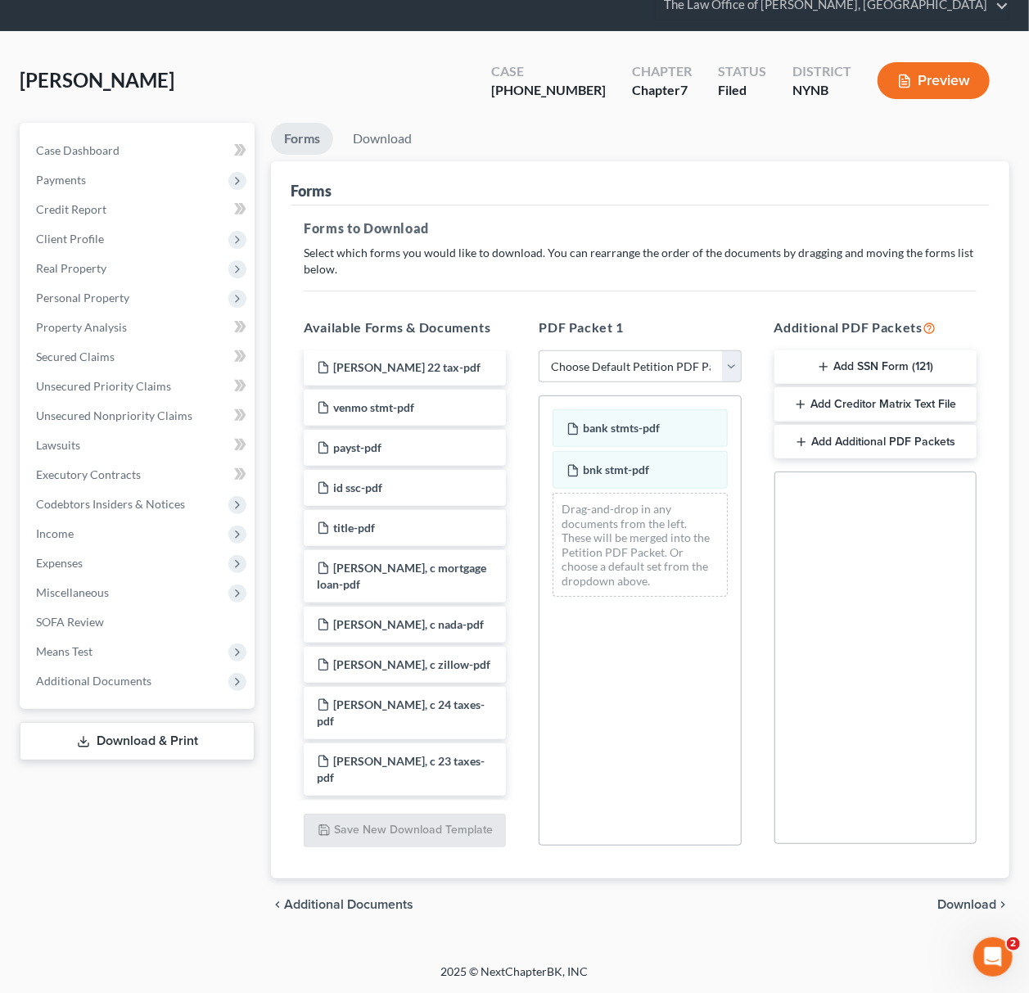
click at [964, 901] on span "Download" at bounding box center [967, 904] width 59 height 13
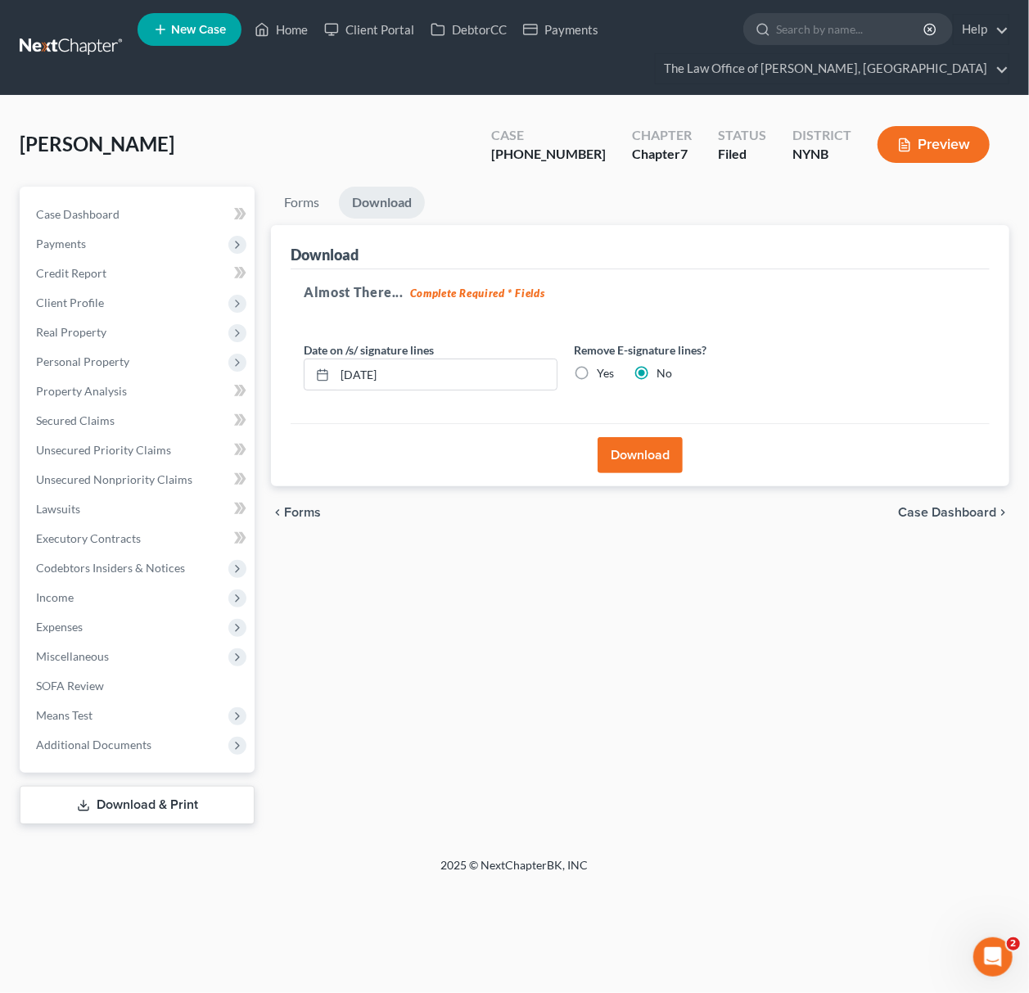
scroll to position [0, 0]
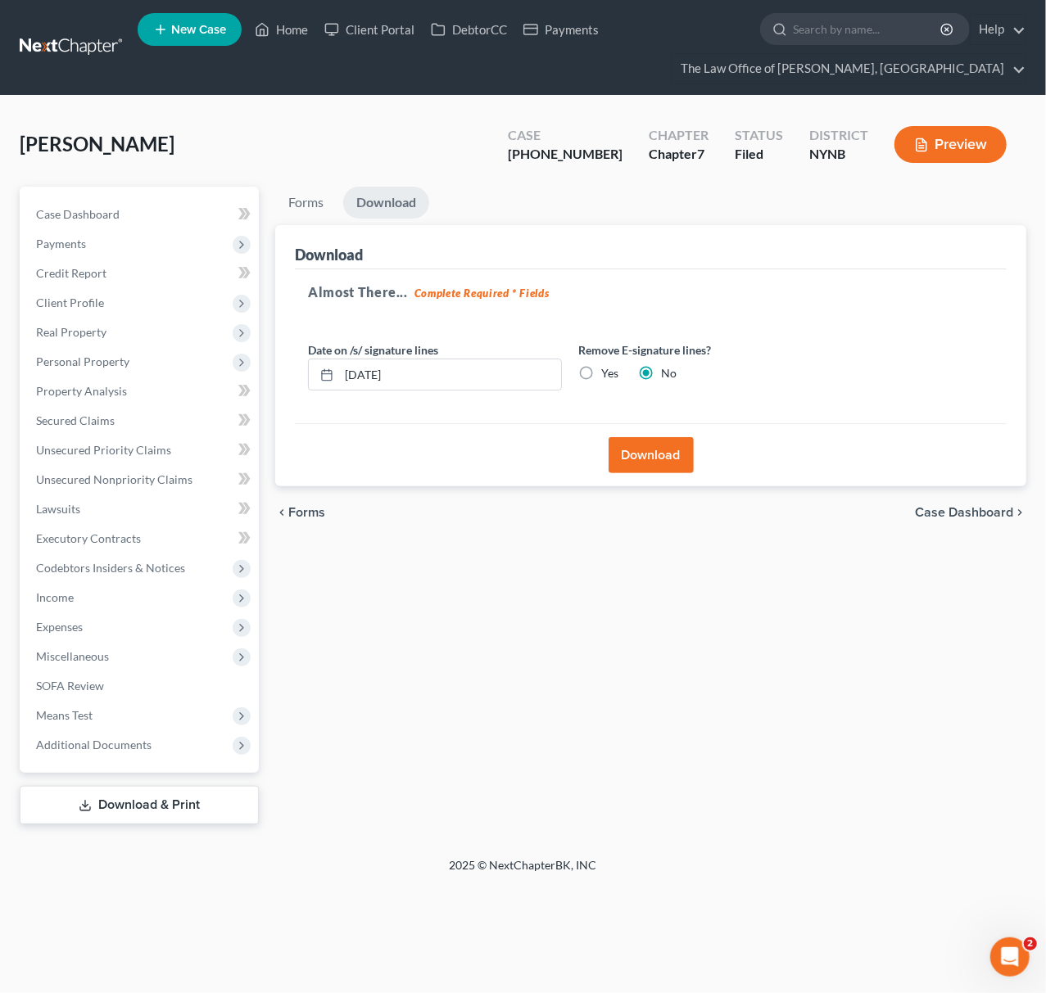
click at [623, 457] on button "Download" at bounding box center [650, 455] width 85 height 36
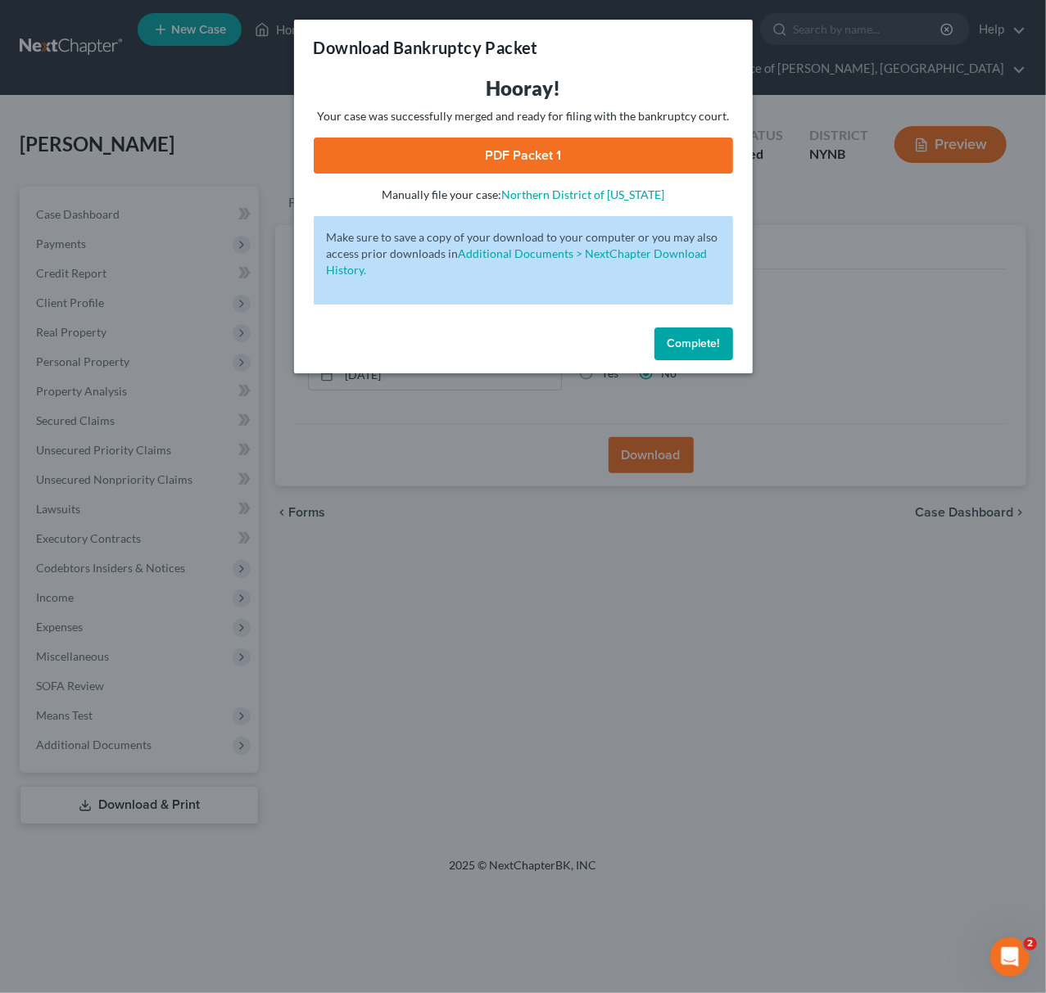
click at [576, 157] on link "PDF Packet 1" at bounding box center [523, 156] width 419 height 36
click at [470, 485] on div "Download Bankruptcy Packet Hooray! Your case was successfully merged and ready …" at bounding box center [523, 496] width 1046 height 993
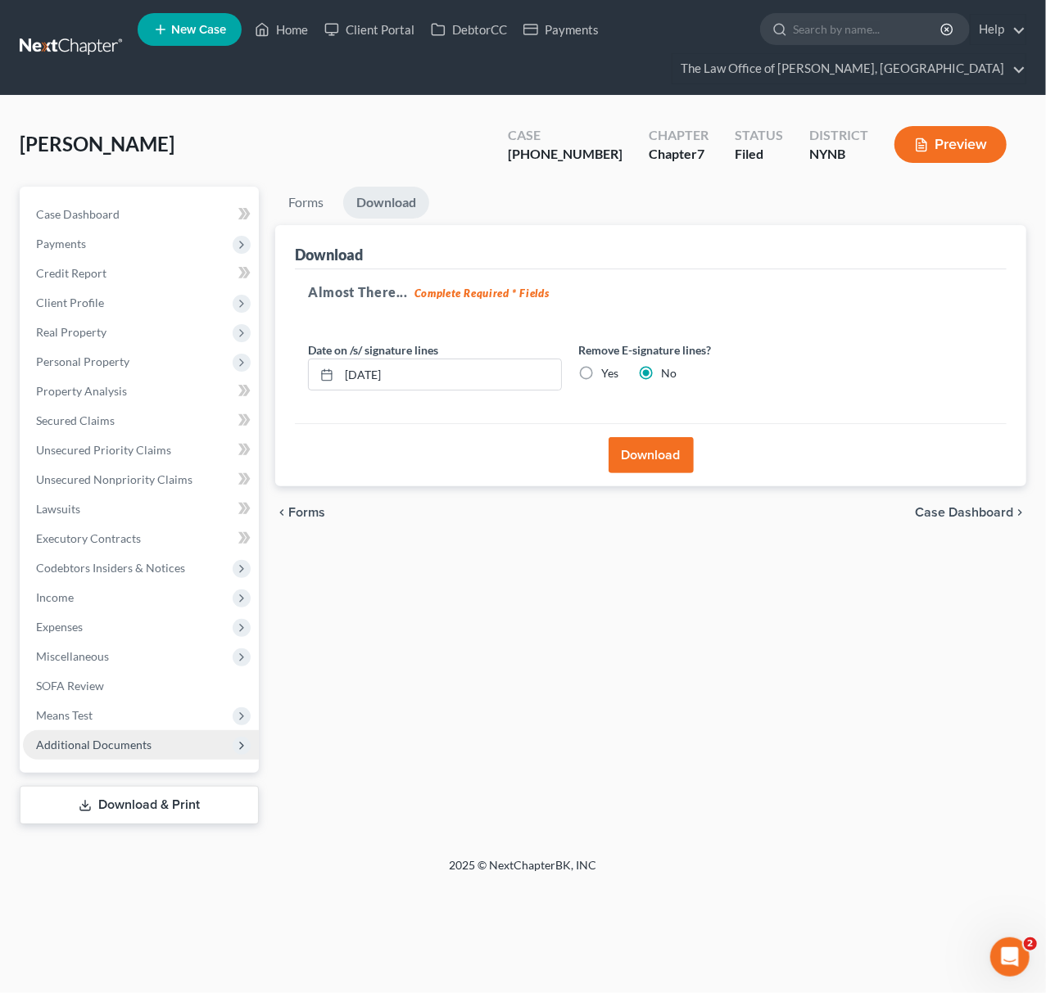
click at [102, 735] on span "Additional Documents" at bounding box center [141, 744] width 236 height 29
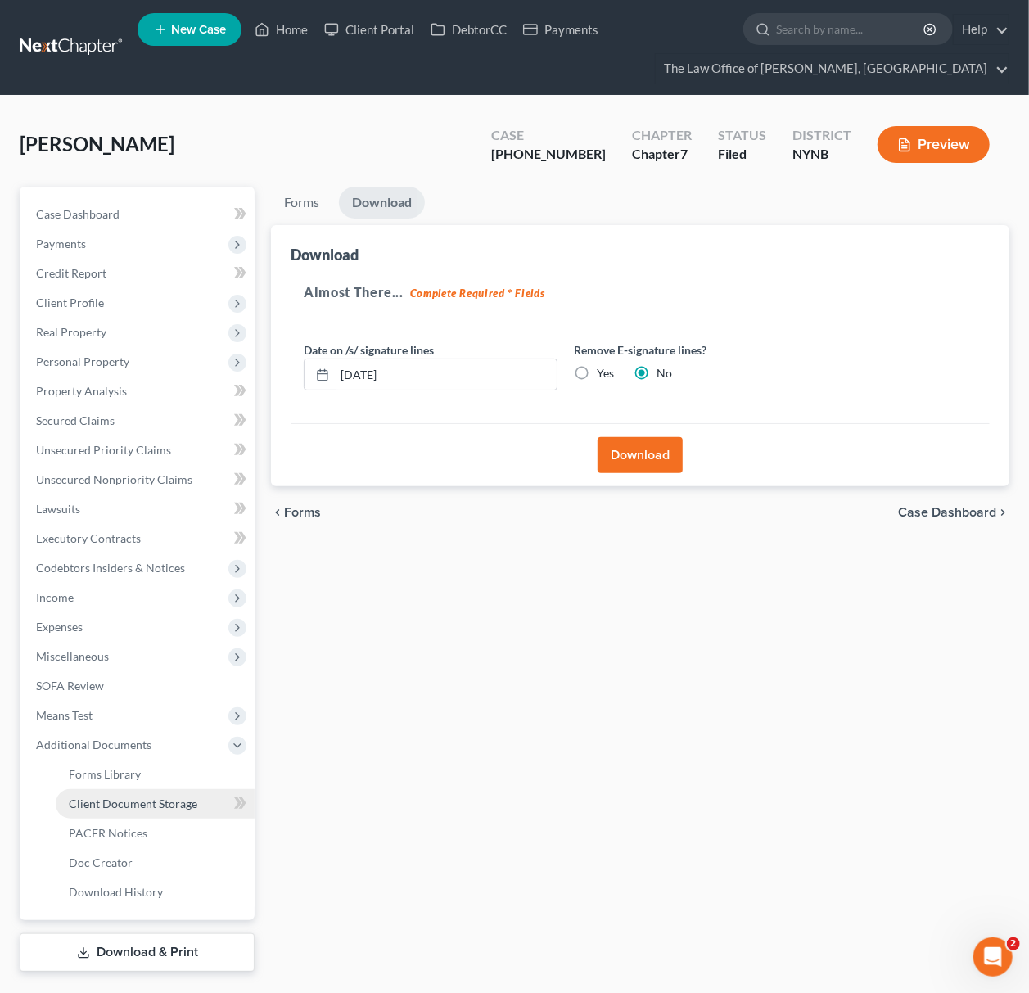
click at [106, 798] on span "Client Document Storage" at bounding box center [133, 804] width 129 height 14
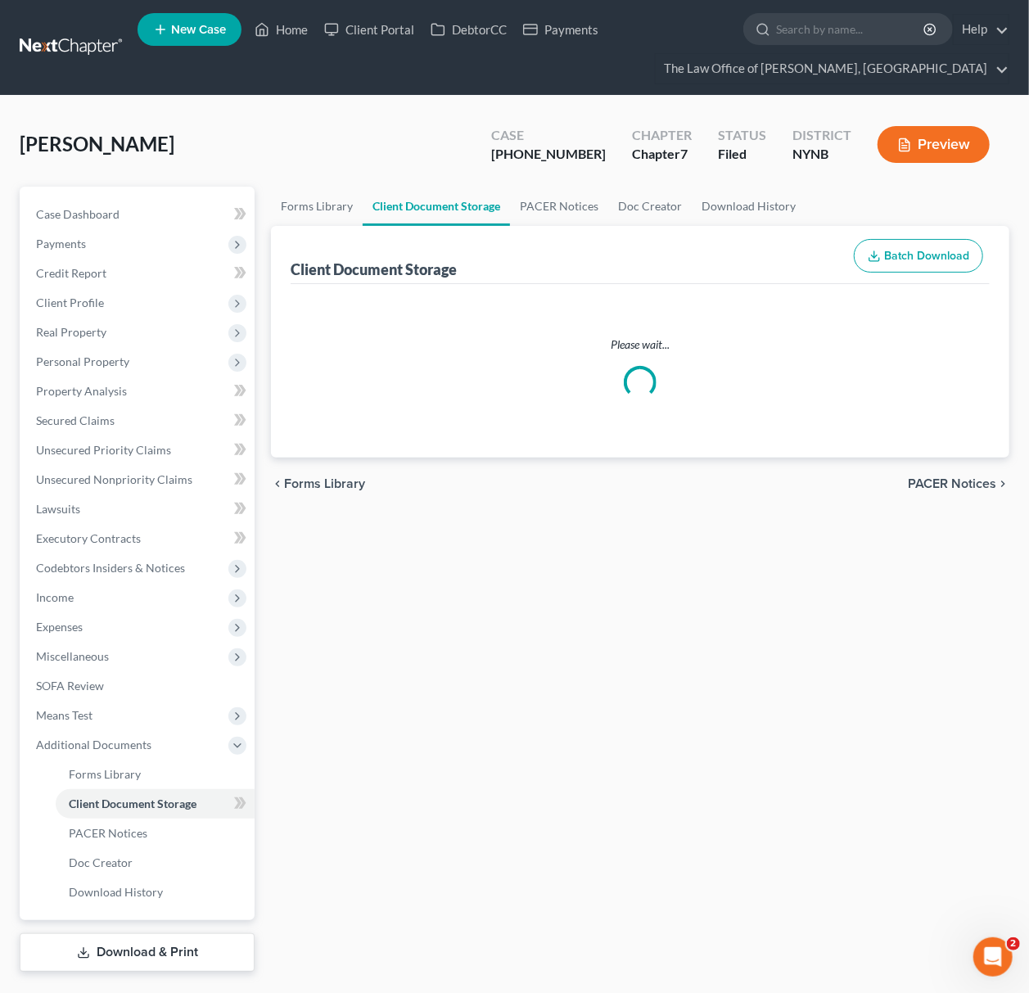
select select "1"
select select "5"
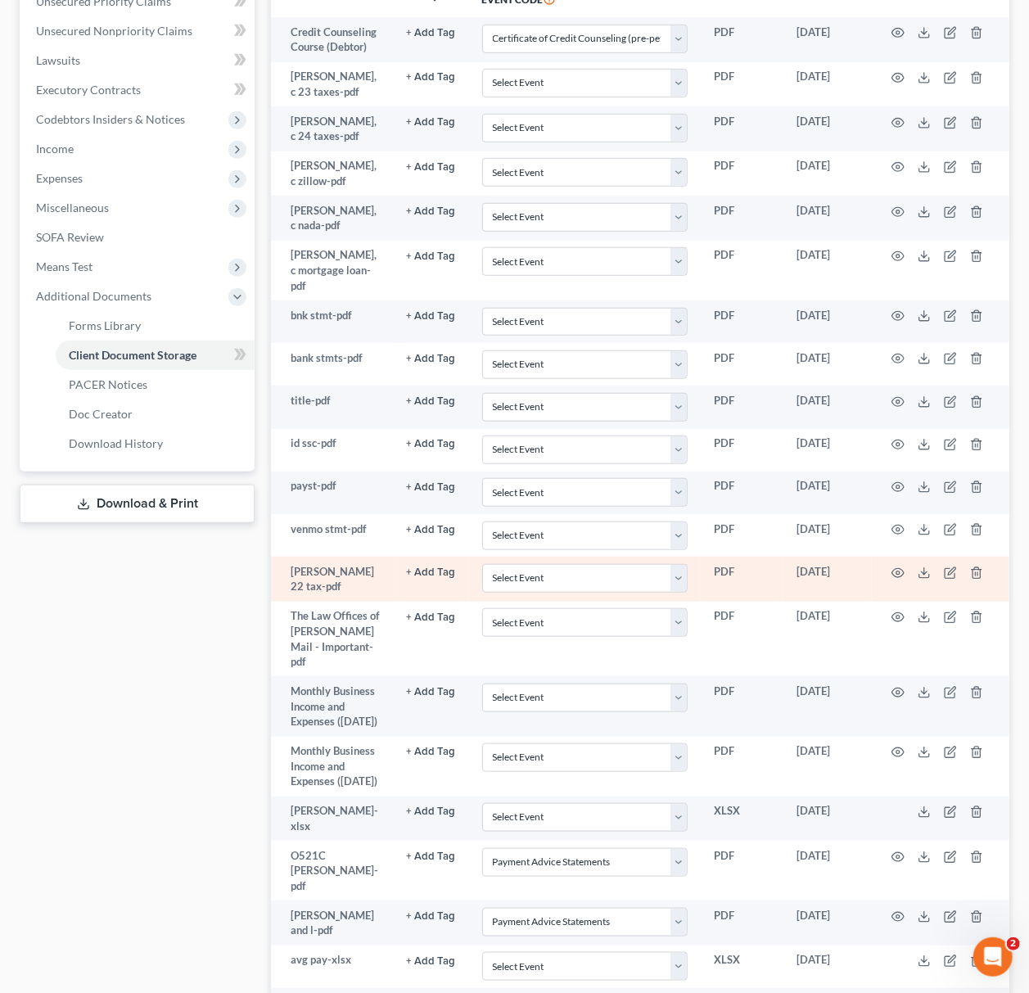
scroll to position [413, 0]
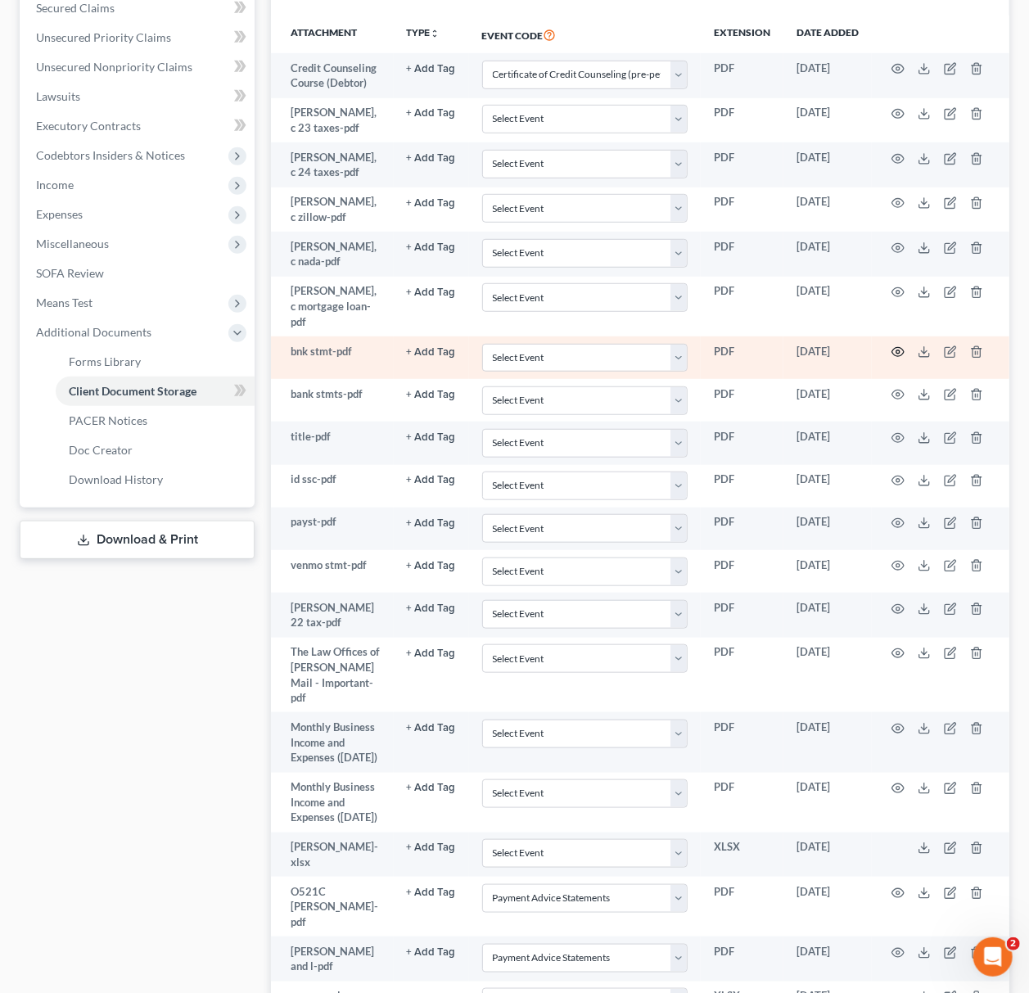
click at [893, 346] on icon "button" at bounding box center [898, 352] width 13 height 13
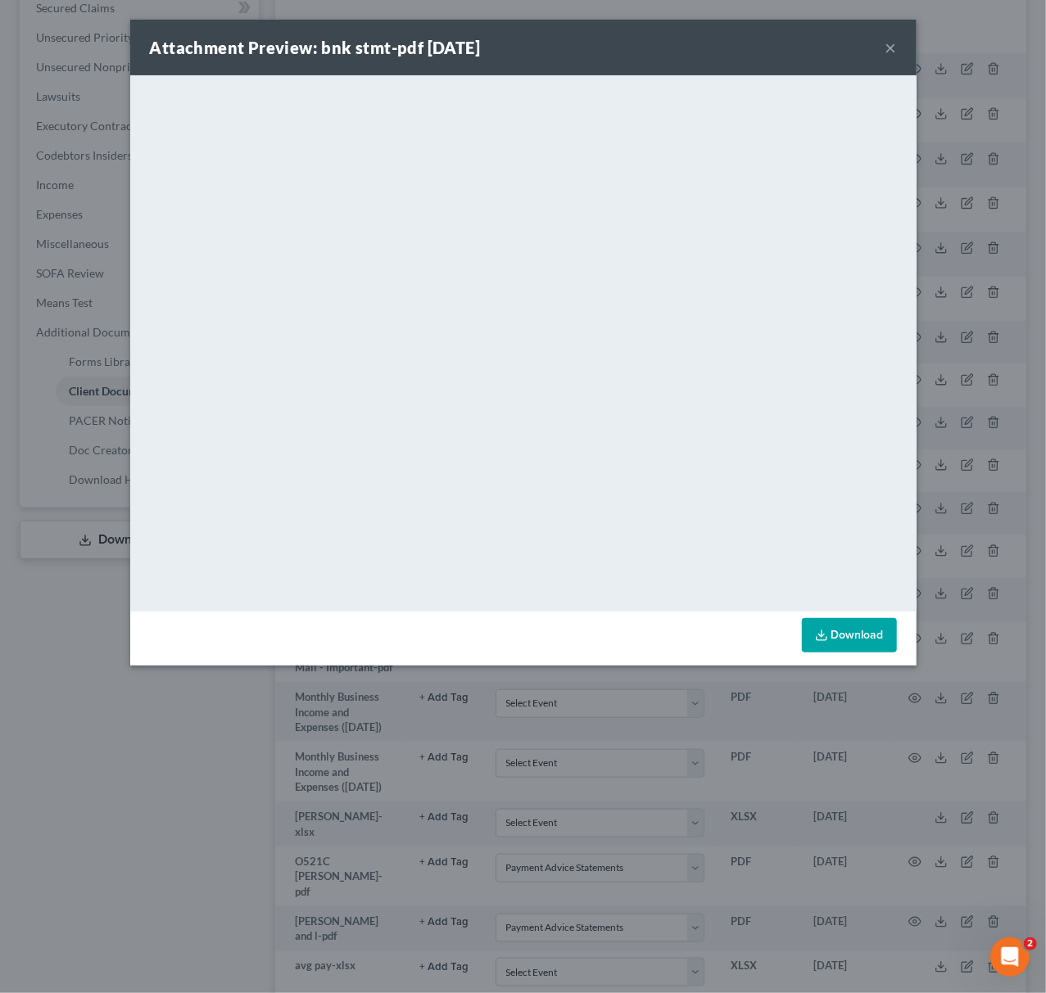
click at [849, 643] on link "Download" at bounding box center [849, 635] width 95 height 34
click at [941, 311] on div "Attachment Preview: bnk stmt-pdf [DATE] × <object ng-attr-data='[URL][DOMAIN_NA…" at bounding box center [523, 496] width 1046 height 993
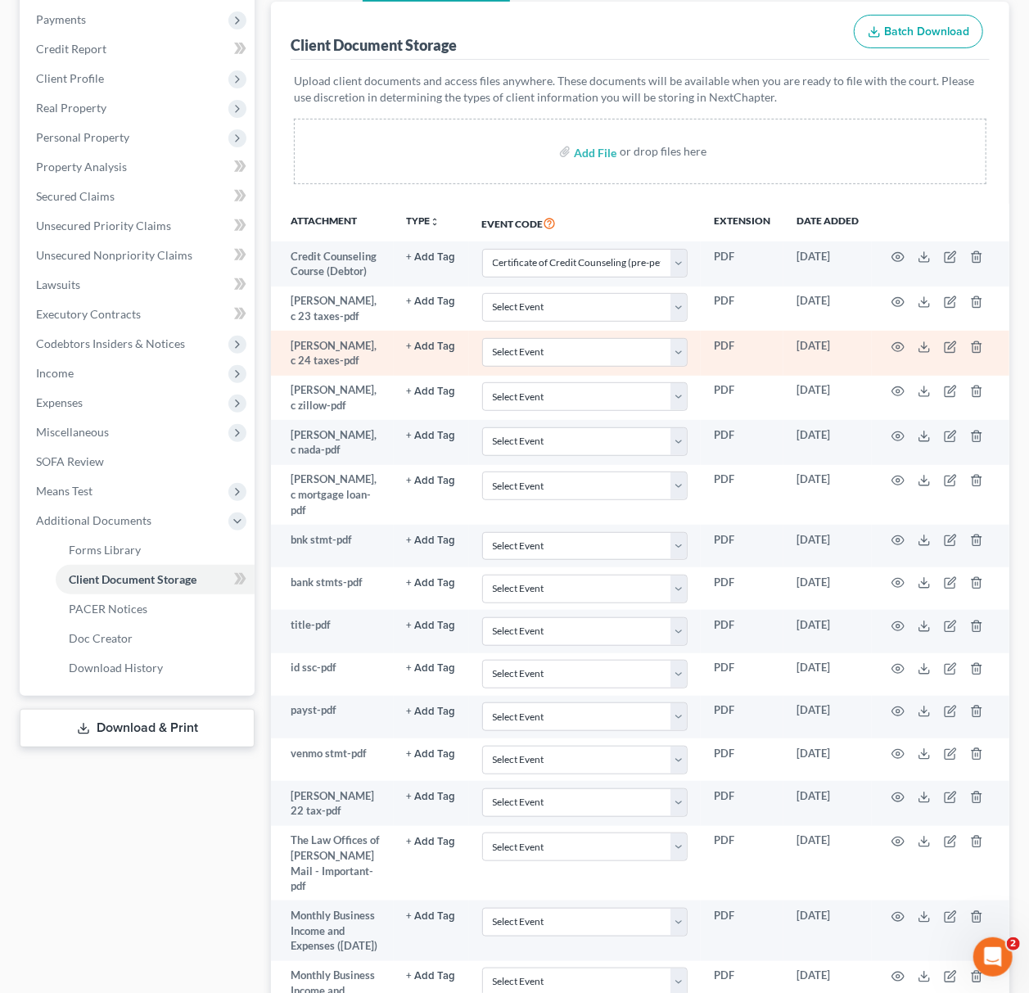
scroll to position [0, 0]
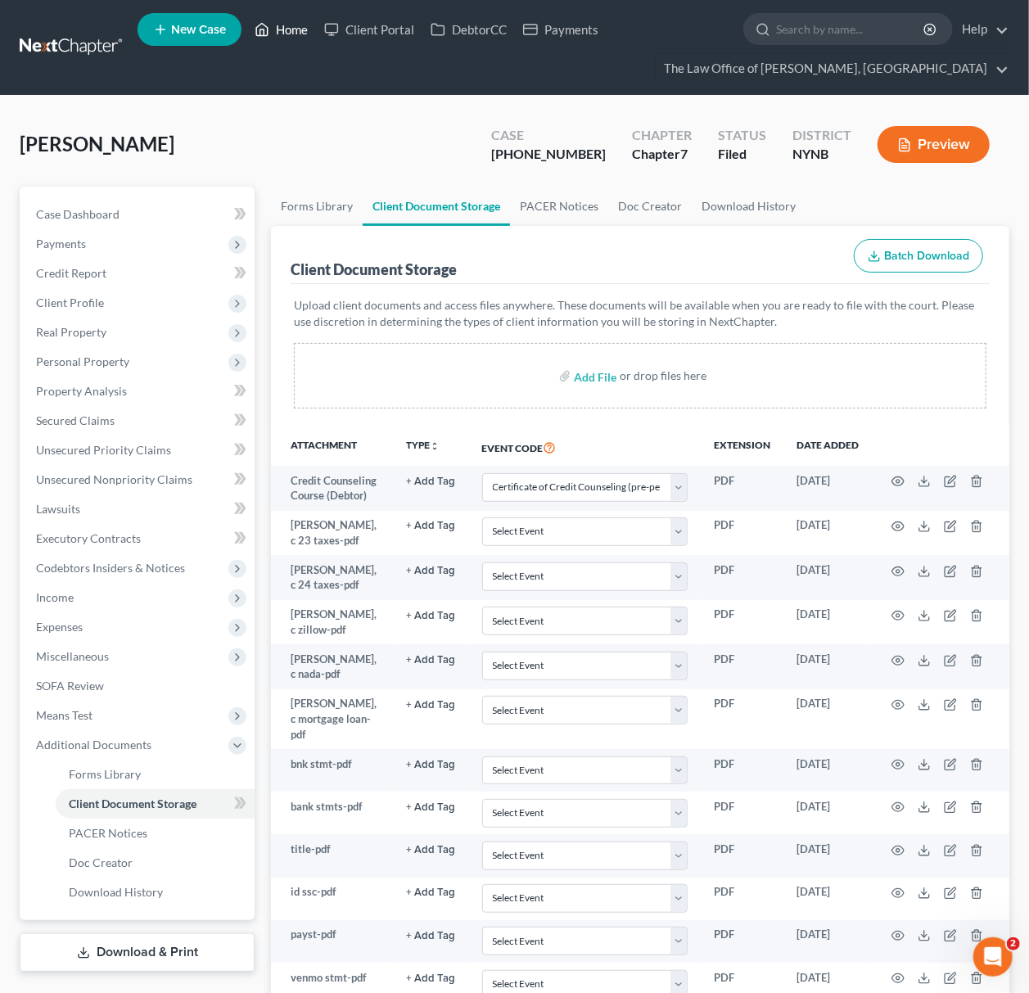
drag, startPoint x: 278, startPoint y: 28, endPoint x: 237, endPoint y: 28, distance: 41.8
click at [278, 28] on link "Home" at bounding box center [281, 29] width 70 height 29
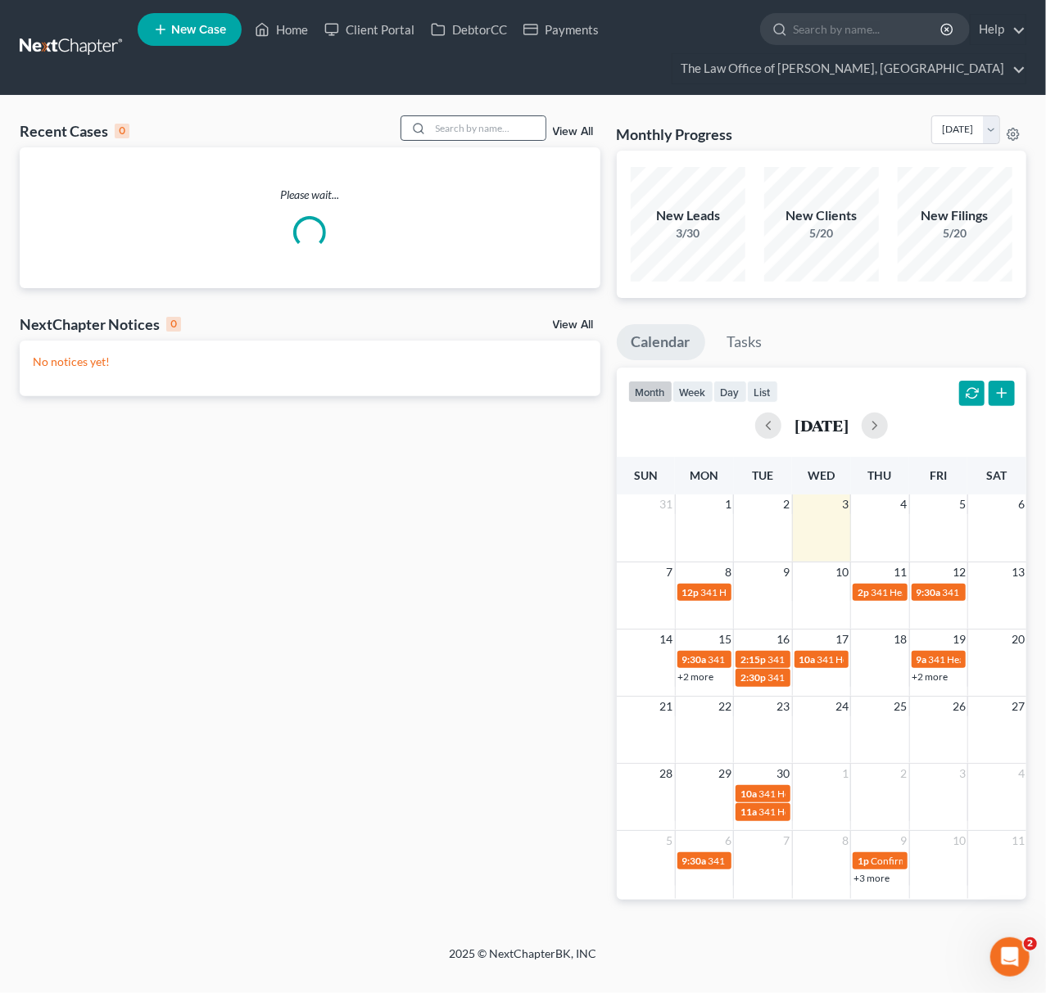
click at [509, 115] on div at bounding box center [473, 127] width 146 height 25
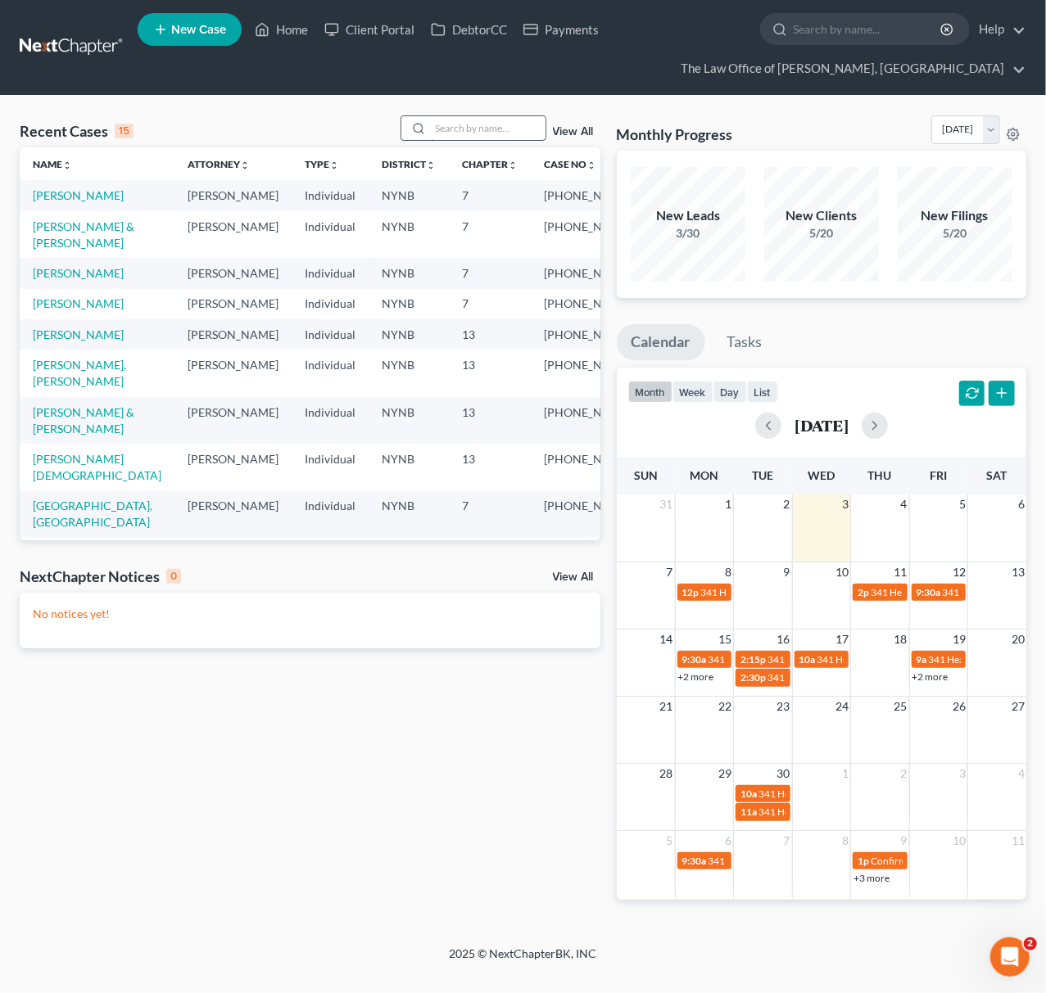
click at [527, 125] on input "search" at bounding box center [488, 128] width 115 height 24
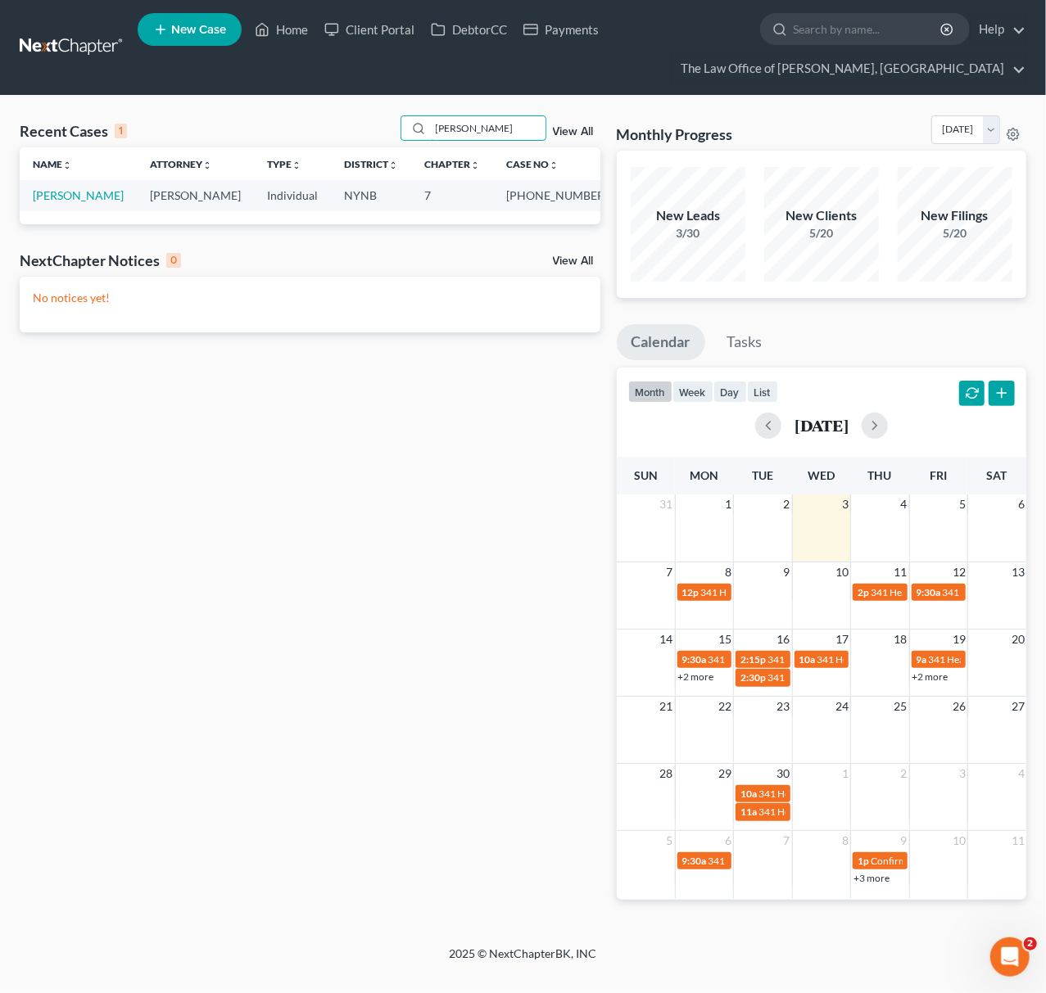
type input "[PERSON_NAME]"
drag, startPoint x: 522, startPoint y: 194, endPoint x: 571, endPoint y: 201, distance: 49.6
click at [571, 201] on td "[PHONE_NUMBER]" at bounding box center [557, 195] width 128 height 30
copy td "25-10971"
click at [79, 198] on link "[PERSON_NAME]" at bounding box center [78, 195] width 91 height 14
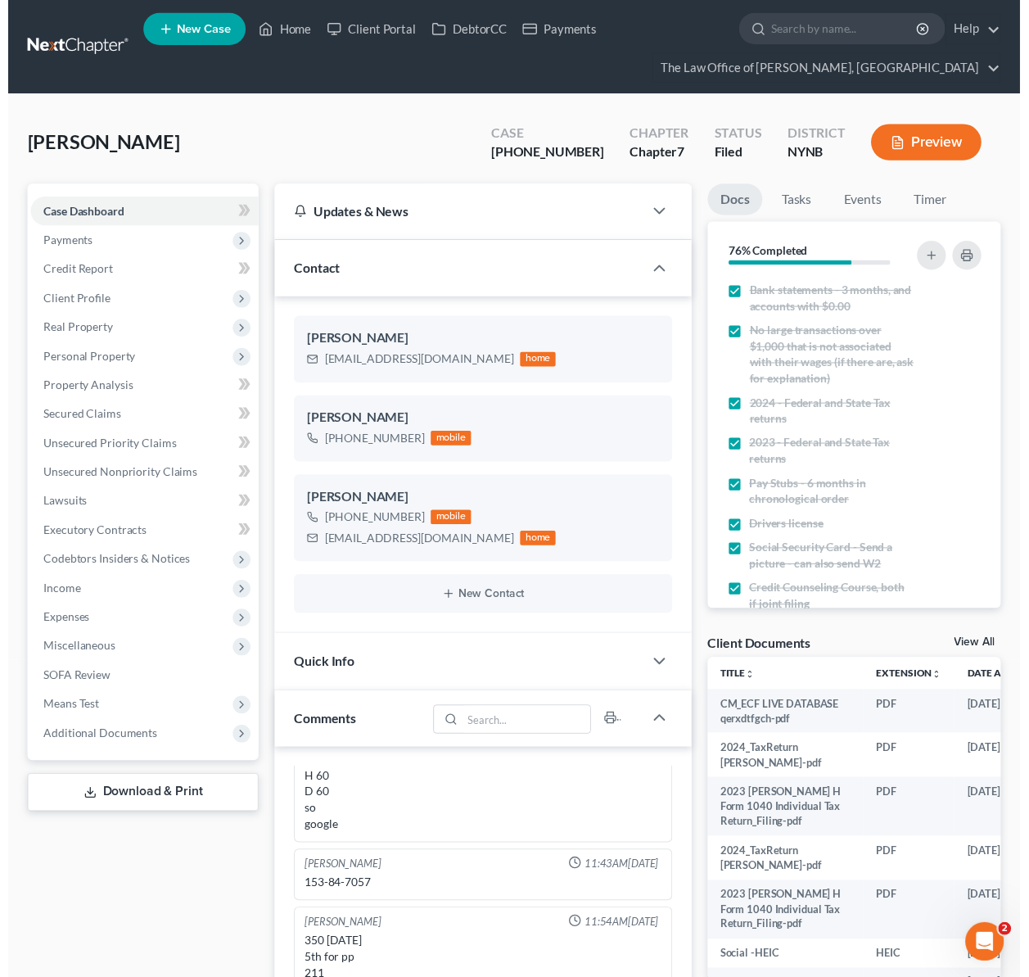
scroll to position [1239, 0]
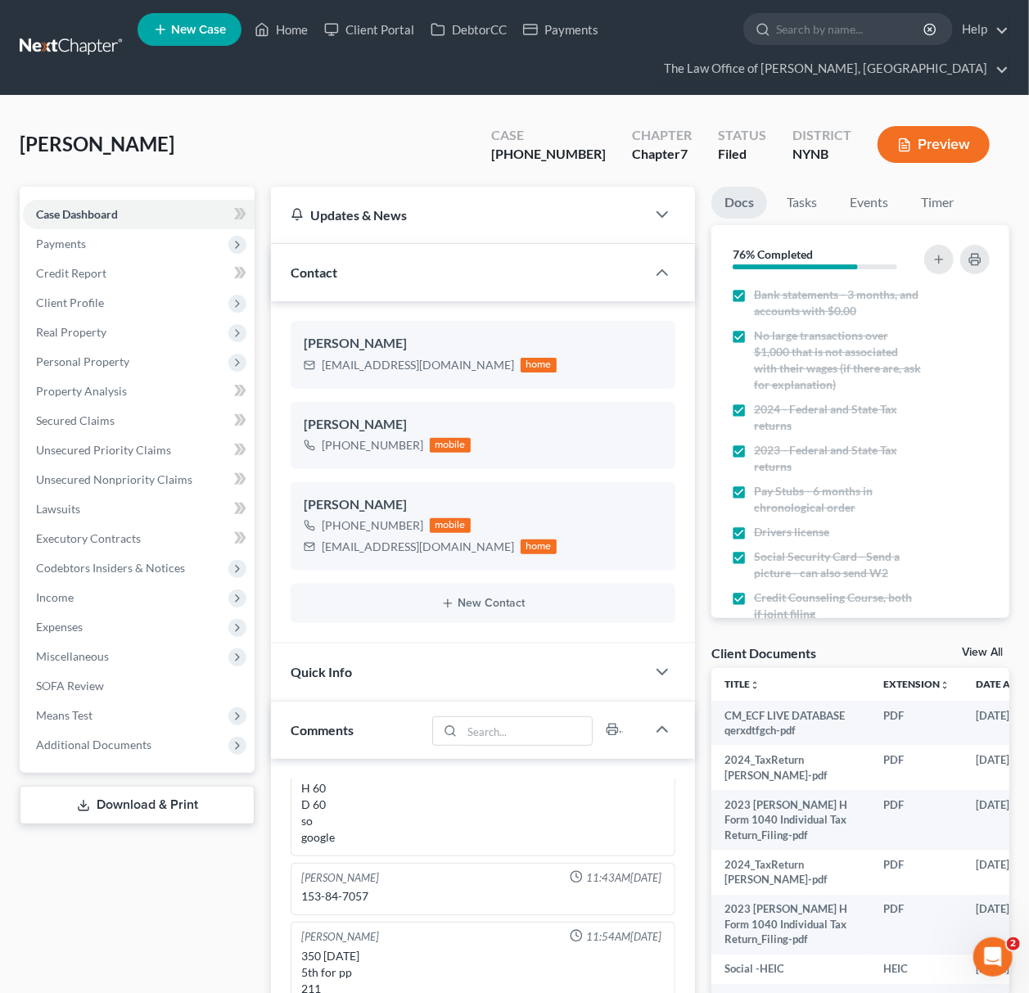
click at [970, 652] on link "View All" at bounding box center [982, 652] width 41 height 11
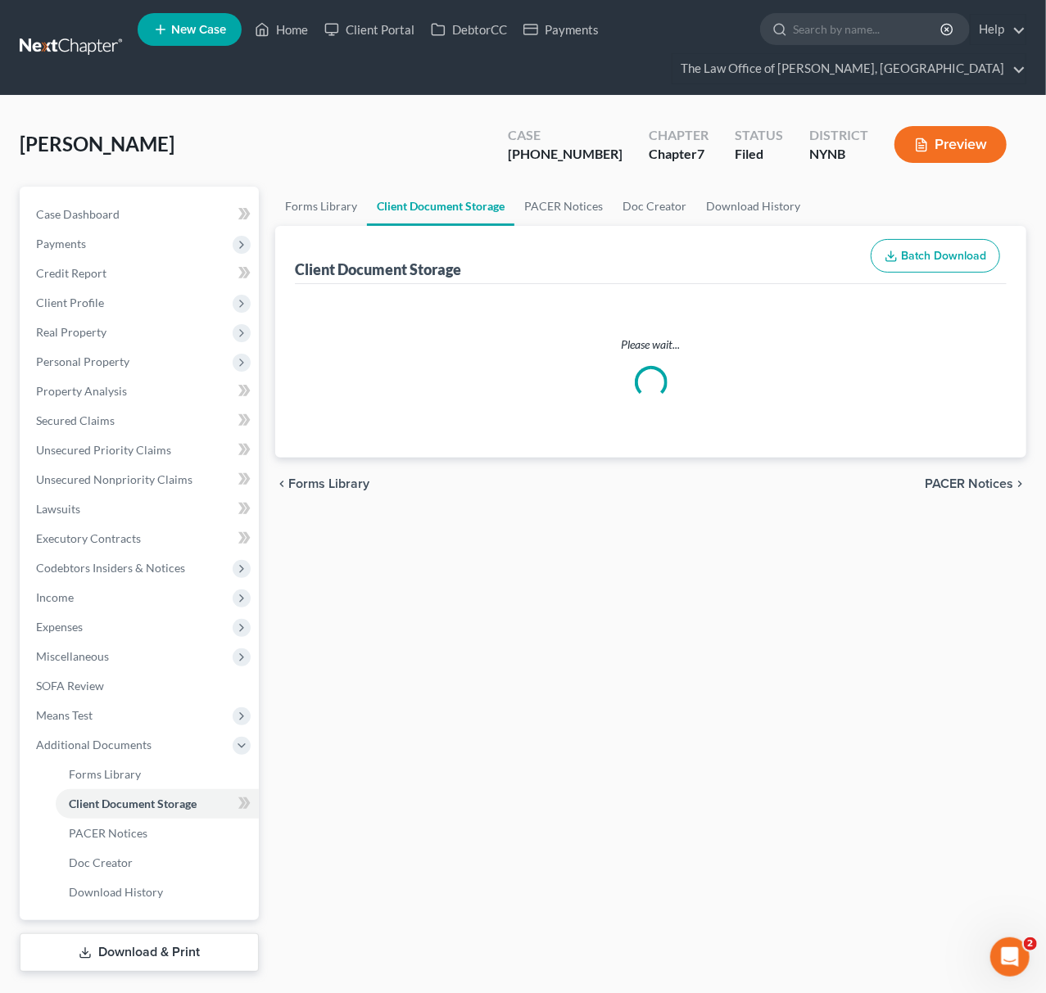
select select "1"
select select "5"
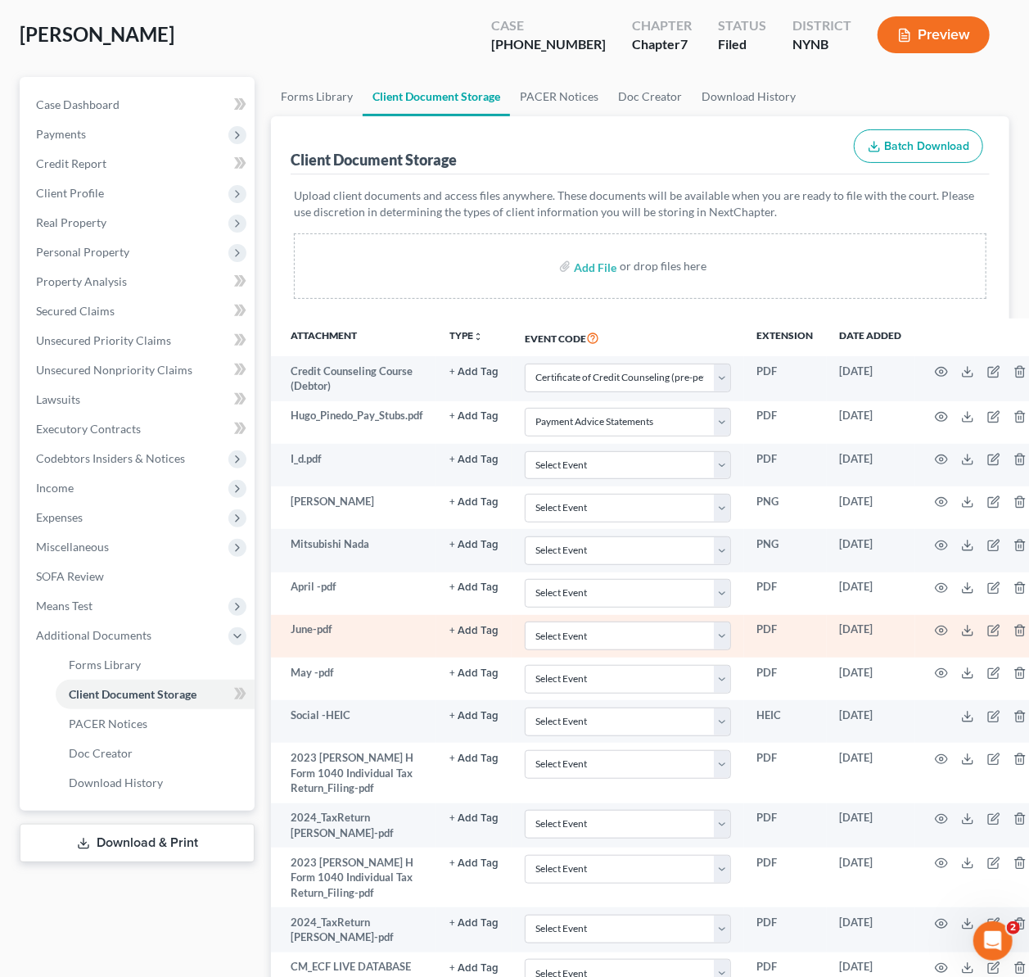
scroll to position [218, 0]
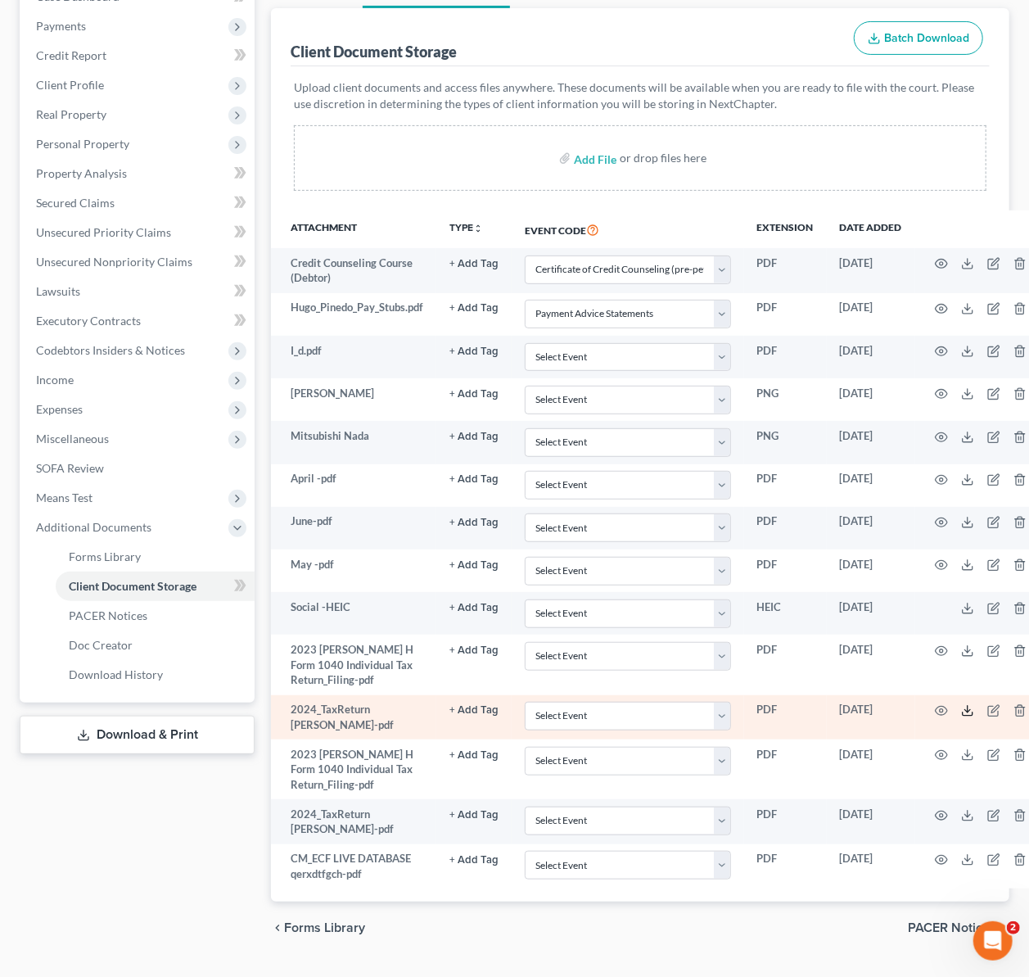
click at [967, 716] on icon at bounding box center [967, 710] width 13 height 13
click at [944, 717] on icon "button" at bounding box center [941, 710] width 13 height 13
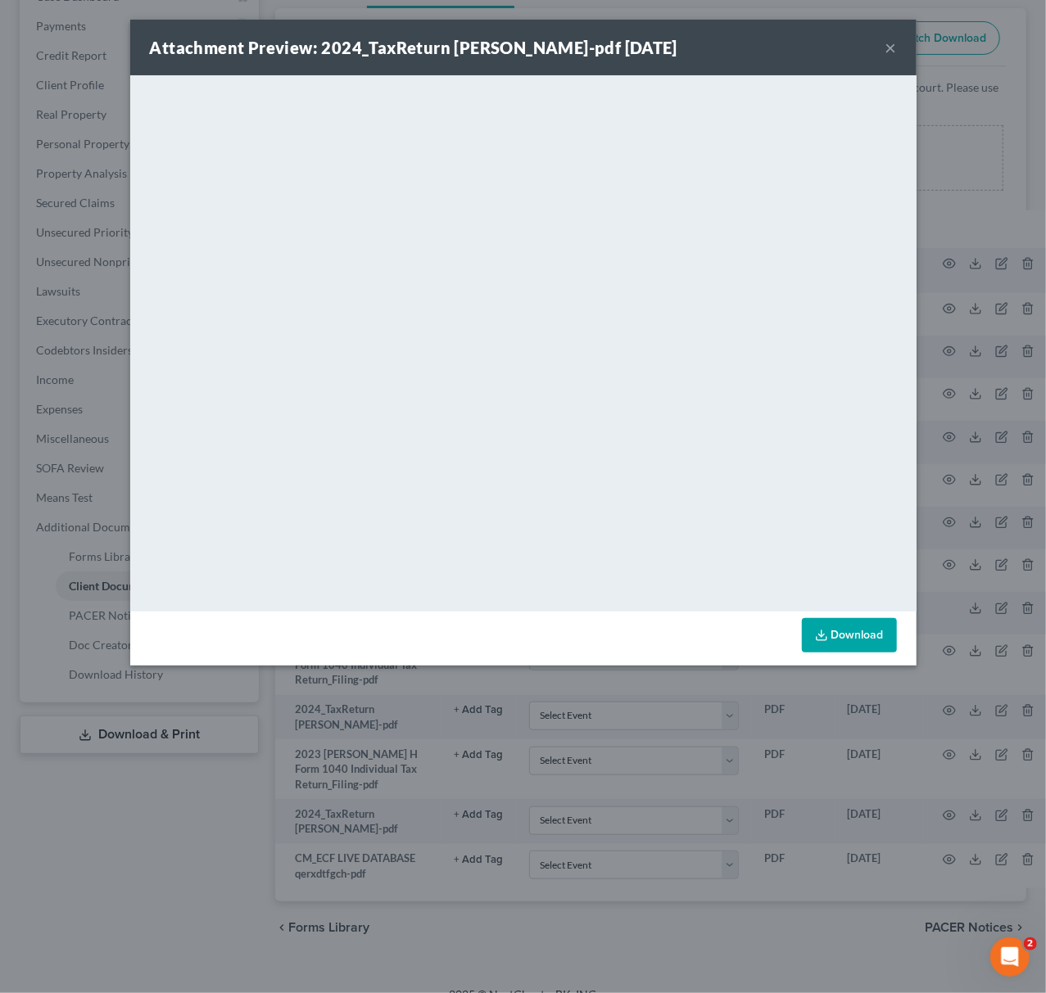
click at [937, 708] on div "Attachment Preview: 2024_TaxReturn [PERSON_NAME]-pdf [DATE] × <object ng-attr-d…" at bounding box center [523, 496] width 1046 height 993
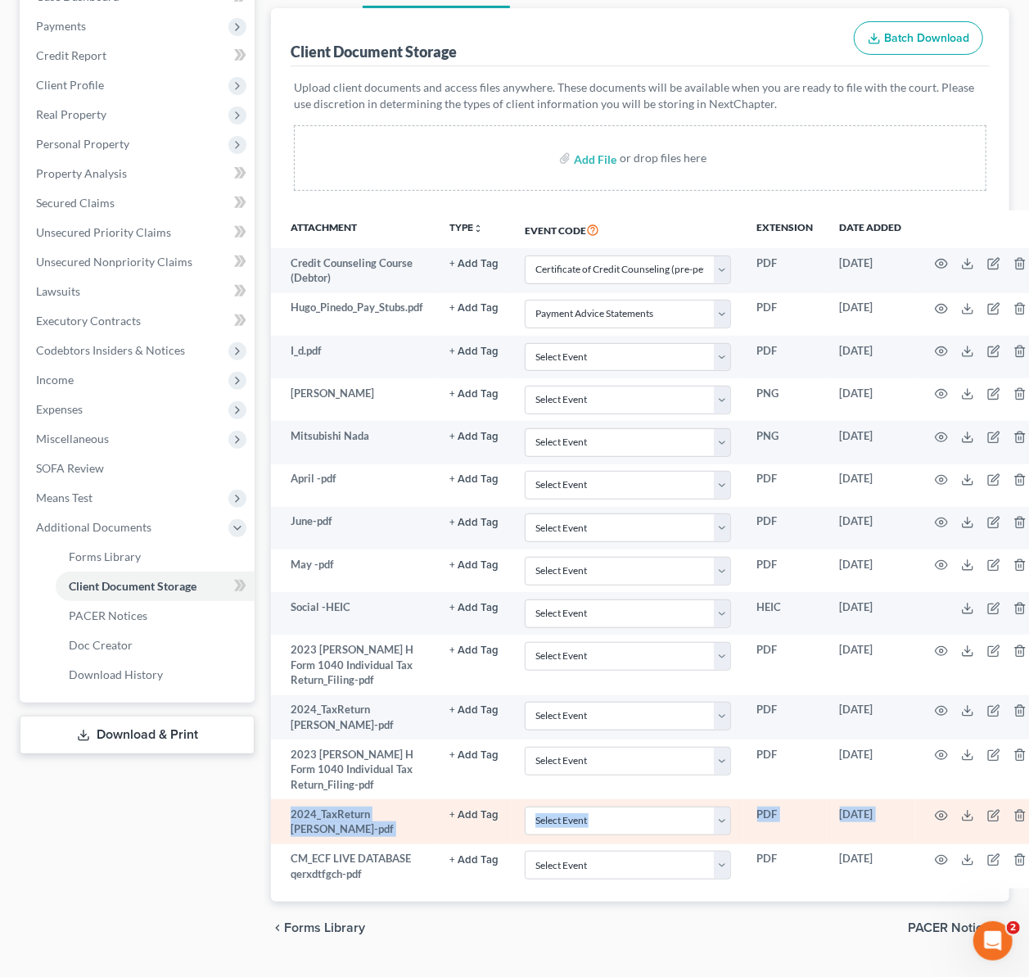
click at [947, 803] on tbody "Credit Counseling Course (Debtor) + Add Tag Select an option or create one 2019…" at bounding box center [661, 568] width 781 height 640
click at [941, 812] on icon "button" at bounding box center [941, 815] width 13 height 13
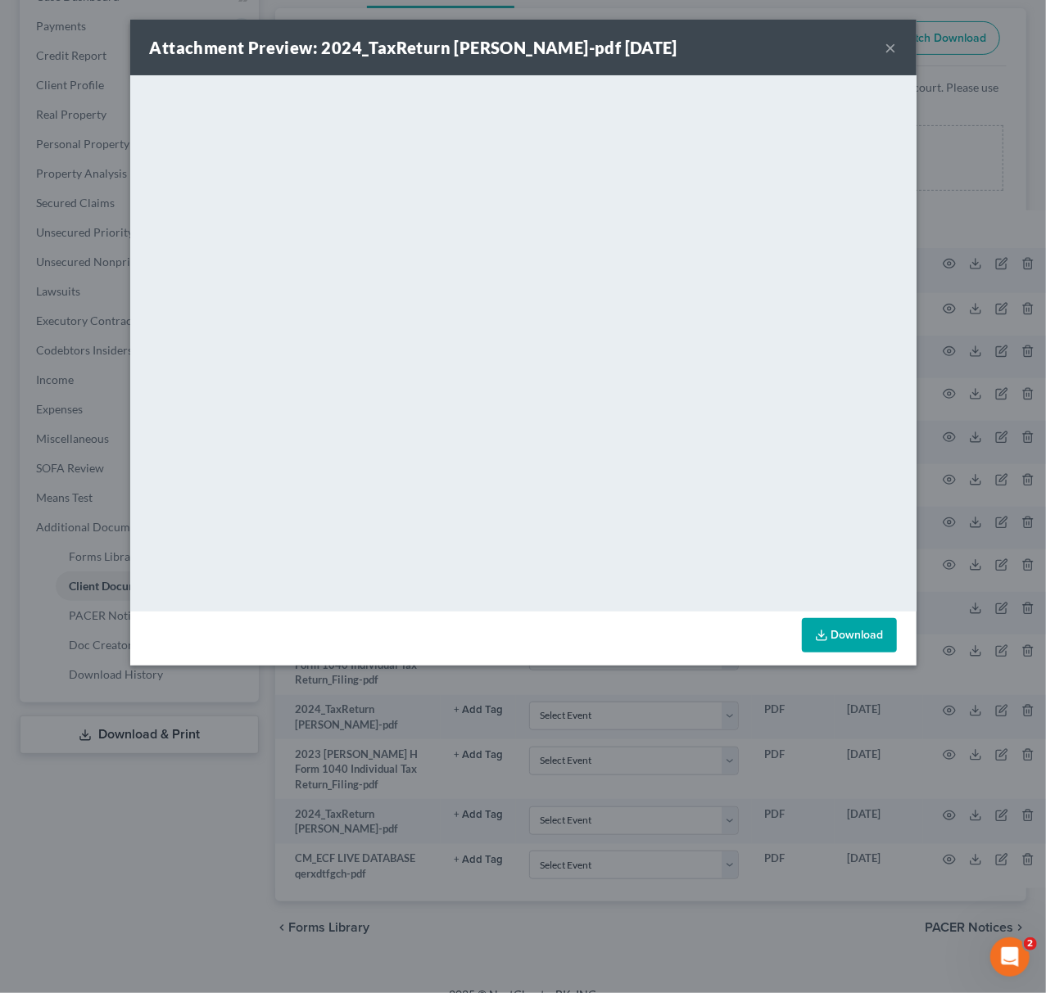
click at [783, 914] on div "Attachment Preview: 2024_TaxReturn [PERSON_NAME]-pdf [DATE] × <object ng-attr-d…" at bounding box center [523, 496] width 1046 height 993
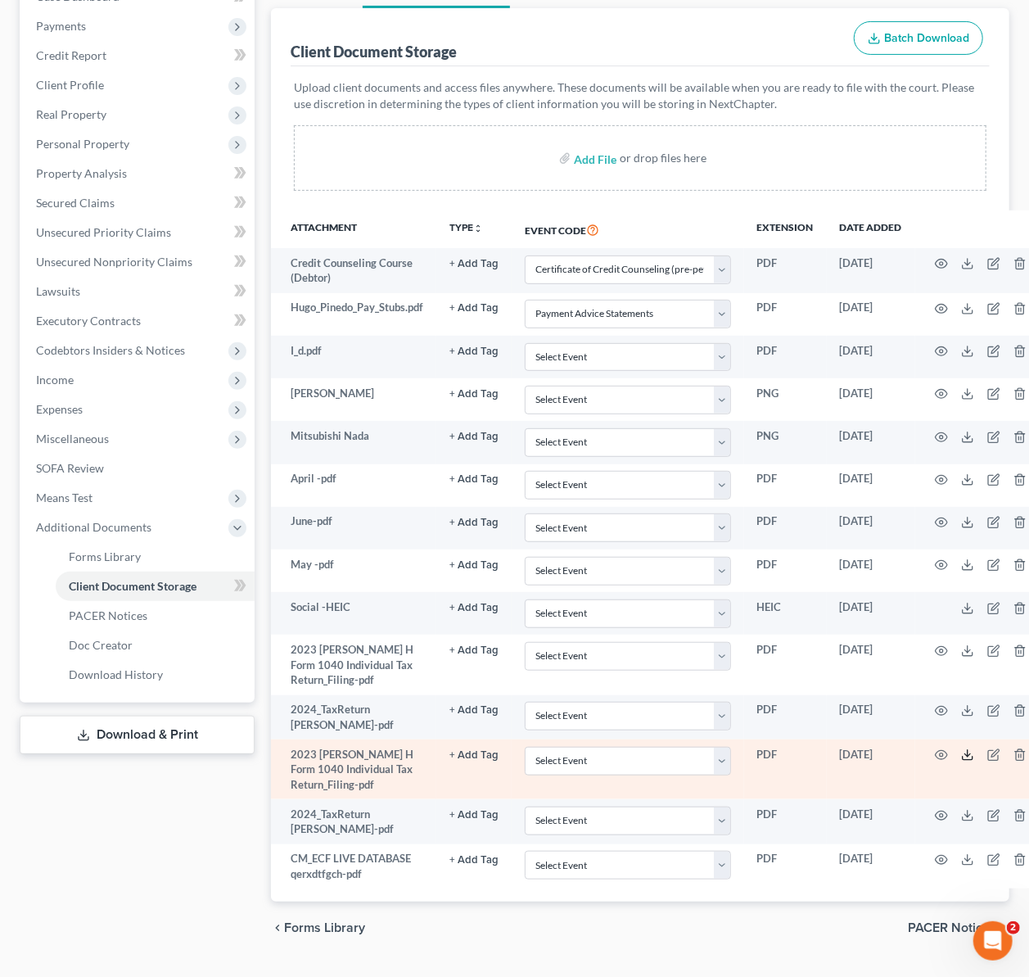
click at [963, 760] on icon at bounding box center [967, 754] width 13 height 13
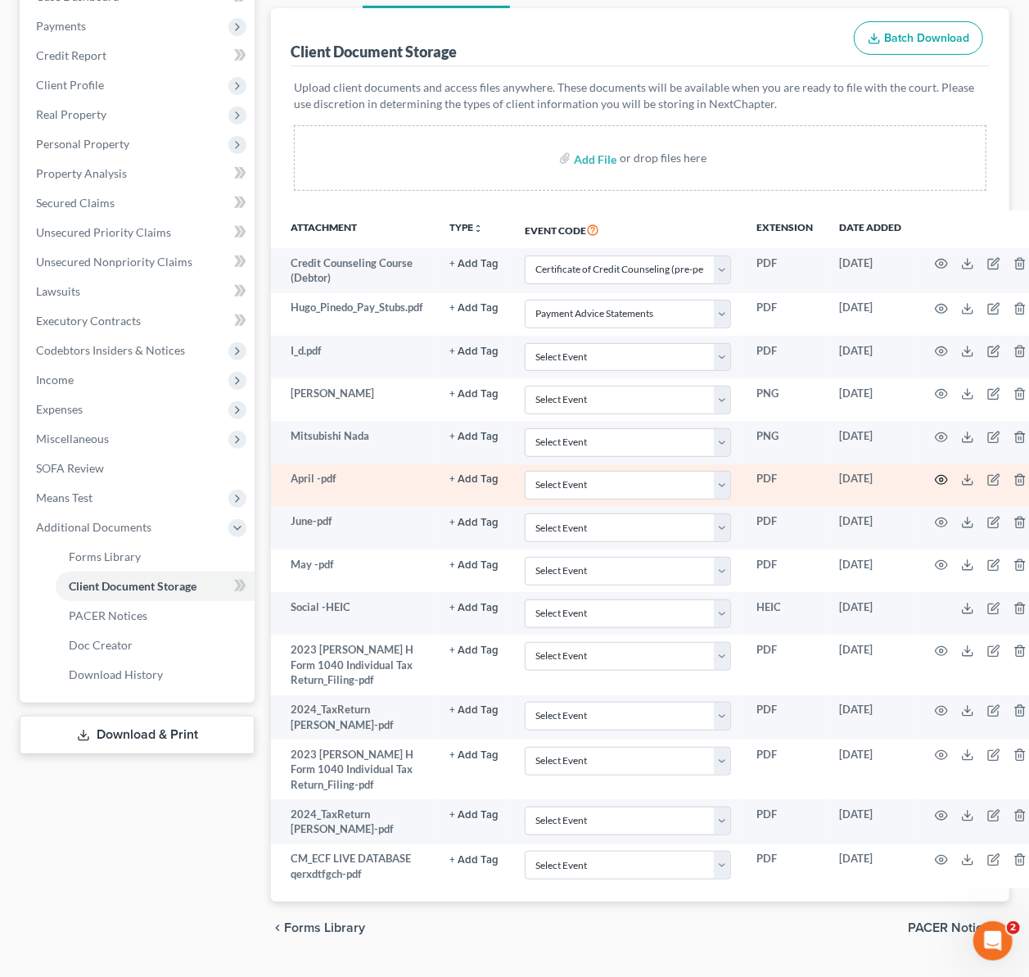
click at [943, 480] on icon "button" at bounding box center [941, 479] width 13 height 13
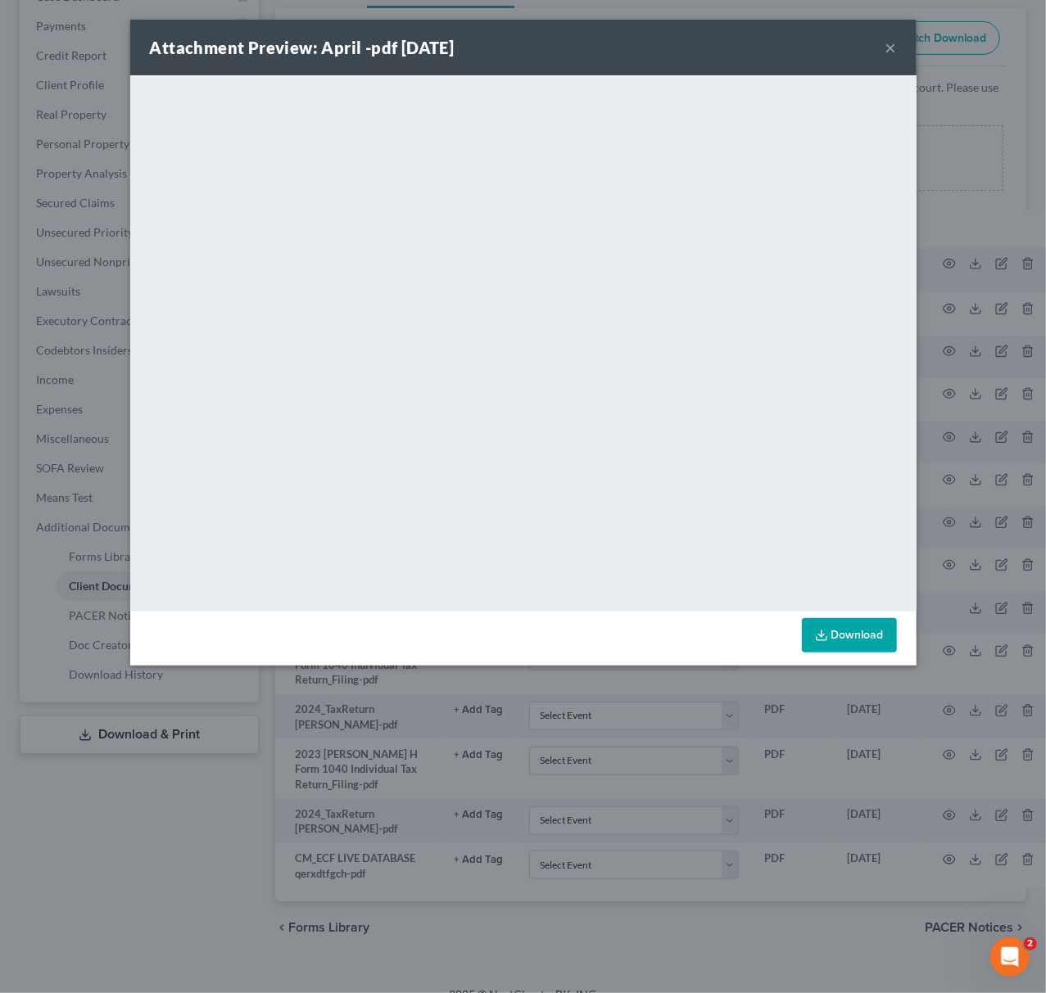
click at [961, 469] on div "Attachment Preview: April -pdf [DATE] × <object ng-attr-data='[URL][DOMAIN_NAME…" at bounding box center [523, 496] width 1046 height 993
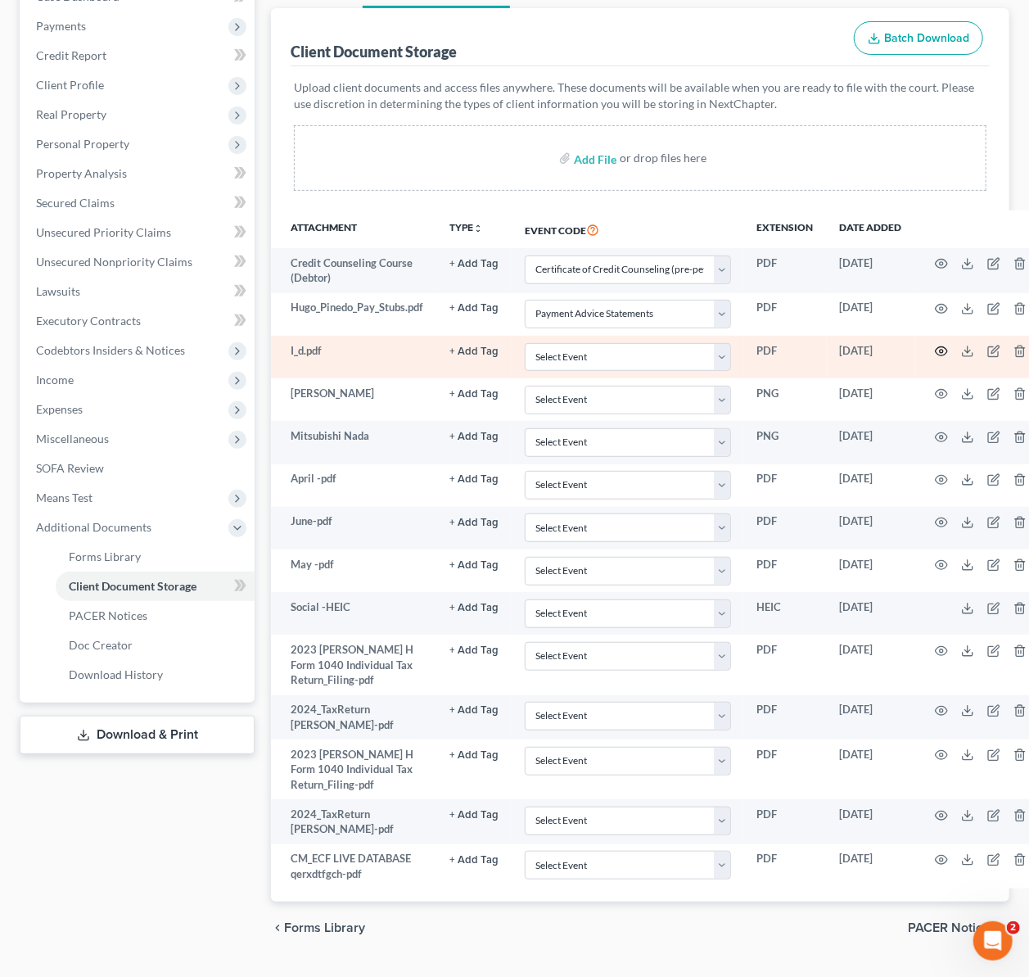
click at [938, 348] on icon "button" at bounding box center [941, 351] width 12 height 9
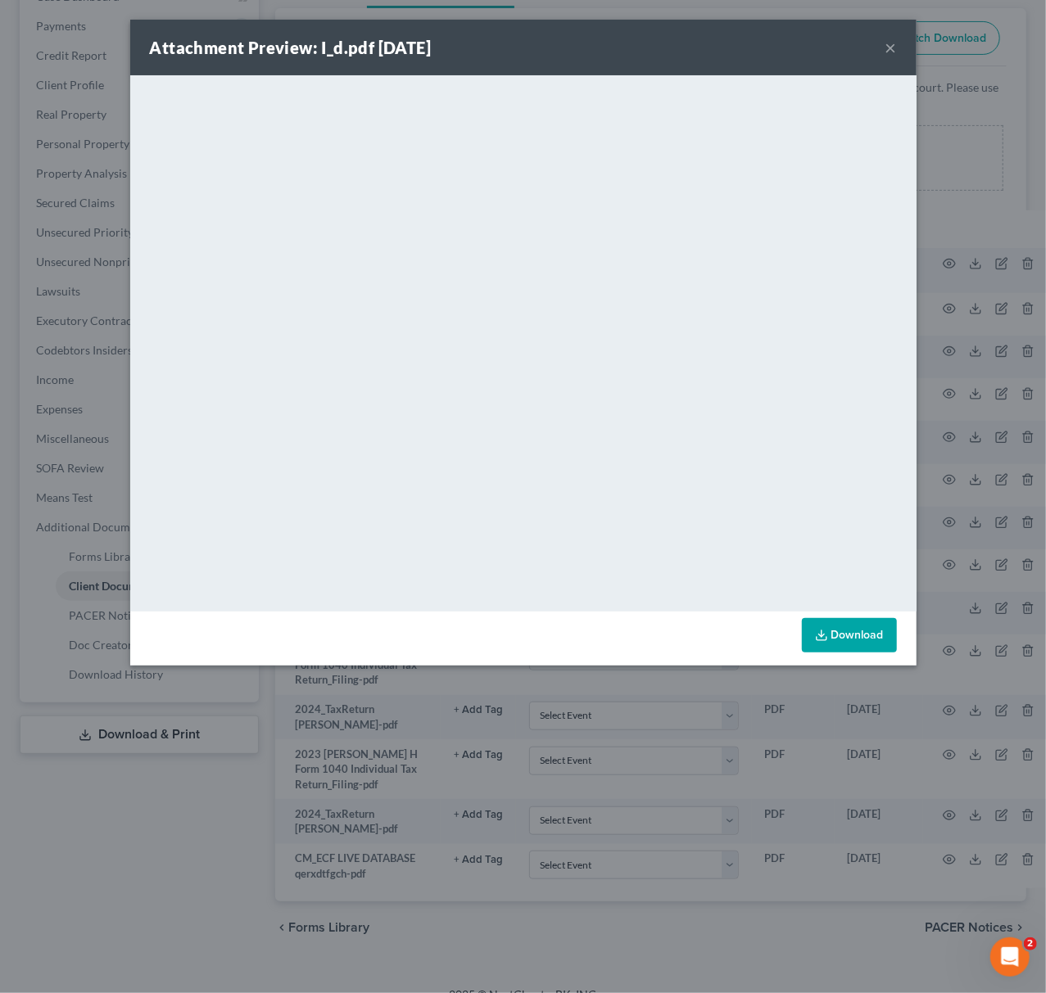
click at [961, 357] on div "Attachment Preview: I_d.pdf [DATE] × <object ng-attr-data='[URL][DOMAIN_NAME]' …" at bounding box center [523, 496] width 1046 height 993
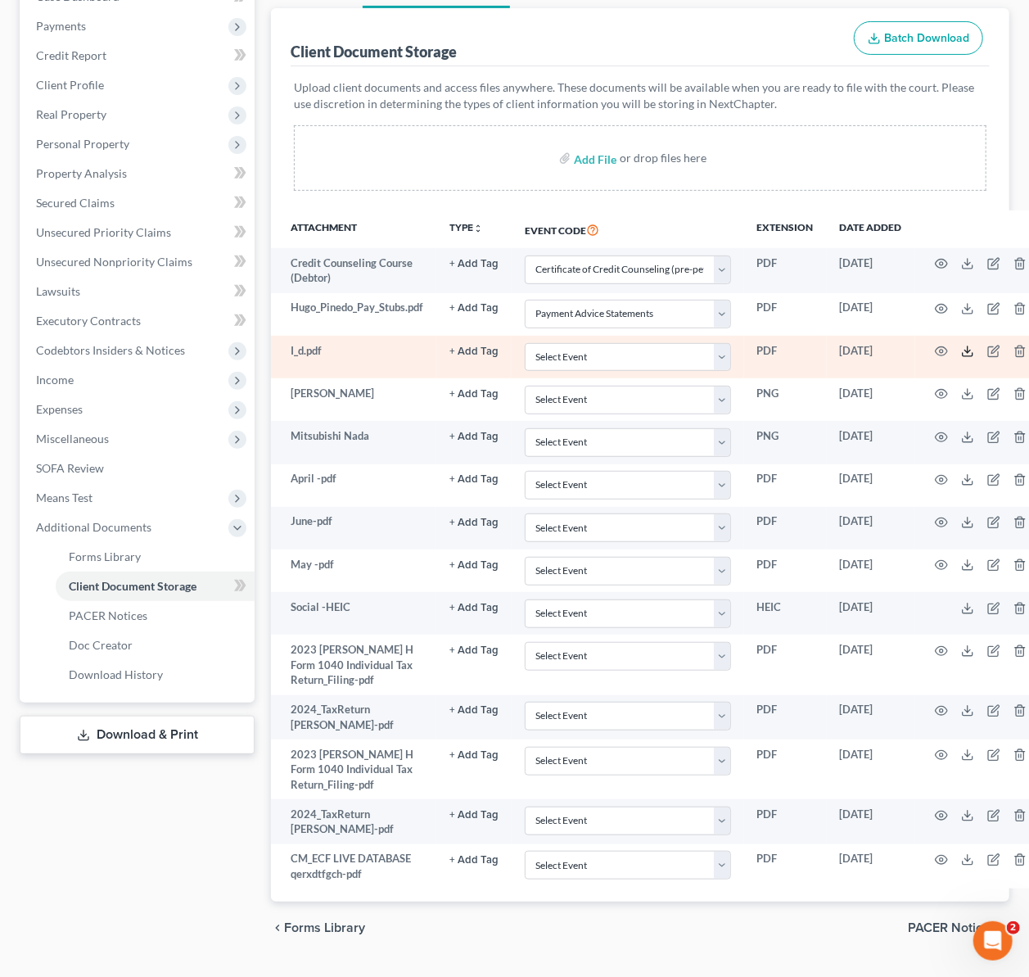
click at [970, 351] on polyline at bounding box center [968, 351] width 6 height 2
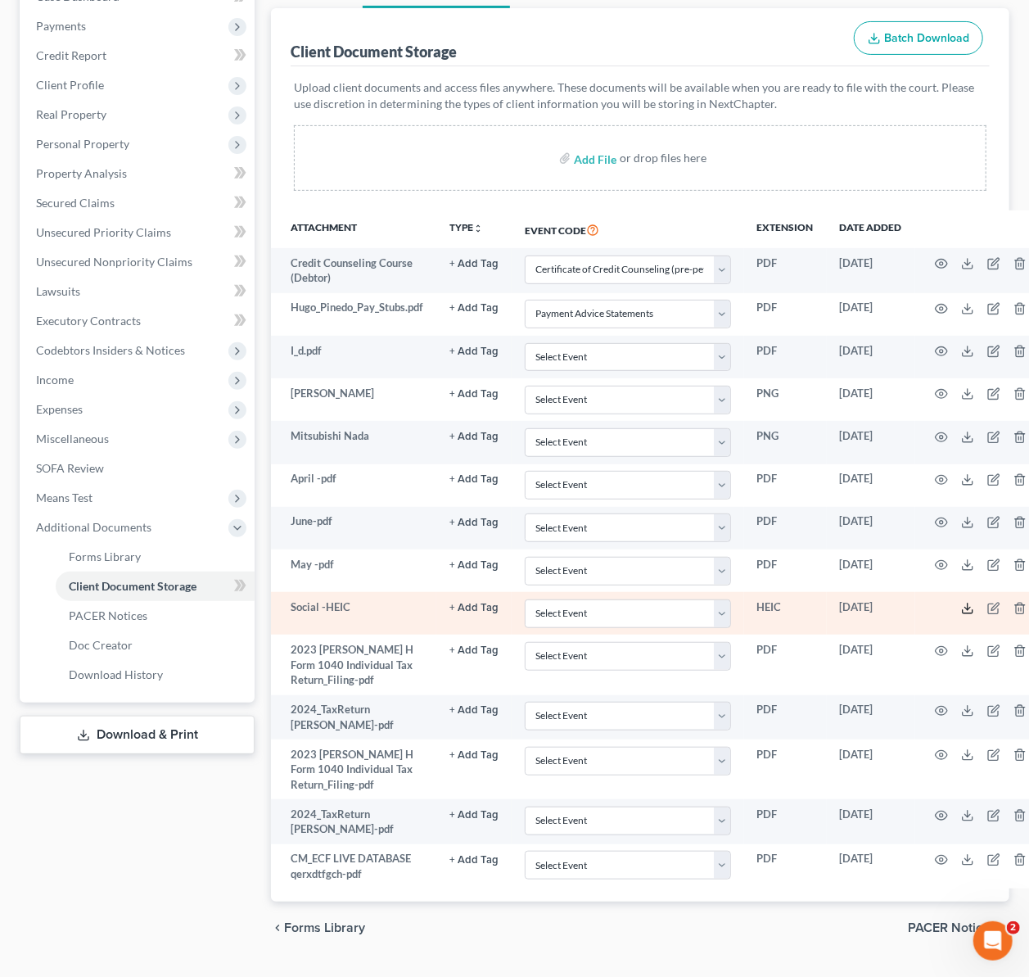
click at [966, 615] on icon at bounding box center [967, 608] width 13 height 13
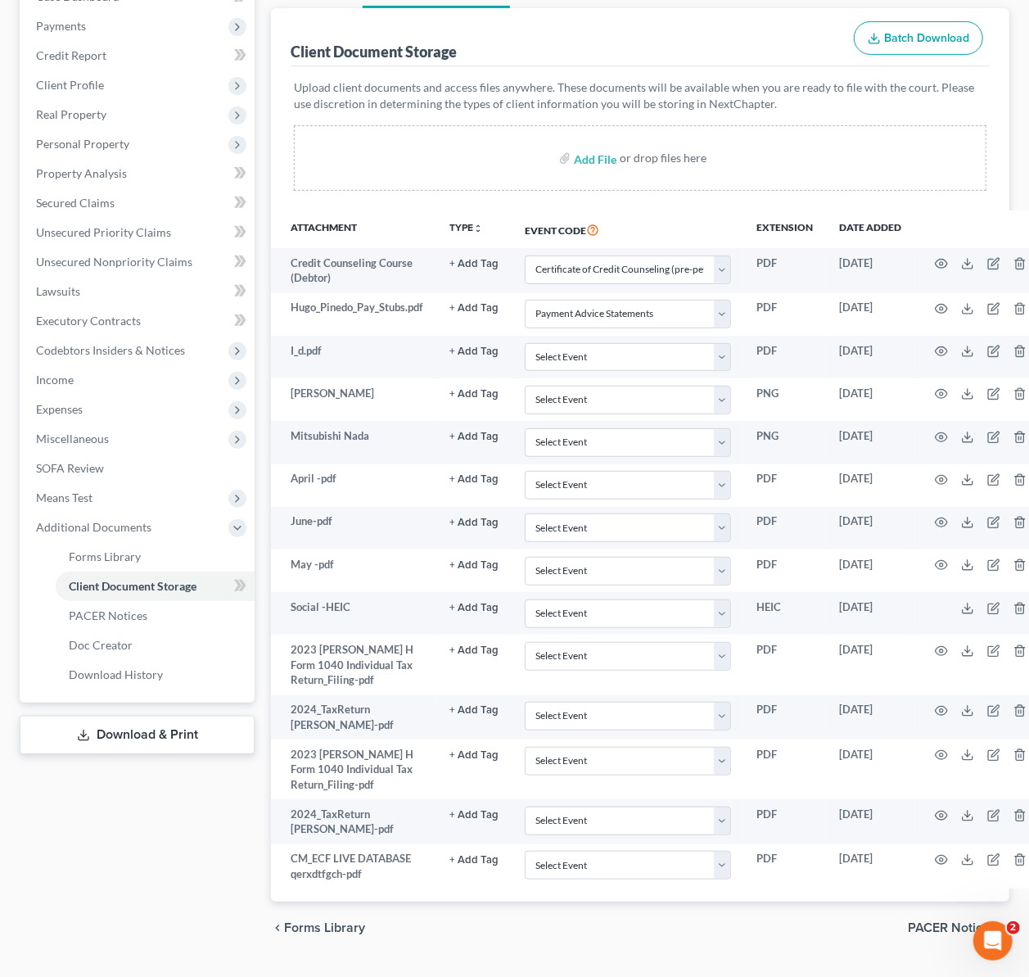
click at [155, 735] on link "Download & Print" at bounding box center [137, 735] width 235 height 38
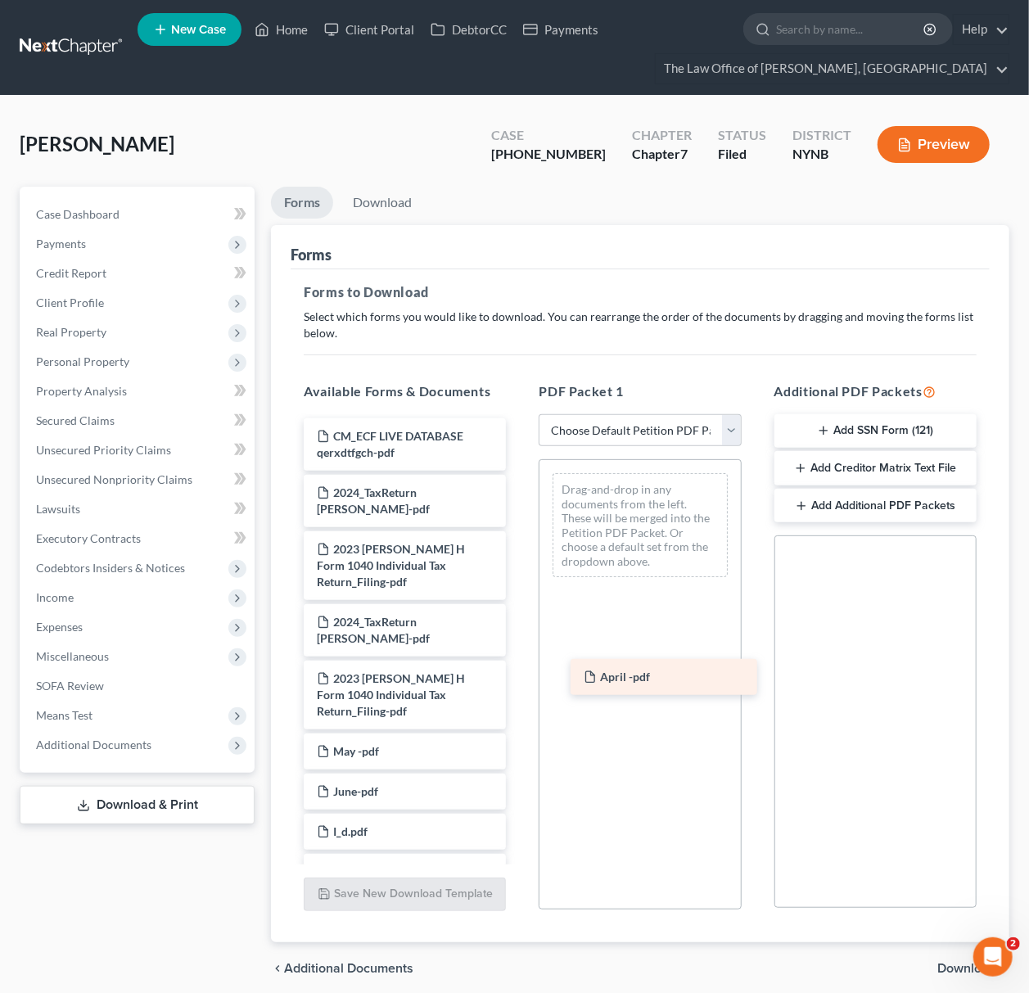
drag, startPoint x: 378, startPoint y: 833, endPoint x: 645, endPoint y: 678, distance: 308.6
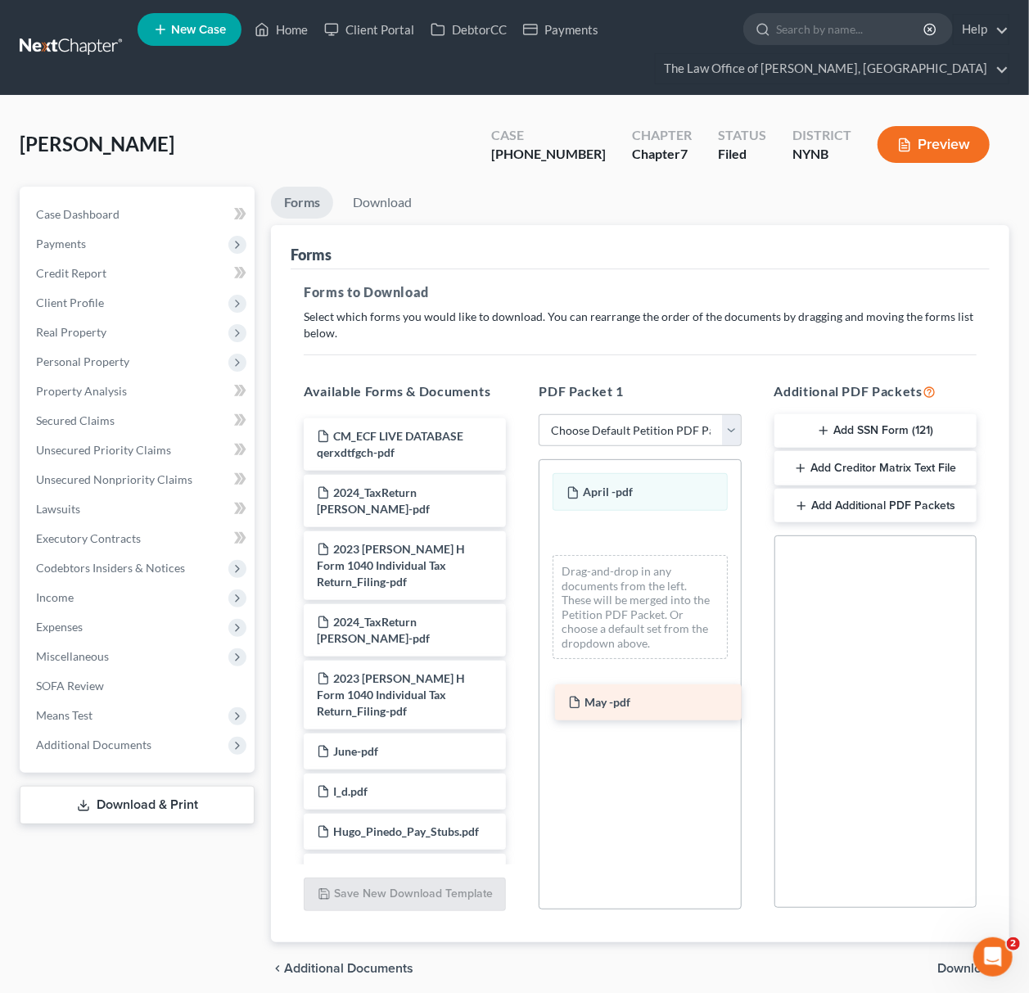
drag, startPoint x: 405, startPoint y: 754, endPoint x: 656, endPoint y: 705, distance: 256.2
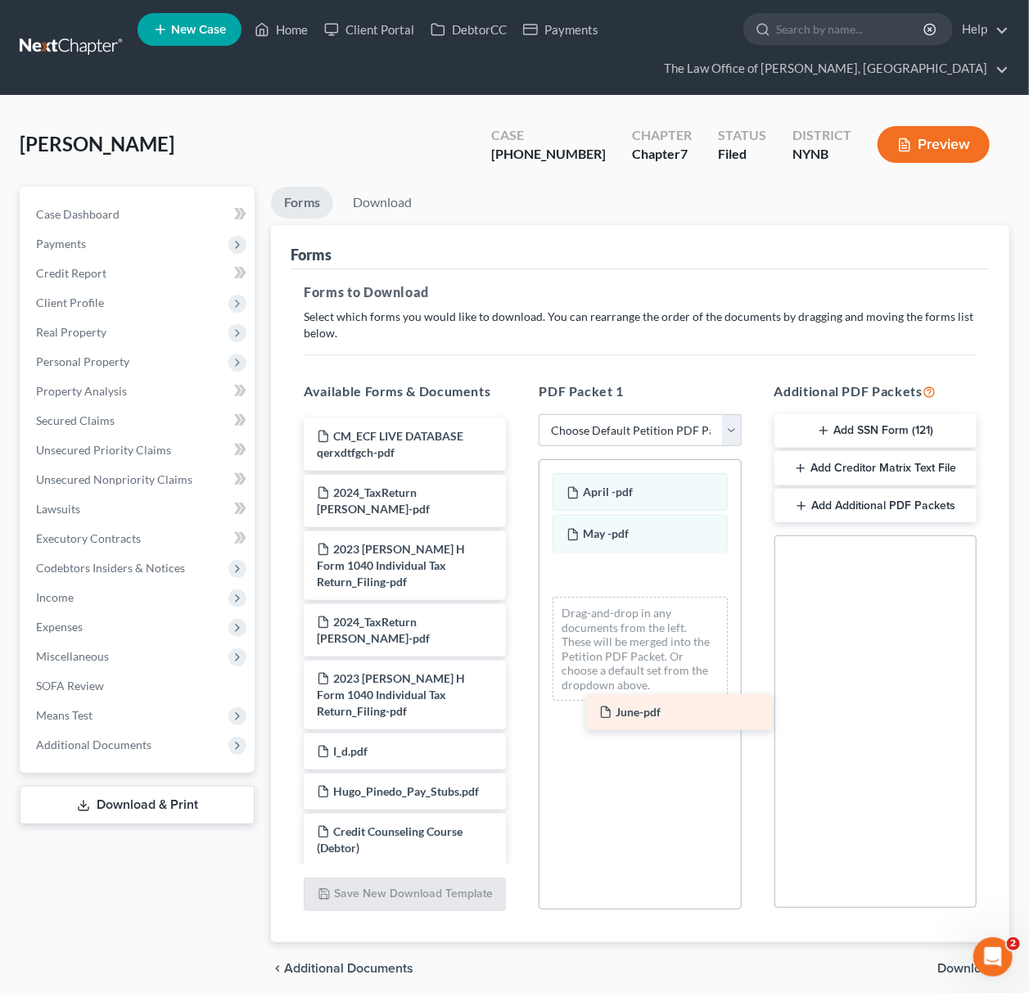
drag, startPoint x: 410, startPoint y: 755, endPoint x: 660, endPoint y: 705, distance: 254.7
click at [942, 970] on span "Download" at bounding box center [967, 968] width 59 height 13
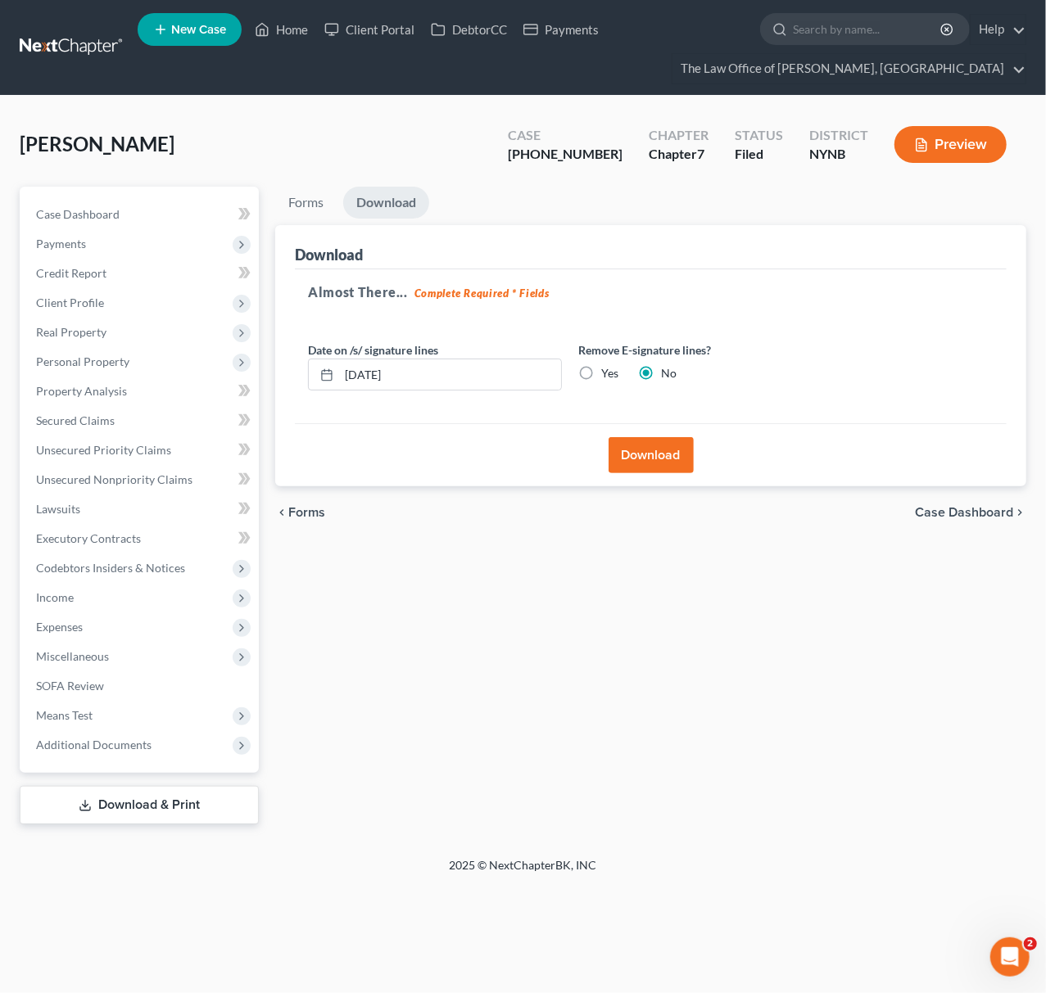
click at [633, 445] on button "Download" at bounding box center [650, 455] width 85 height 36
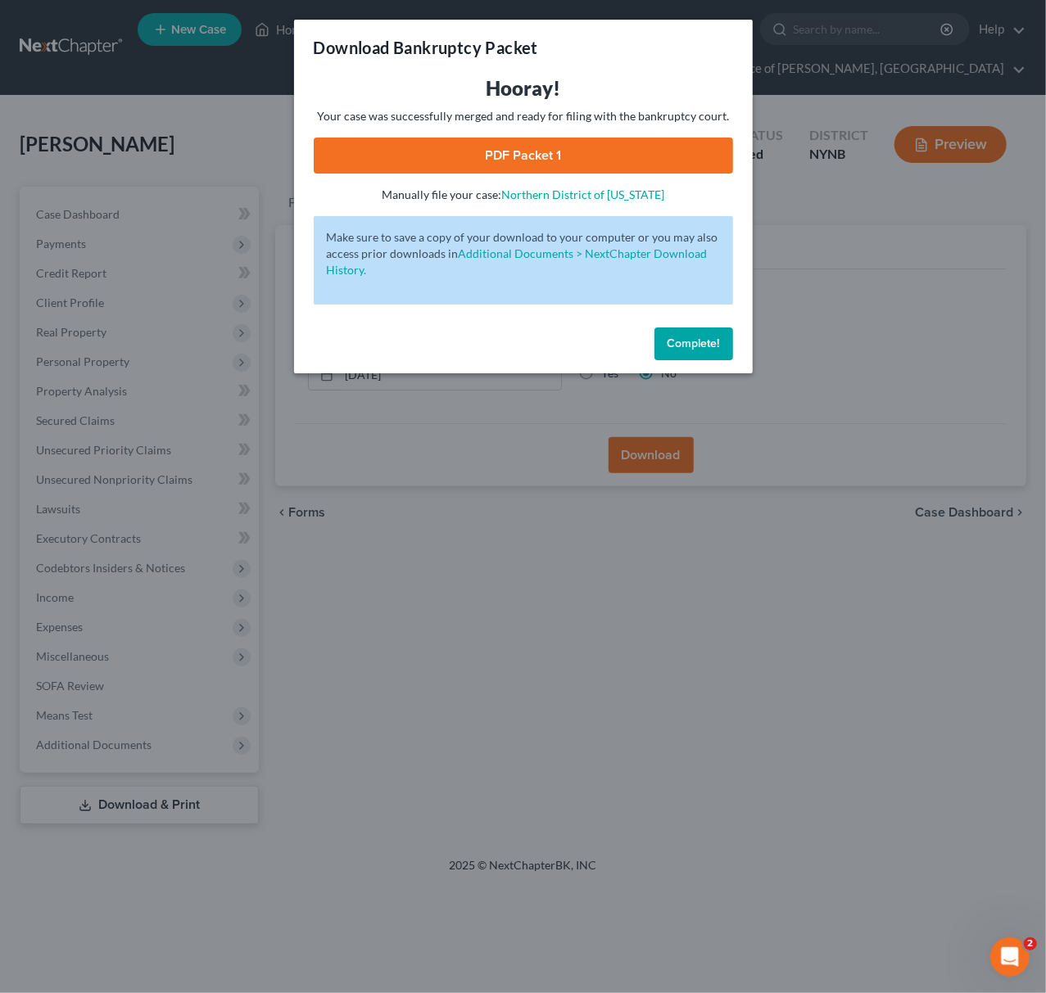
click at [554, 160] on link "PDF Packet 1" at bounding box center [523, 156] width 419 height 36
